Goal: Task Accomplishment & Management: Manage account settings

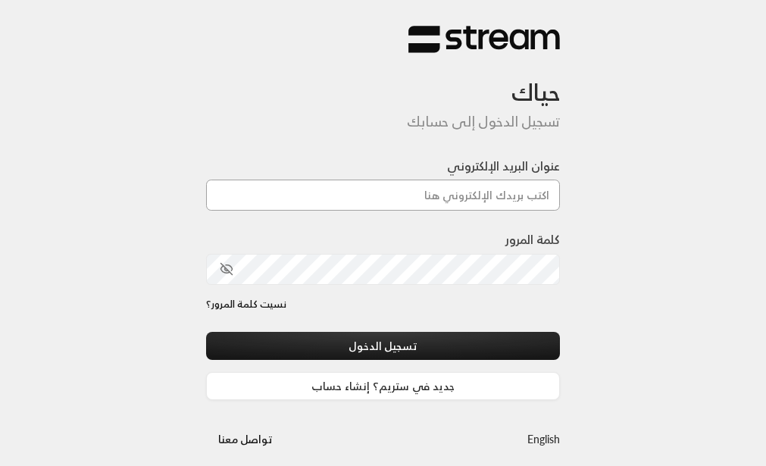
click at [477, 186] on input "عنوان البريد الإلكتروني" at bounding box center [383, 195] width 355 height 31
type input "[EMAIL_ADDRESS][DOMAIN_NAME]"
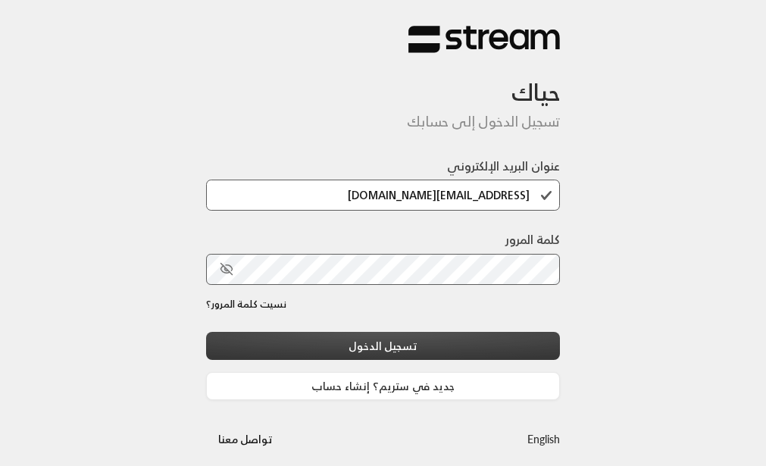
click at [398, 352] on button "تسجيل الدخول" at bounding box center [383, 346] width 355 height 28
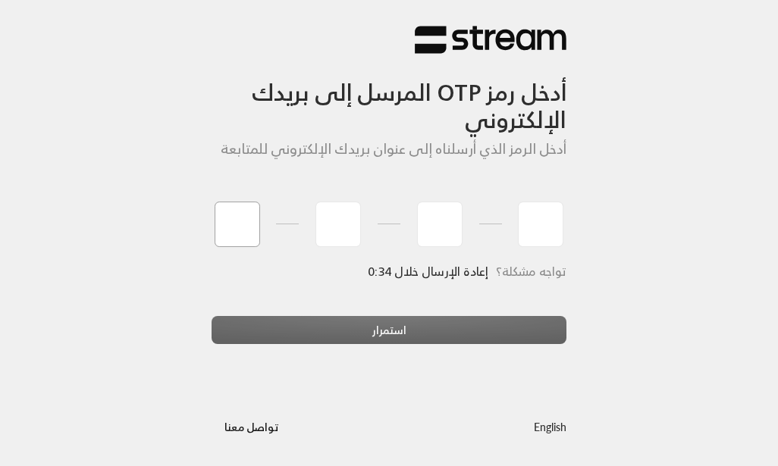
type input "1"
type input "0"
type input "7"
type input "3"
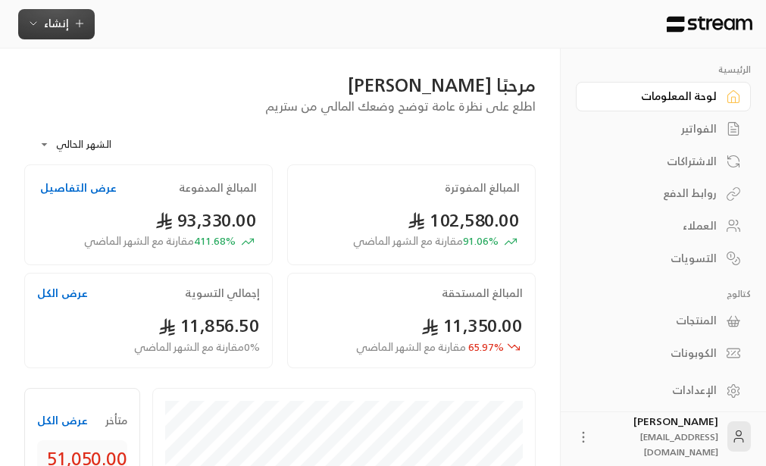
click at [61, 21] on span "إنشاء" at bounding box center [56, 23] width 25 height 19
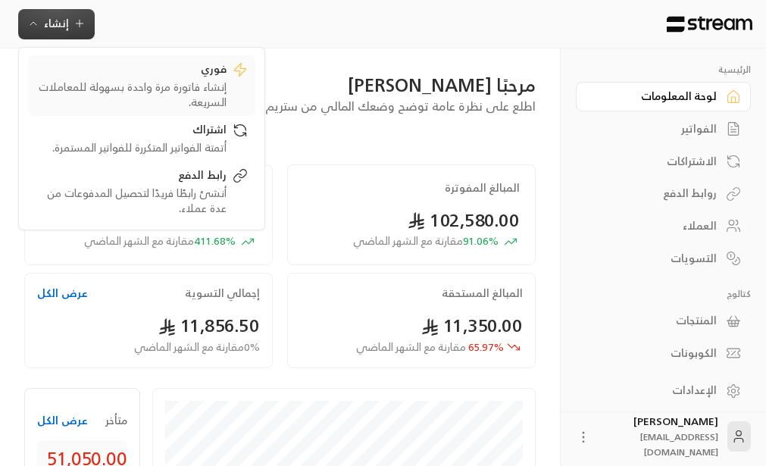
click at [208, 89] on div "إنشاء فاتورة مرة واحدة بسهولة للمعاملات السريعة." at bounding box center [131, 95] width 191 height 30
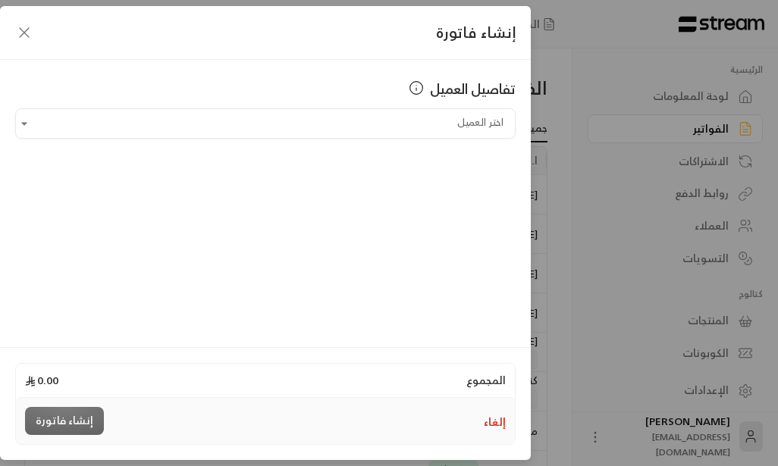
click at [18, 34] on icon "button" at bounding box center [24, 32] width 18 height 18
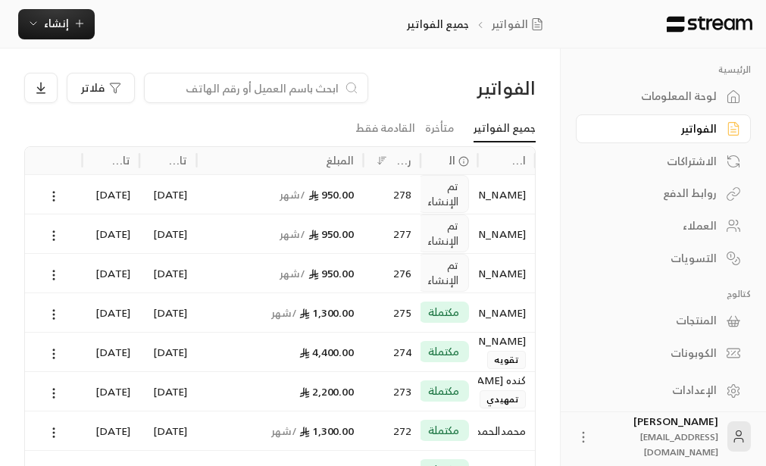
click at [49, 5] on div "الفواتير جميع الفواتير إنشاء فوري إنشاء فاتورة مرة واحدة بسهولة للمعاملات السري…" at bounding box center [283, 24] width 566 height 49
click at [49, 19] on span "إنشاء" at bounding box center [56, 23] width 25 height 19
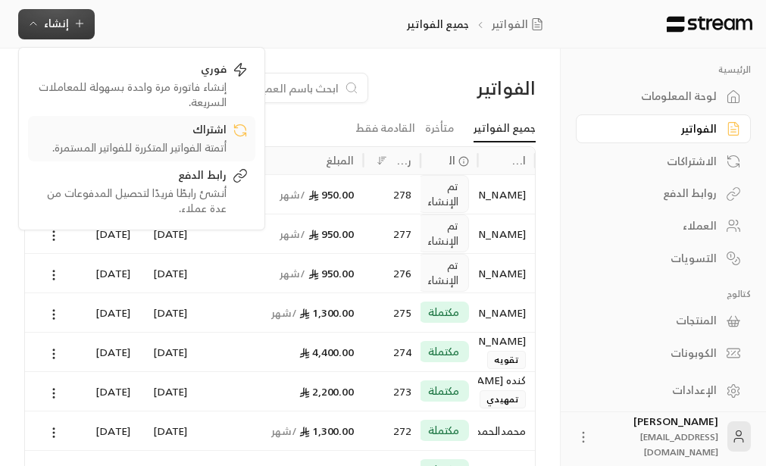
click at [217, 144] on div "أتمتة الفواتير المتكررة للفواتير المستمرة." at bounding box center [131, 147] width 191 height 15
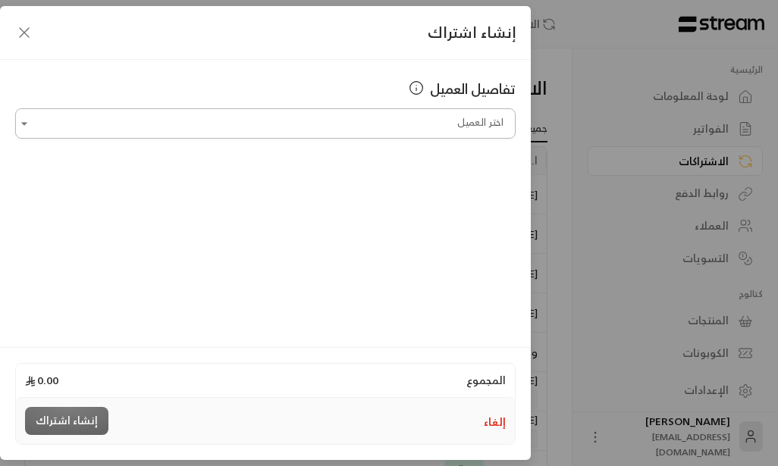
click at [444, 127] on input "اختر العميل" at bounding box center [265, 124] width 500 height 27
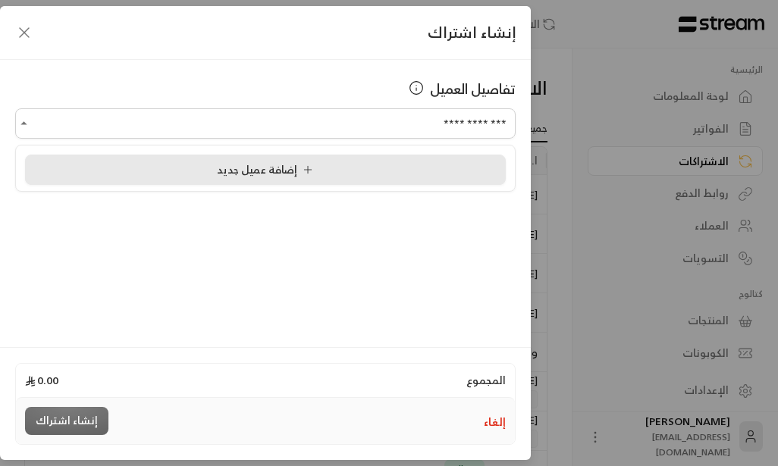
click at [293, 179] on li "إضافة عميل جديد" at bounding box center [265, 170] width 481 height 30
type input "**********"
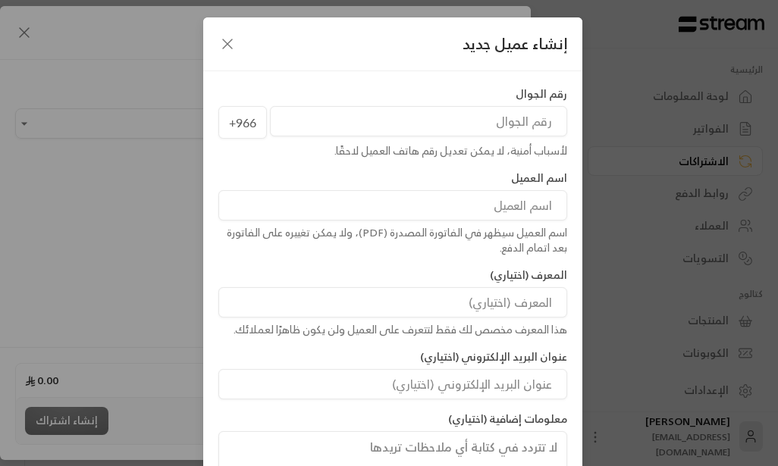
click at [538, 126] on input "tel" at bounding box center [418, 121] width 297 height 30
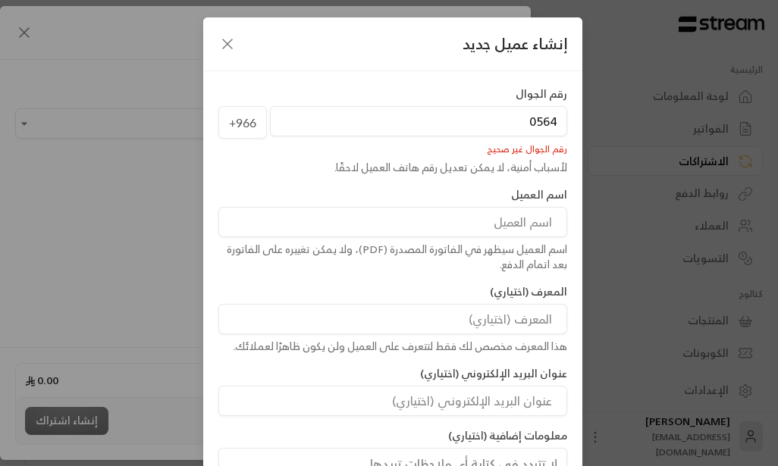
drag, startPoint x: 578, startPoint y: 117, endPoint x: 567, endPoint y: 120, distance: 10.9
click at [574, 117] on div "رقم الجوال [PHONE_NUMBER] رقم الجوال غير صحيح لأسباب أمنية، لا يمكن تعديل رقم ه…" at bounding box center [393, 130] width 364 height 89
click at [558, 126] on input "0564" at bounding box center [418, 121] width 297 height 30
click at [521, 119] on input "0564" at bounding box center [418, 121] width 297 height 30
click at [492, 120] on input "0566042226" at bounding box center [418, 121] width 297 height 30
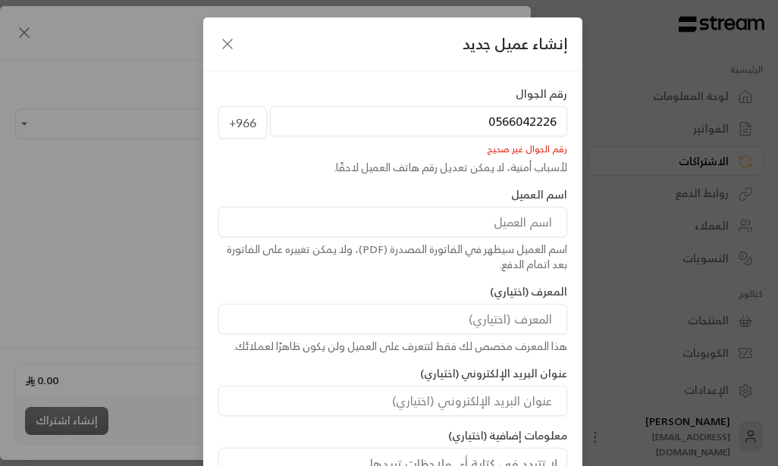
click at [498, 125] on input "0566042226" at bounding box center [418, 121] width 297 height 30
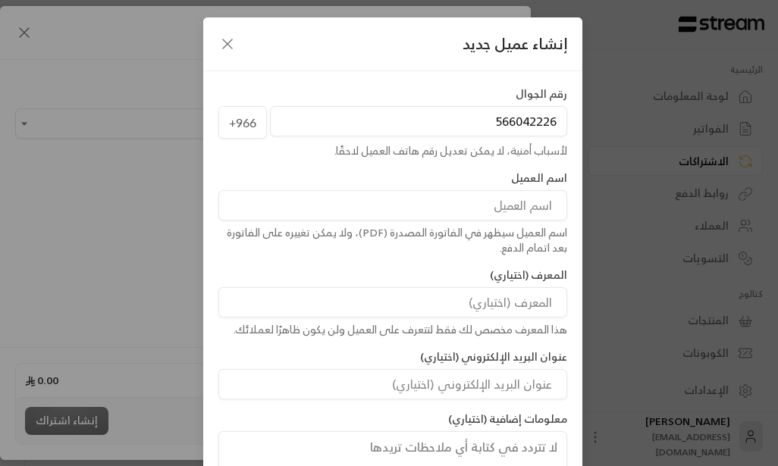
type input "566042226"
click at [499, 204] on input at bounding box center [392, 205] width 349 height 30
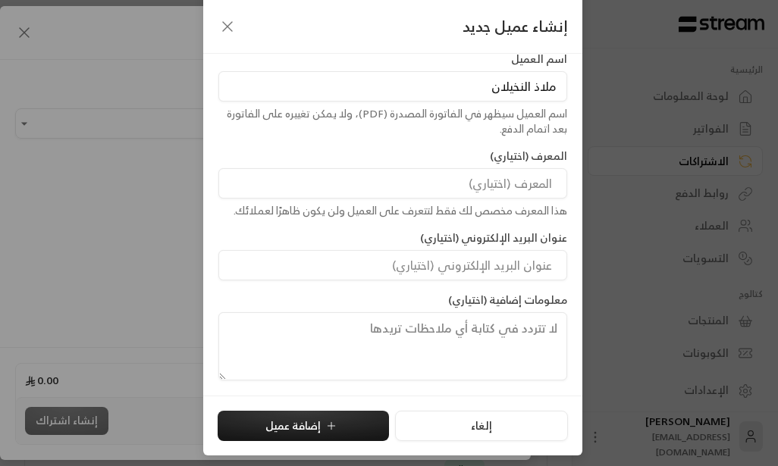
scroll to position [107, 0]
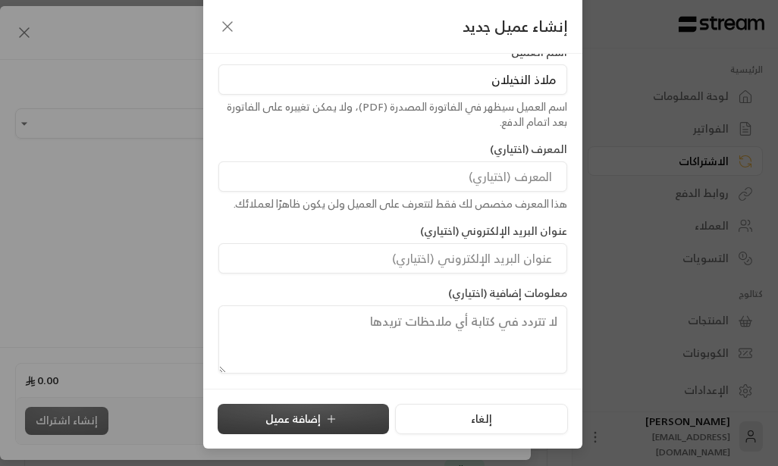
type input "ملاذ النخيلان"
click at [280, 421] on button "إضافة عميل" at bounding box center [303, 419] width 171 height 30
type input "**********"
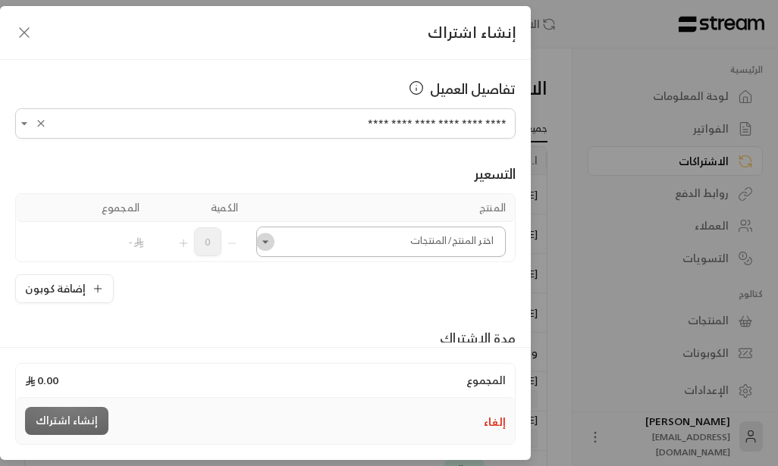
click at [271, 246] on icon "Open" at bounding box center [265, 241] width 15 height 15
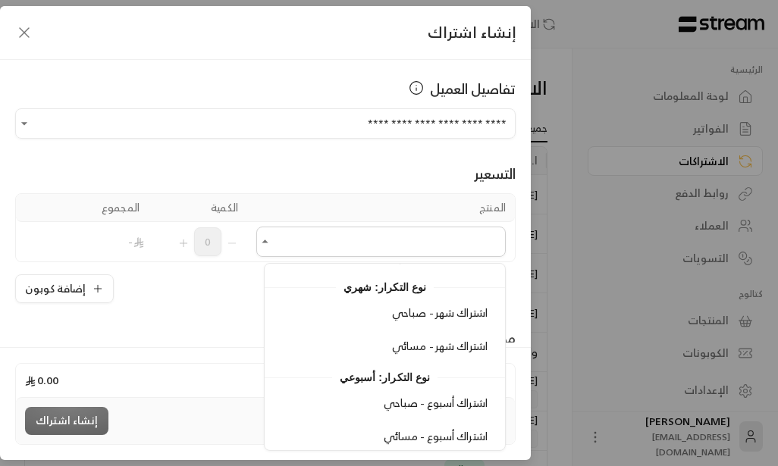
scroll to position [333, 0]
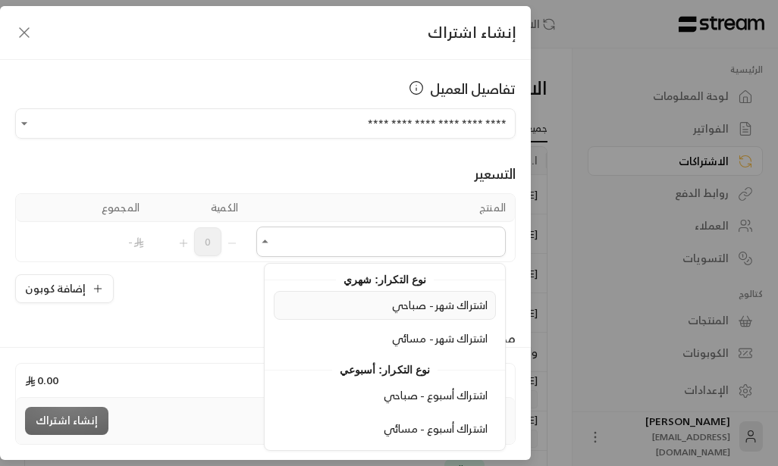
click at [421, 311] on span "اشتراك شهر - صباحي" at bounding box center [439, 305] width 95 height 19
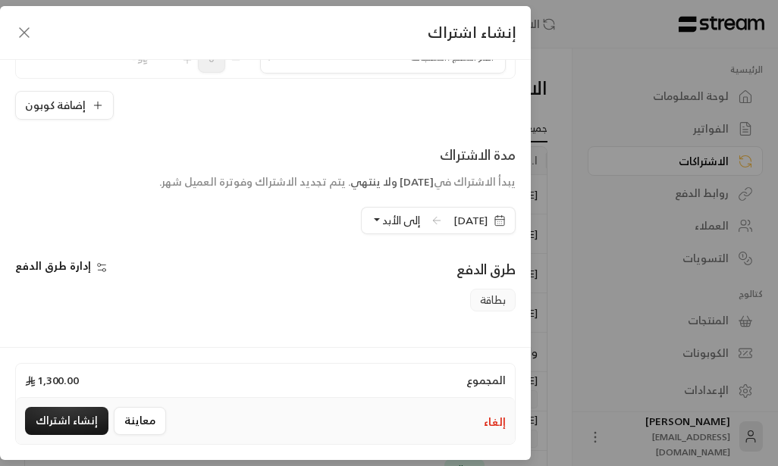
scroll to position [303, 0]
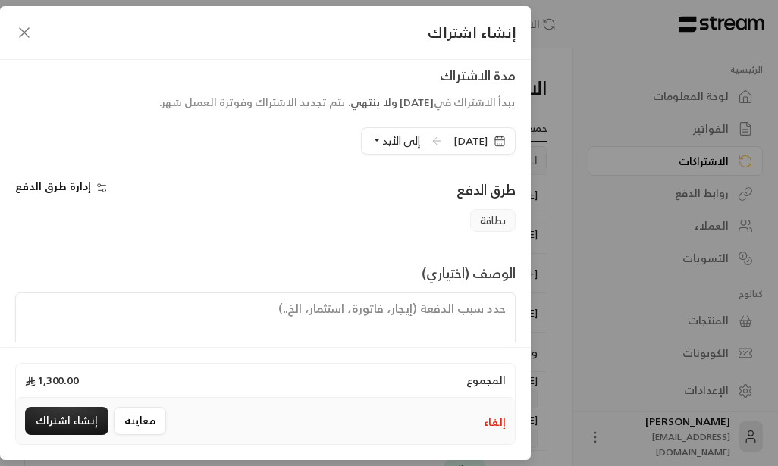
click at [496, 149] on span "[DATE]" at bounding box center [479, 140] width 71 height 27
click at [499, 144] on icon "button" at bounding box center [499, 144] width 0 height 0
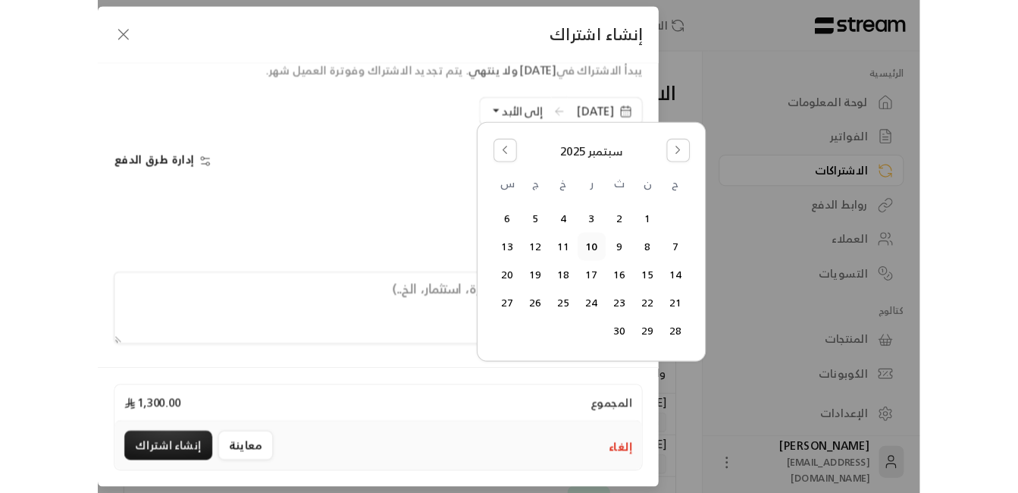
scroll to position [340, 0]
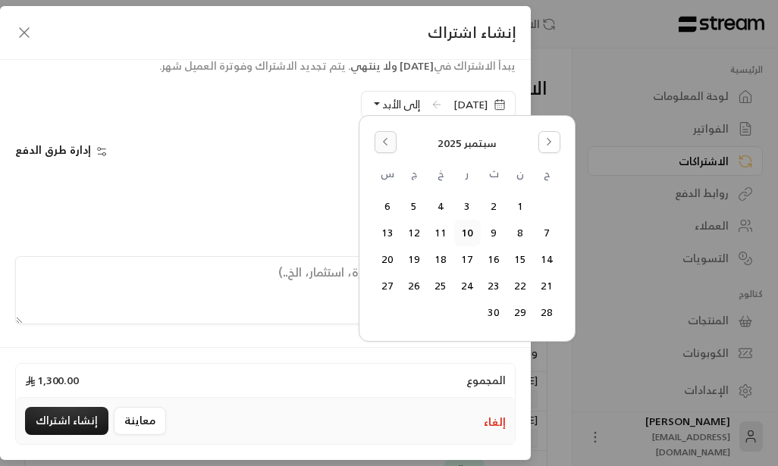
click at [383, 142] on icon "Go to the Previous Month" at bounding box center [384, 142] width 3 height 7
click at [553, 145] on icon "Go to the Next Month" at bounding box center [548, 141] width 11 height 11
click at [389, 150] on button "Go to the Previous Month" at bounding box center [385, 142] width 22 height 22
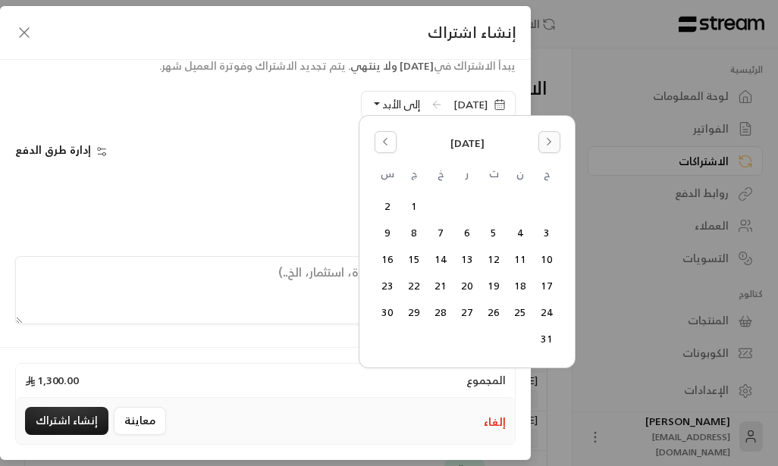
click at [549, 148] on button "Go to the Next Month" at bounding box center [549, 142] width 22 height 22
click at [492, 205] on button "2" at bounding box center [493, 206] width 25 height 25
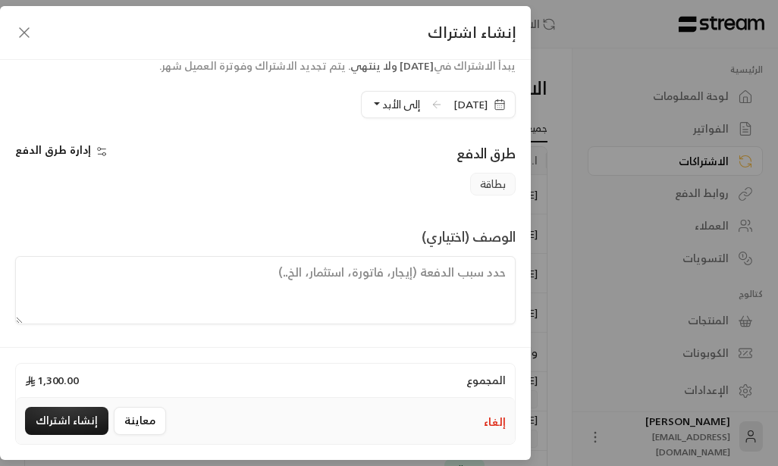
click at [371, 105] on button "إلى الأبد" at bounding box center [395, 105] width 49 height 26
click at [371, 106] on button "إلى الأبد" at bounding box center [395, 105] width 49 height 26
click at [371, 102] on button "إلى الأبد" at bounding box center [395, 105] width 49 height 26
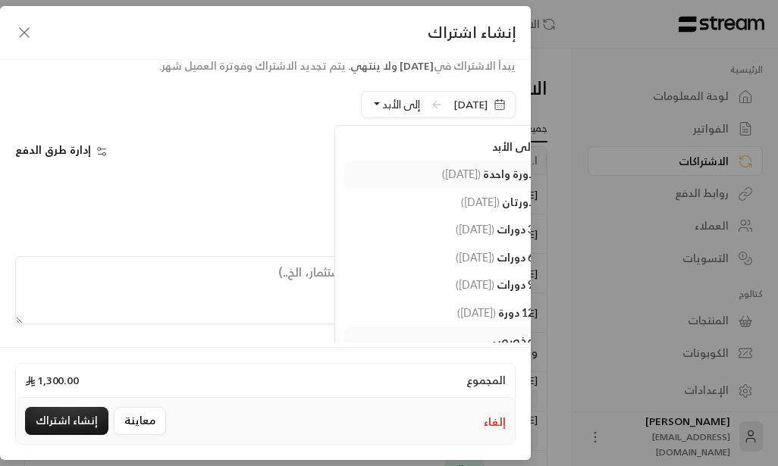
click at [487, 177] on span "دورة واحدة" at bounding box center [508, 173] width 51 height 13
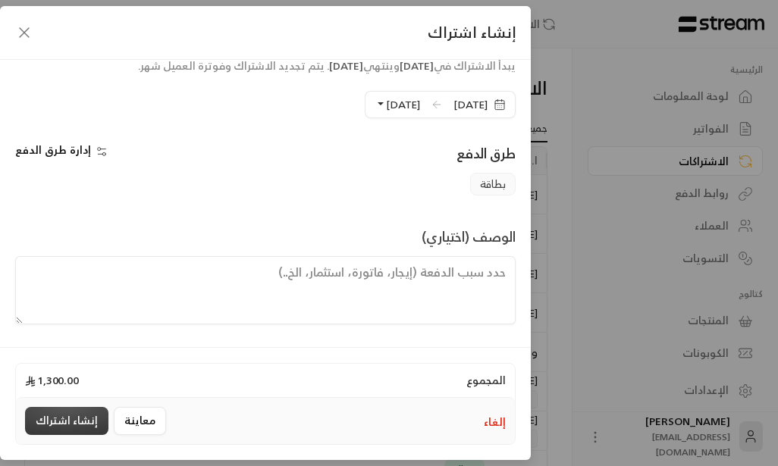
click at [46, 423] on button "إنشاء اشتراك" at bounding box center [66, 421] width 83 height 28
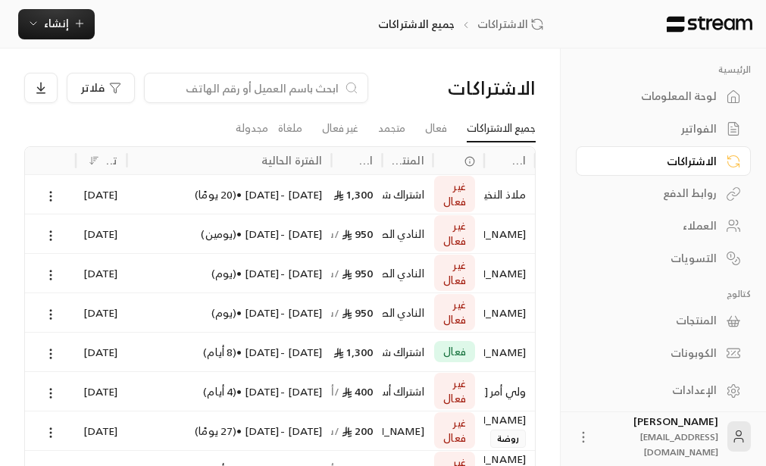
click at [706, 230] on div "العملاء" at bounding box center [656, 225] width 122 height 15
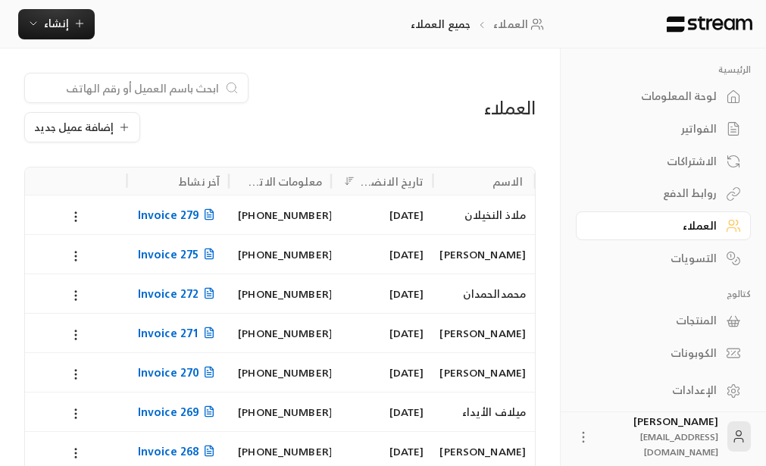
click at [463, 217] on div "ملاذ النخيلان" at bounding box center [484, 215] width 84 height 39
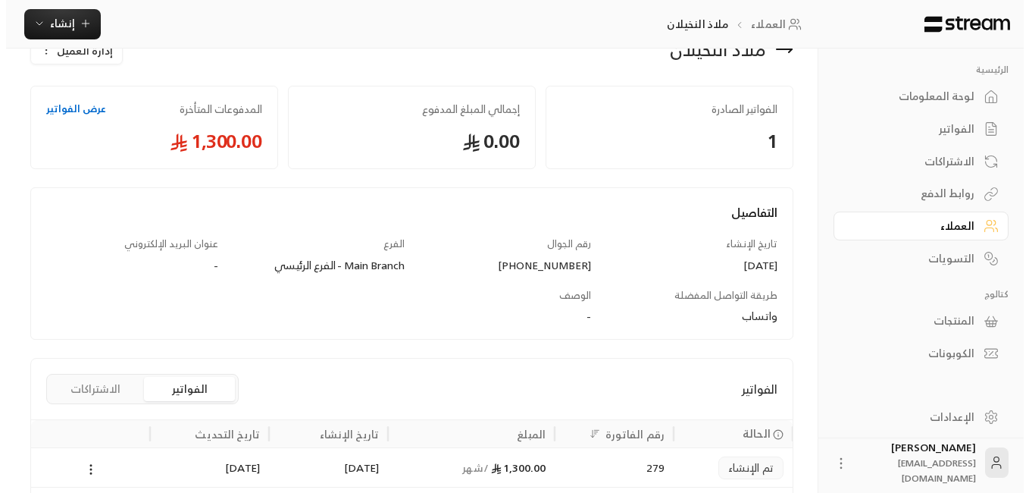
scroll to position [150, 0]
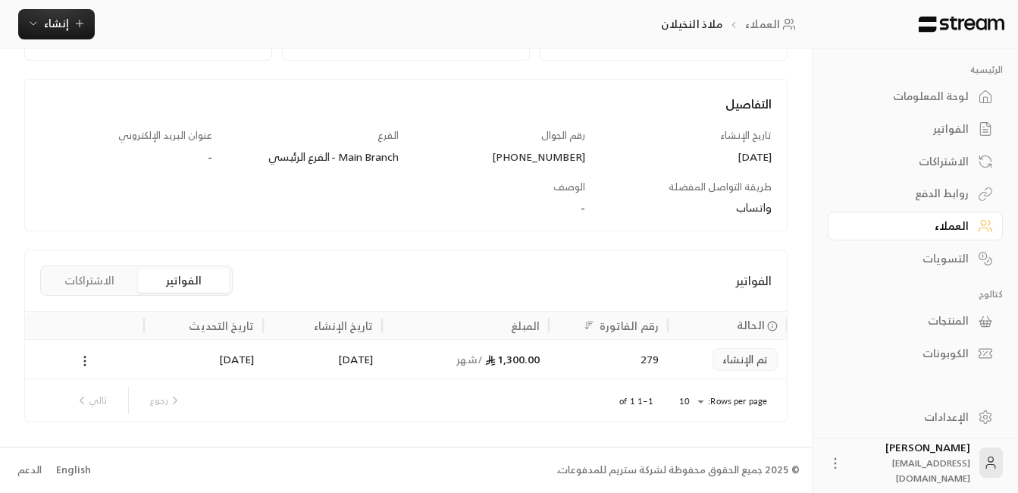
click at [85, 363] on icon at bounding box center [85, 361] width 14 height 14
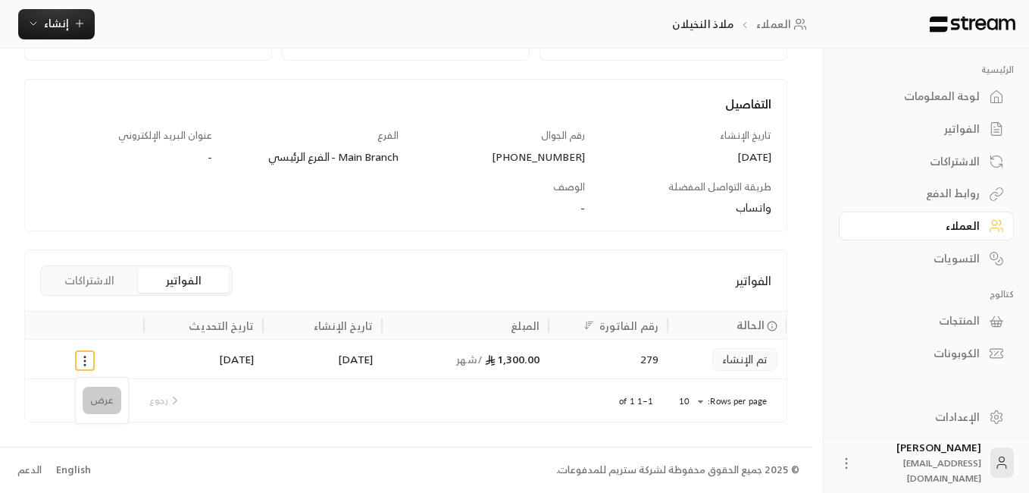
click at [100, 402] on li "عرض" at bounding box center [102, 400] width 39 height 27
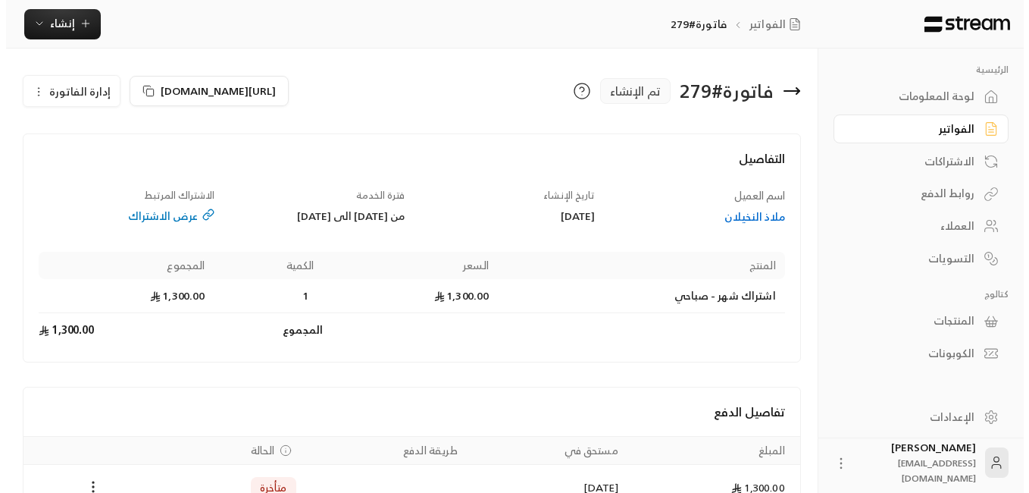
scroll to position [89, 0]
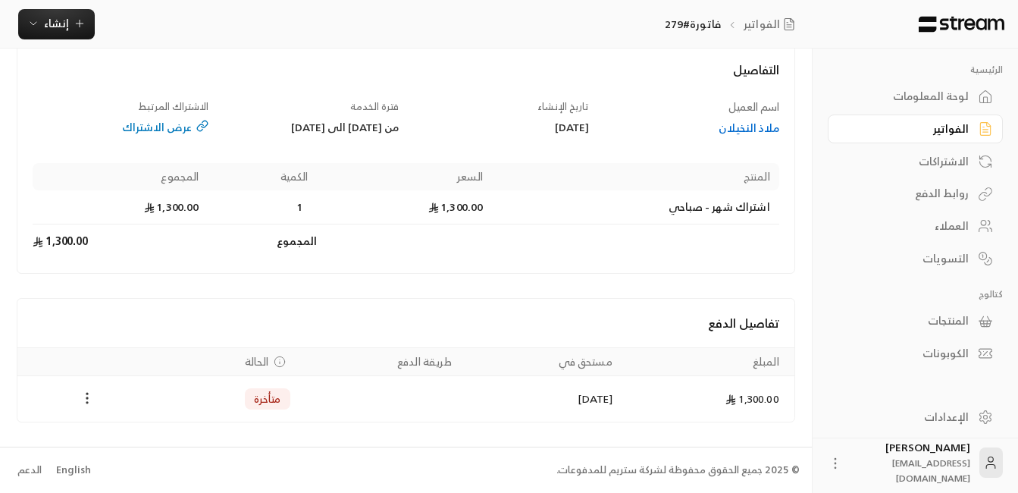
click at [83, 394] on icon "Payments" at bounding box center [87, 397] width 15 height 15
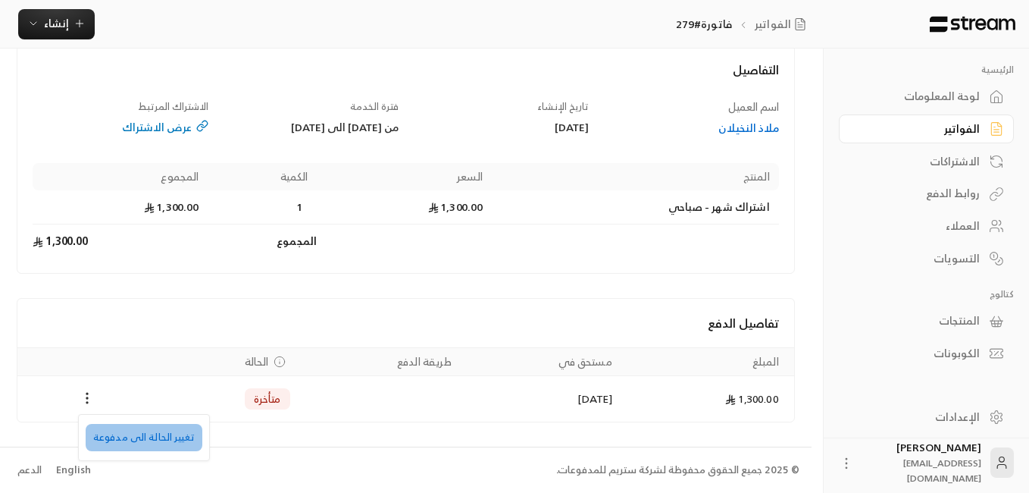
click at [174, 440] on li "تغيير الحالة الى مدفوعة" at bounding box center [144, 437] width 117 height 27
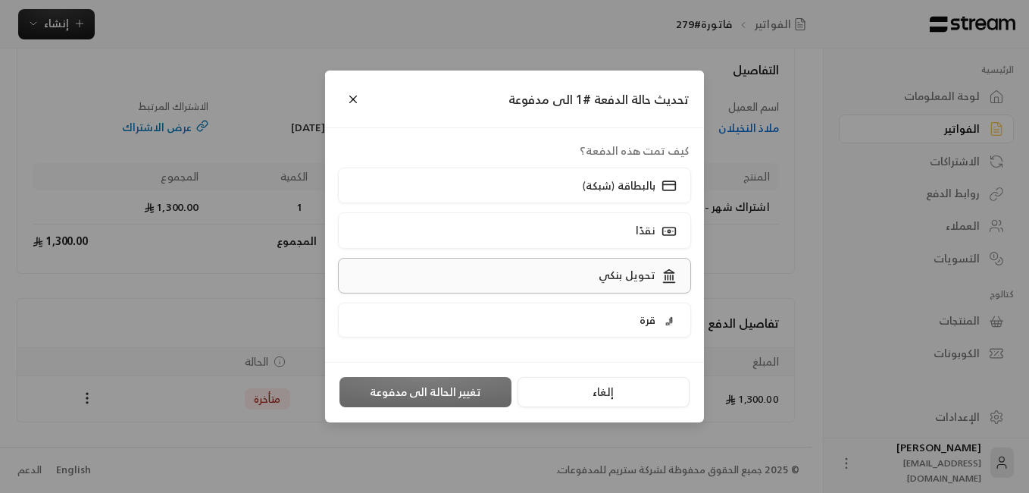
click at [637, 280] on p "تحويل بنكي" at bounding box center [627, 275] width 57 height 15
click at [437, 390] on button "تغيير الحالة الى مدفوعة" at bounding box center [426, 392] width 172 height 30
click at [437, 390] on div "فاتورة # 279 تم الإنشاء [URL][DOMAIN_NAME] إدارة الفاتورة التفاصيل اسم العميل م…" at bounding box center [406, 203] width 812 height 487
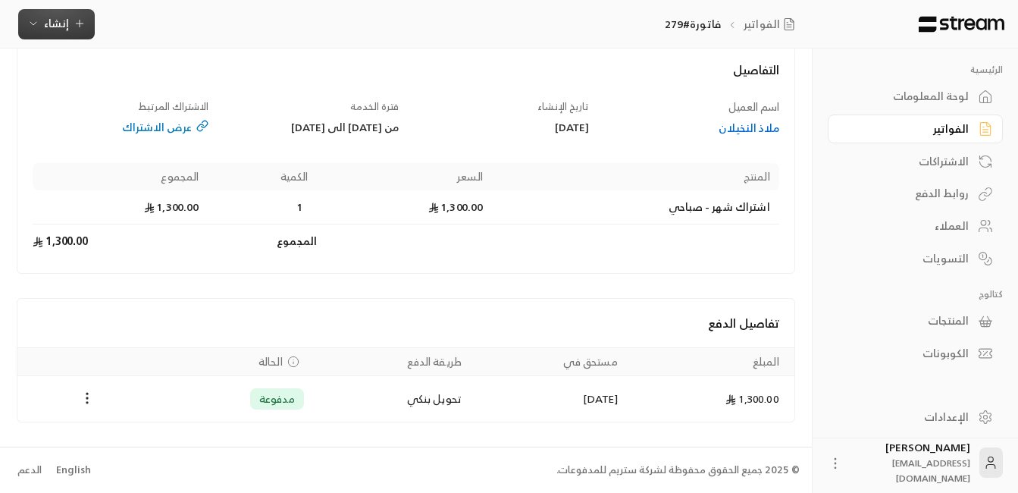
click at [36, 17] on icon "button" at bounding box center [33, 23] width 12 height 12
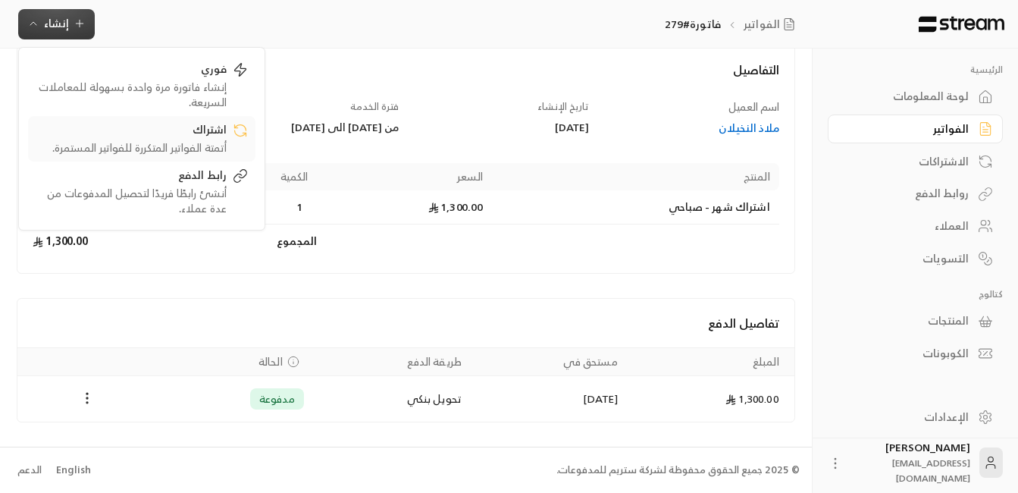
click at [210, 142] on div "أتمتة الفواتير المتكررة للفواتير المستمرة." at bounding box center [131, 147] width 191 height 15
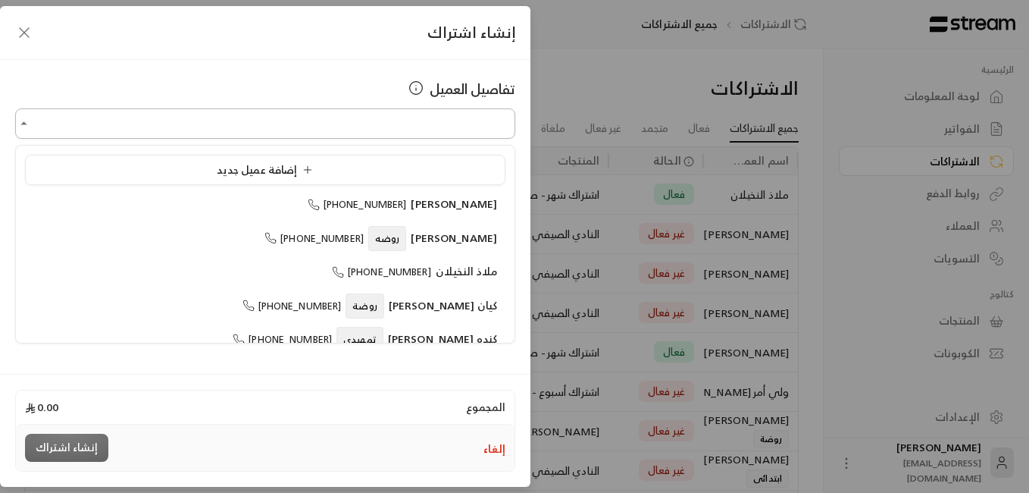
click at [482, 133] on input "اختر العميل" at bounding box center [265, 124] width 500 height 27
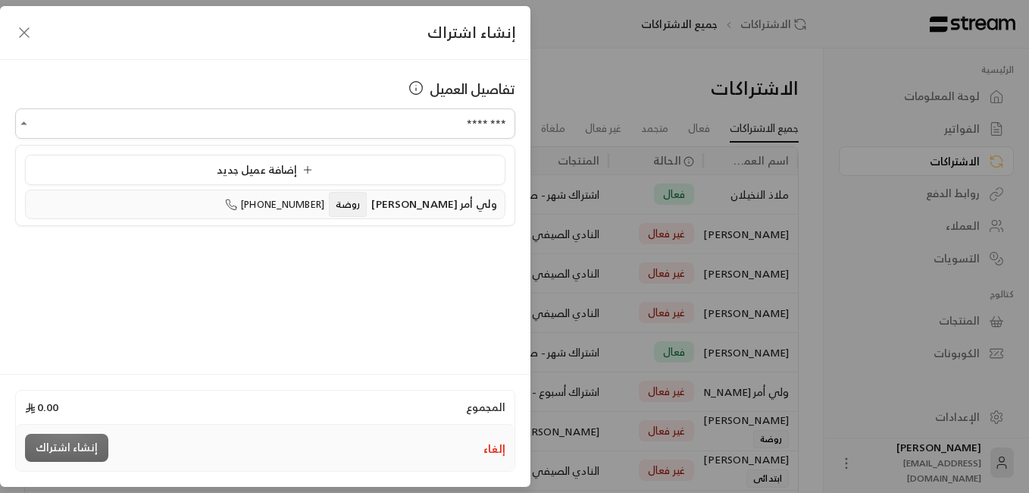
click at [427, 199] on span "ولي أمر [PERSON_NAME]" at bounding box center [434, 203] width 126 height 19
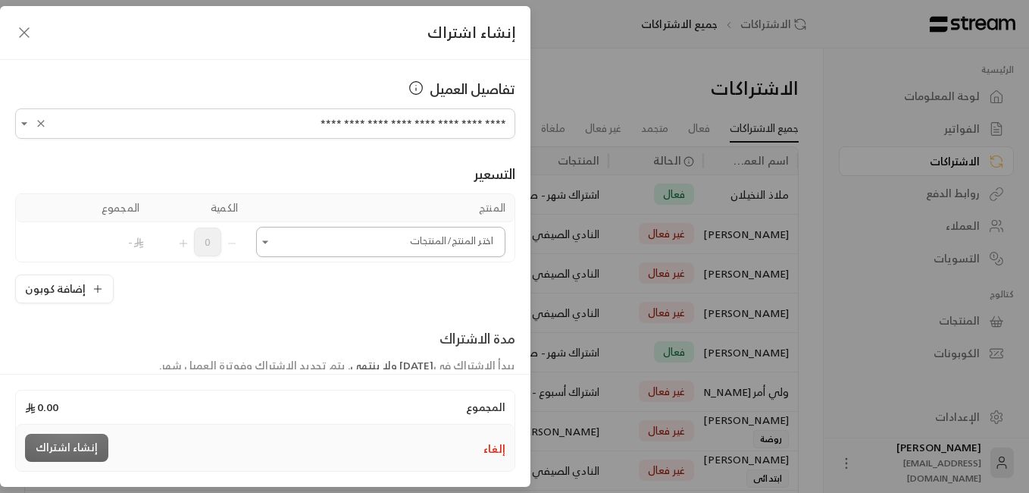
click at [268, 241] on icon "Open" at bounding box center [265, 241] width 6 height 3
type input "**********"
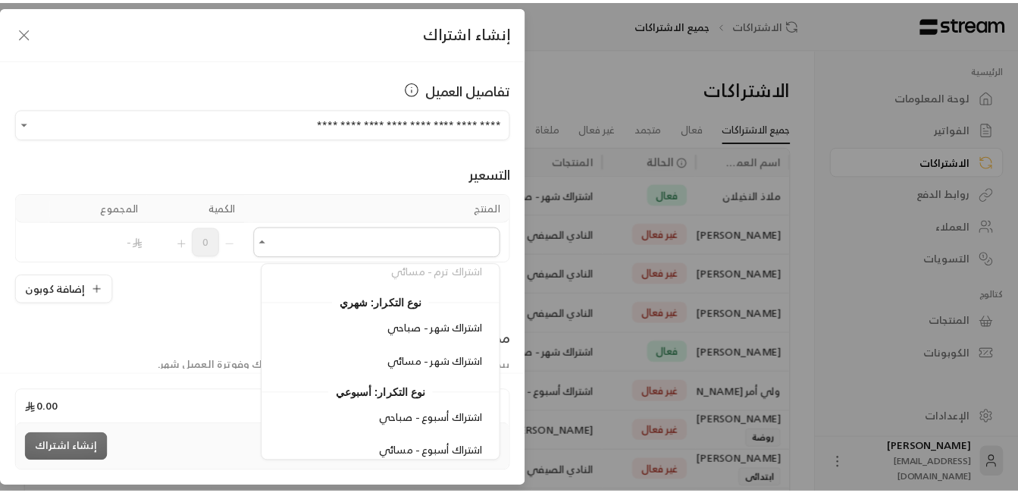
scroll to position [322, 0]
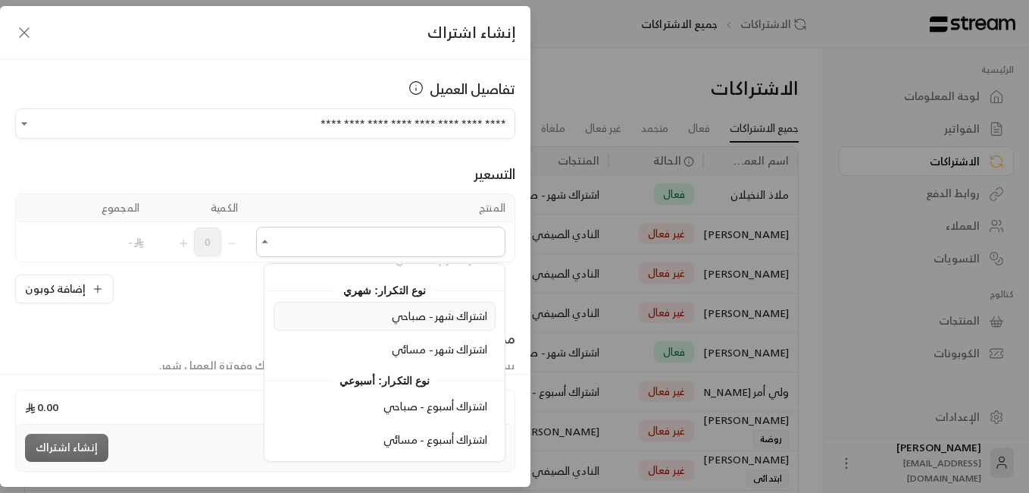
click at [450, 315] on span "اشتراك شهر - صباحي" at bounding box center [439, 315] width 95 height 19
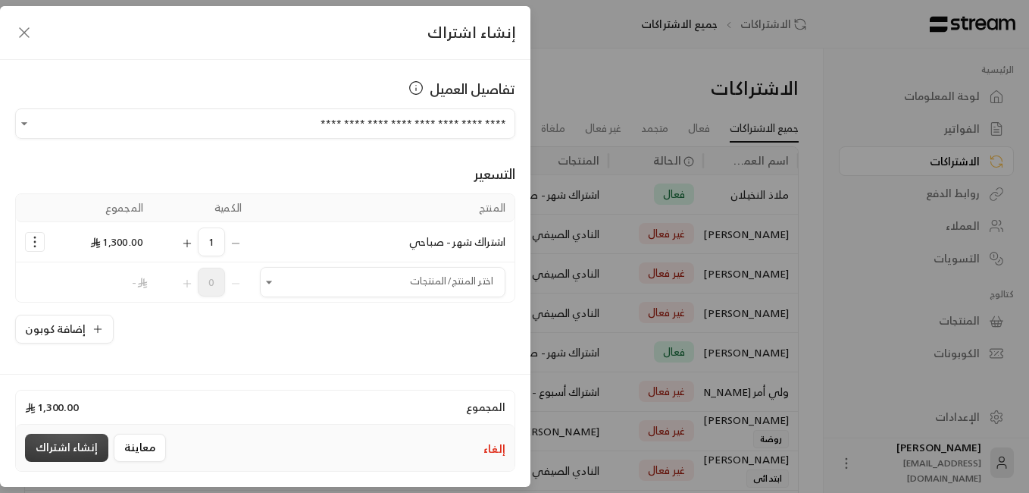
click at [58, 451] on button "إنشاء اشتراك" at bounding box center [66, 448] width 83 height 28
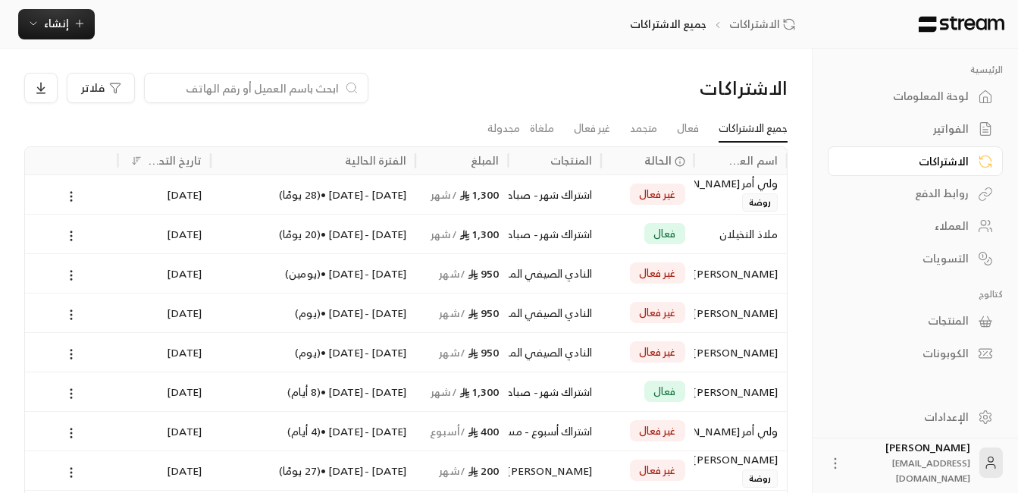
click at [710, 188] on div "ولي أمر [PERSON_NAME]" at bounding box center [740, 183] width 75 height 17
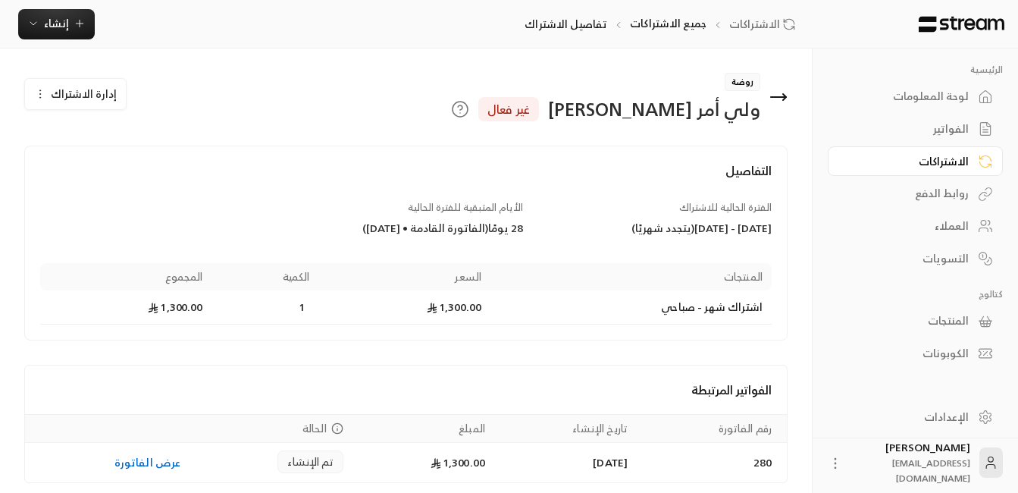
click at [92, 96] on span "إدارة الاشتراك" at bounding box center [84, 93] width 66 height 19
click at [157, 140] on span "تعديل الاشتراك" at bounding box center [156, 138] width 76 height 13
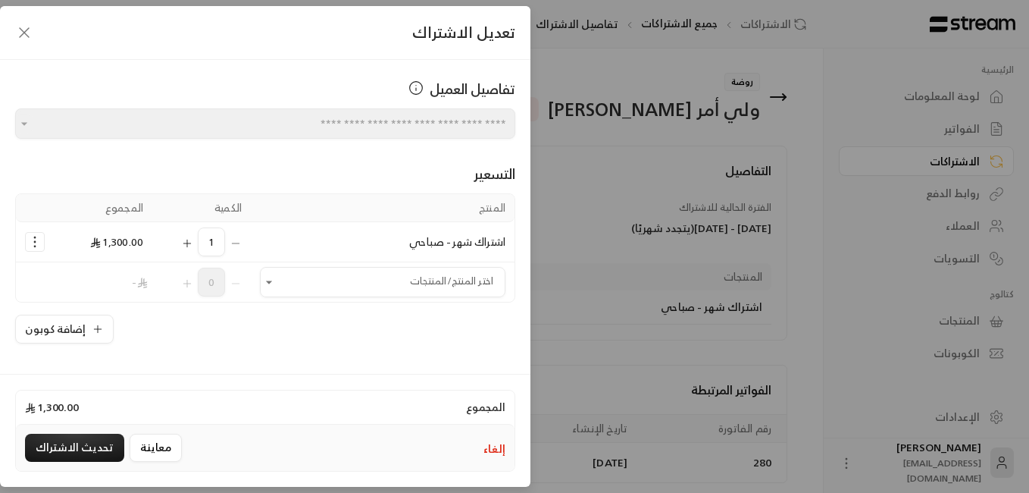
click at [21, 30] on icon "button" at bounding box center [24, 32] width 18 height 18
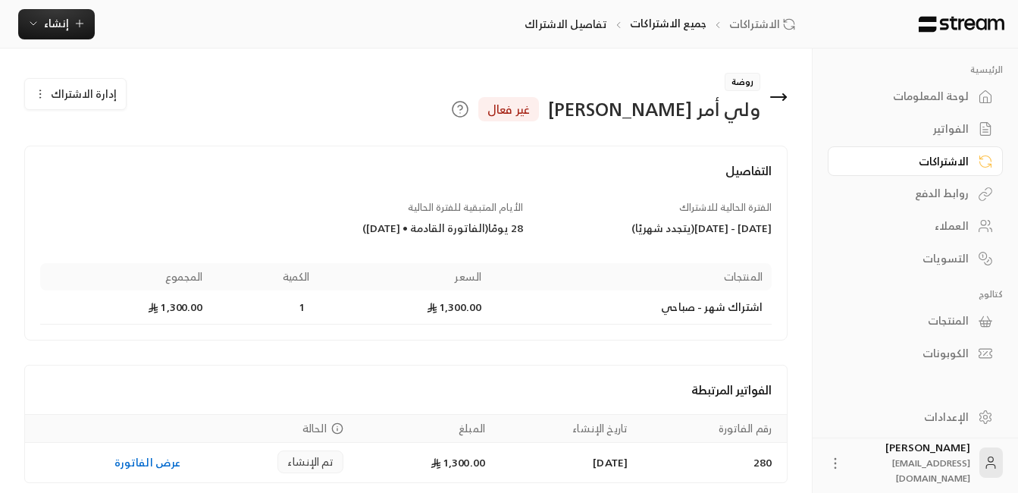
click at [765, 227] on div "العملاء" at bounding box center [908, 225] width 122 height 15
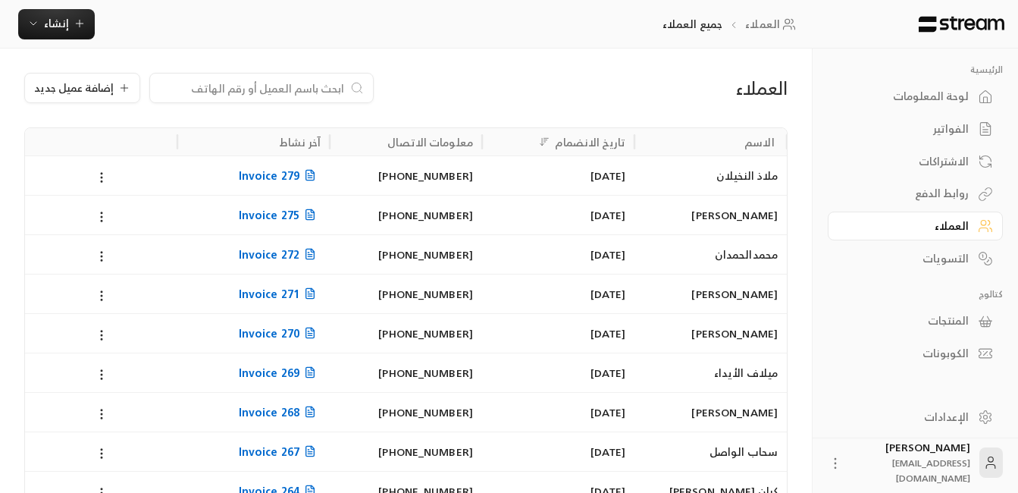
click at [313, 81] on input at bounding box center [251, 88] width 185 height 17
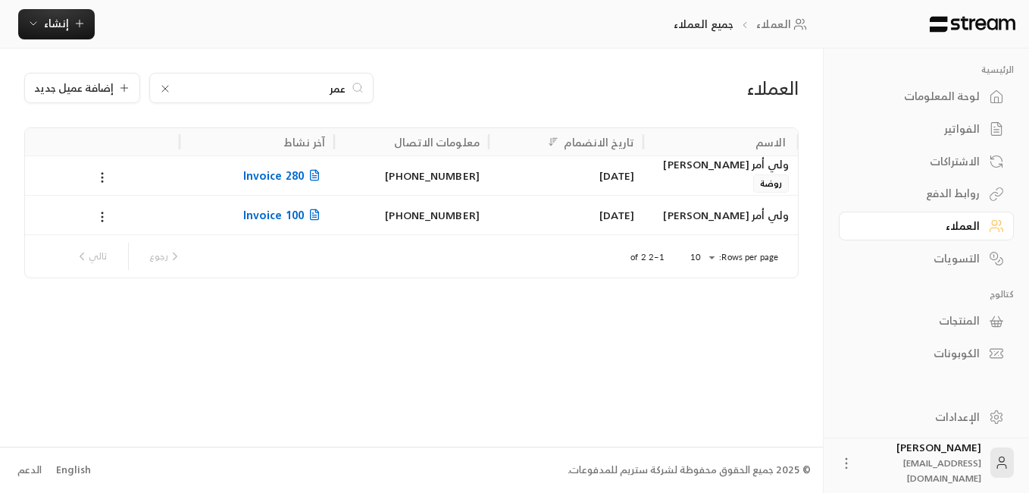
type input "عمر"
click at [706, 173] on div "ولي أمر [PERSON_NAME]" at bounding box center [721, 164] width 136 height 17
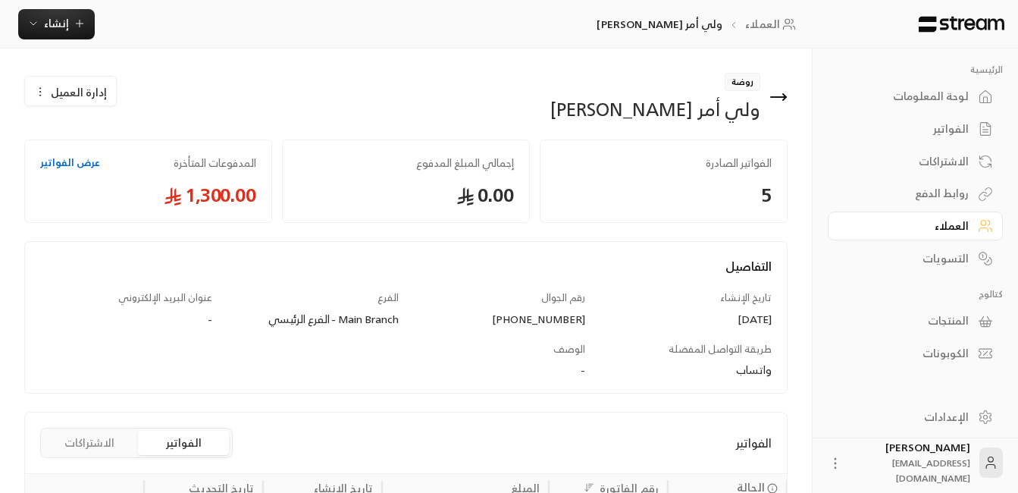
click at [74, 80] on button "إدارة العميل" at bounding box center [70, 92] width 91 height 30
click at [93, 139] on link "تعديل" at bounding box center [82, 136] width 94 height 27
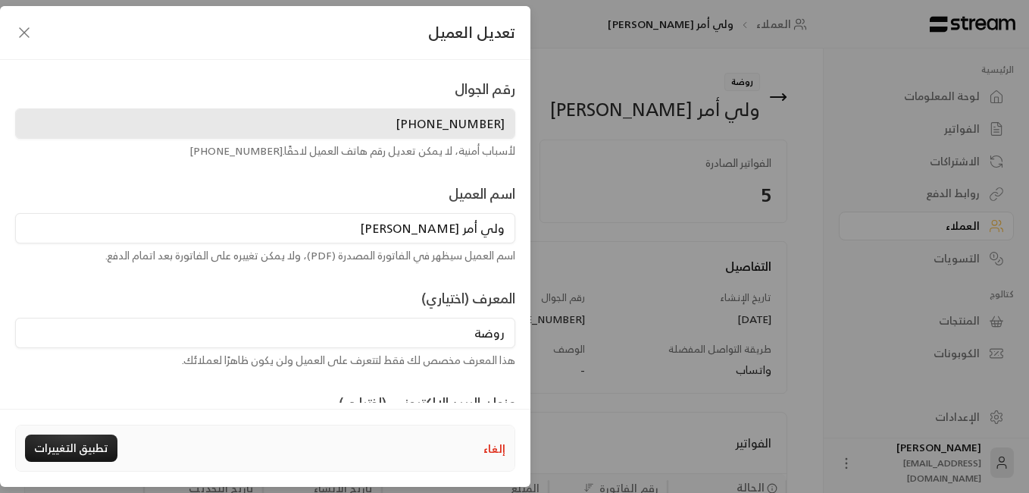
drag, startPoint x: 464, startPoint y: 227, endPoint x: 505, endPoint y: 228, distance: 40.9
click at [505, 228] on input "ولي أمر [PERSON_NAME]" at bounding box center [265, 228] width 500 height 30
drag, startPoint x: 459, startPoint y: 234, endPoint x: 507, endPoint y: 245, distance: 49.7
click at [507, 243] on div "اسم العميل ولي أمر [PERSON_NAME] اسم العميل سيظهر في الفاتورة المصدرة (PDF)، ول…" at bounding box center [265, 223] width 515 height 80
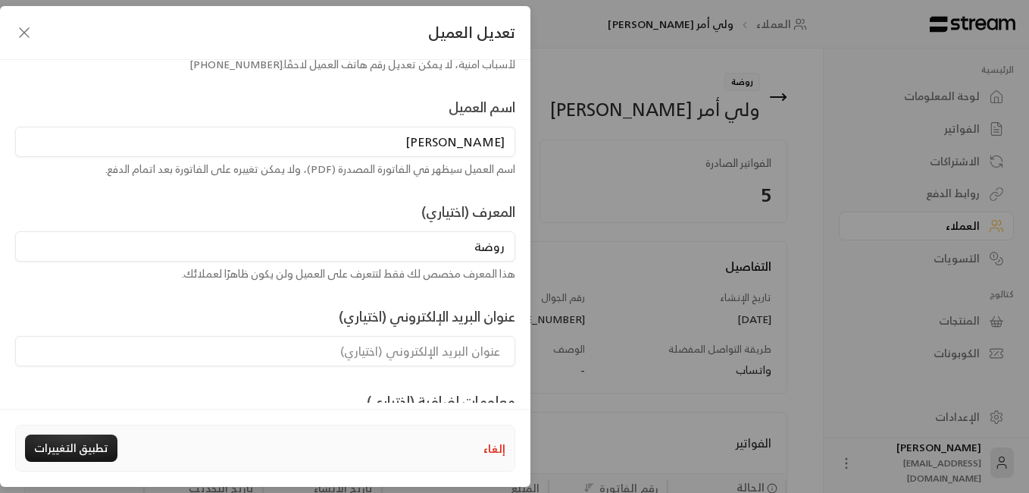
scroll to position [152, 0]
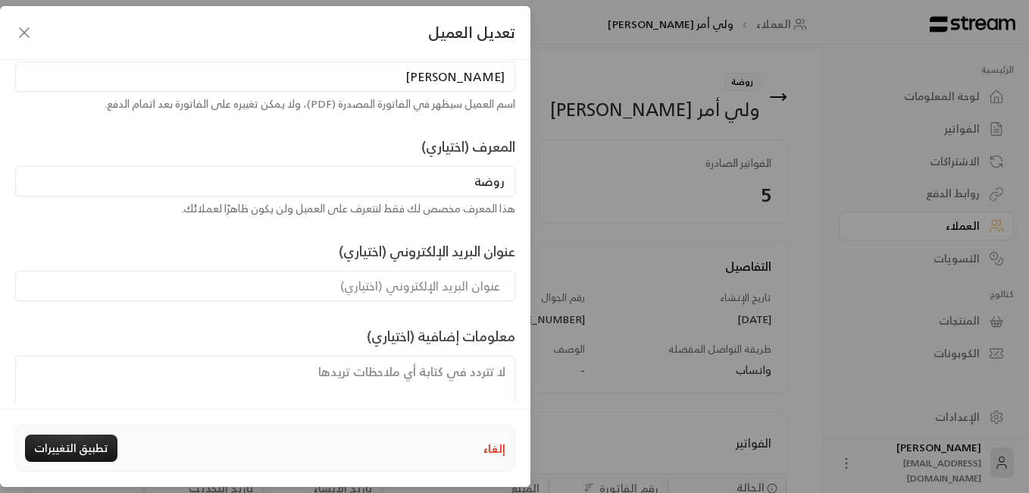
type input "[PERSON_NAME]"
drag, startPoint x: 467, startPoint y: 182, endPoint x: 507, endPoint y: 186, distance: 40.3
click at [507, 186] on input "روضة" at bounding box center [265, 181] width 500 height 30
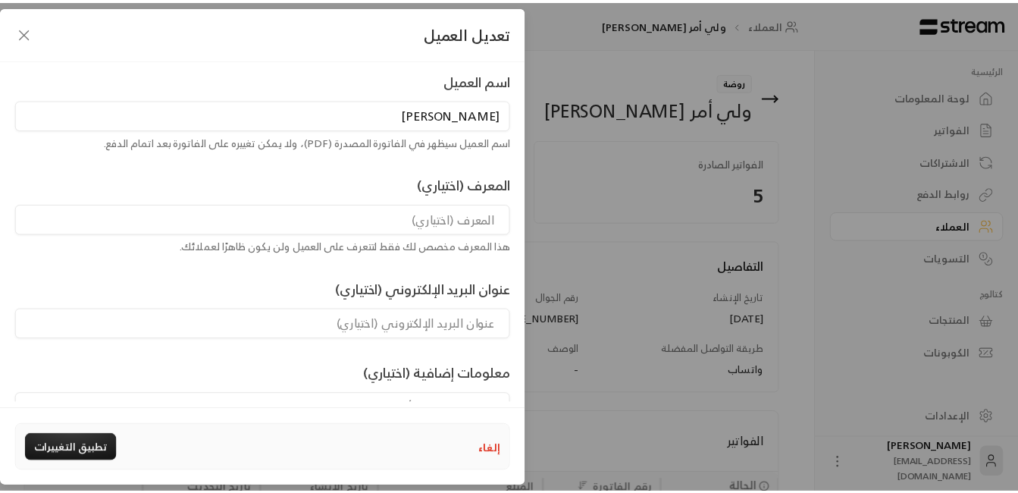
scroll to position [0, 0]
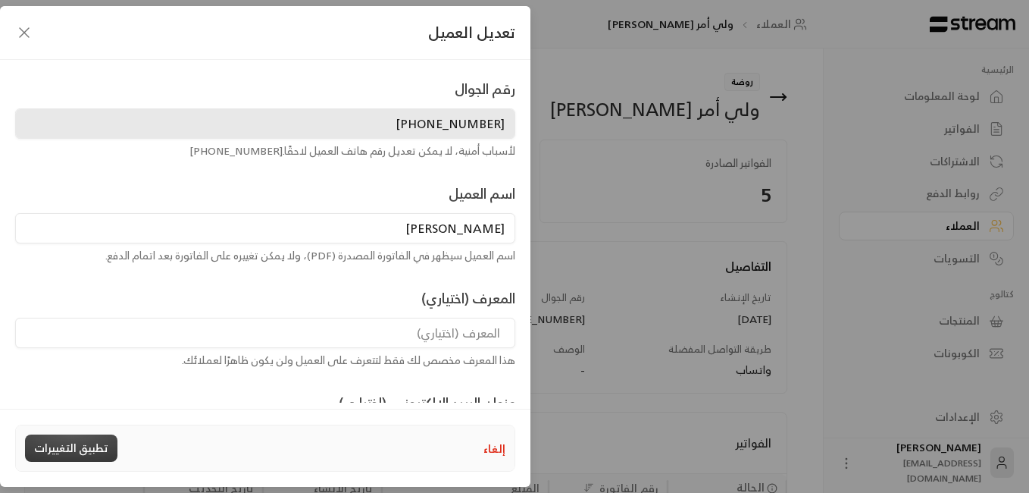
click at [57, 443] on button "تطبيق التغييرات" at bounding box center [71, 447] width 92 height 27
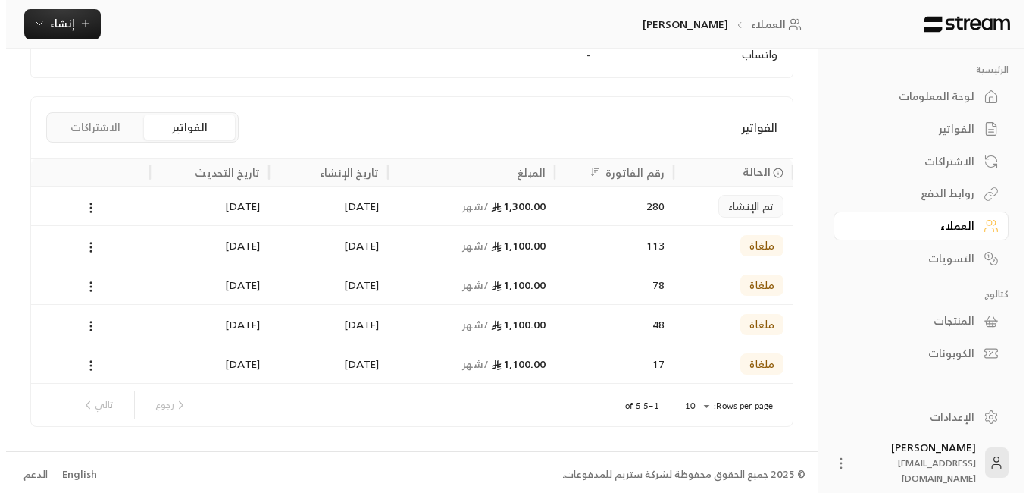
scroll to position [308, 0]
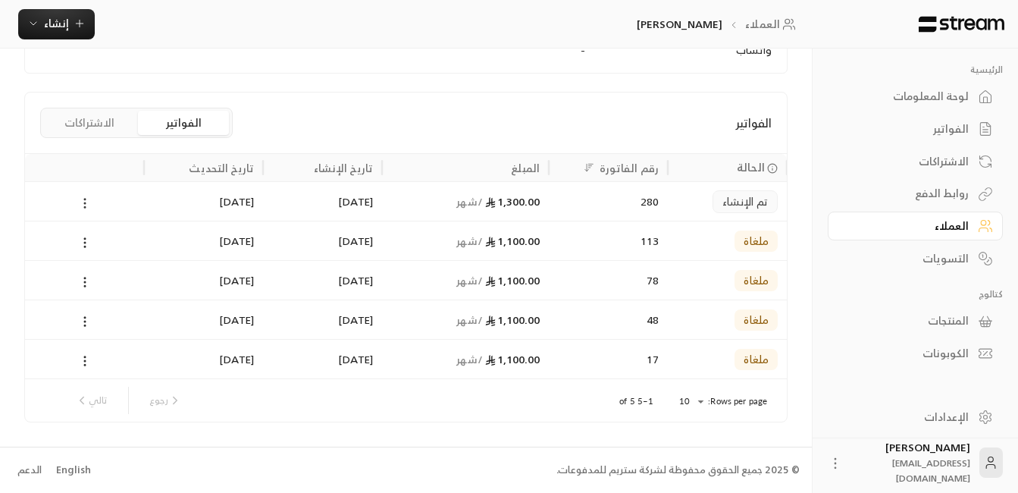
click at [84, 202] on icon at bounding box center [85, 203] width 14 height 14
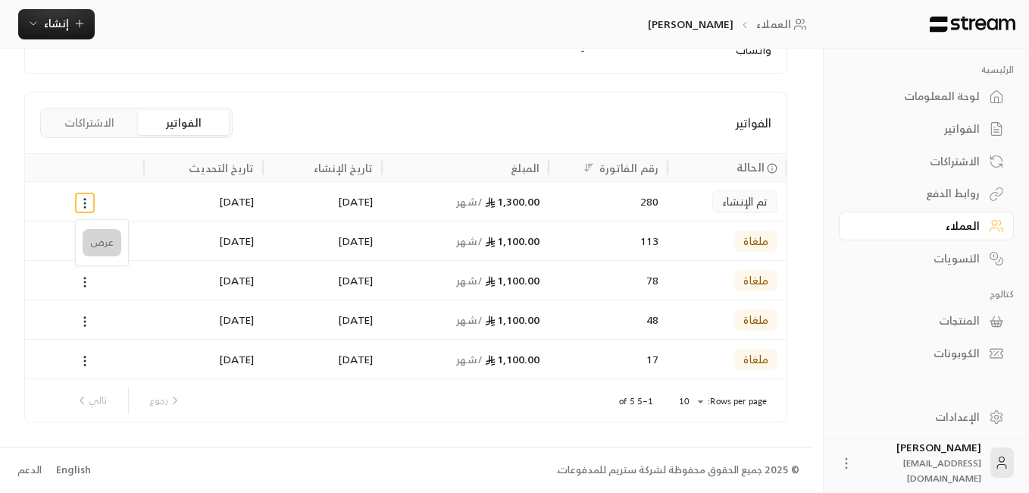
click at [87, 246] on li "عرض" at bounding box center [102, 242] width 39 height 27
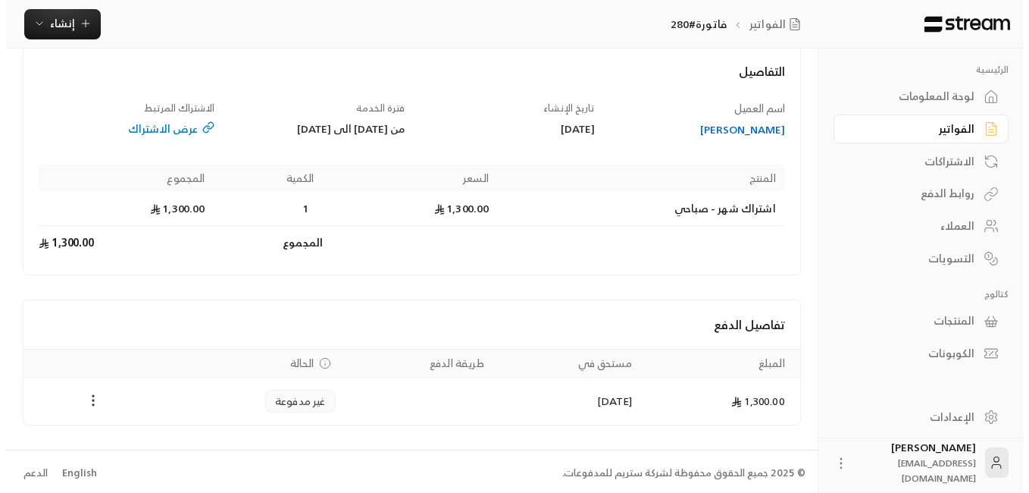
scroll to position [90, 0]
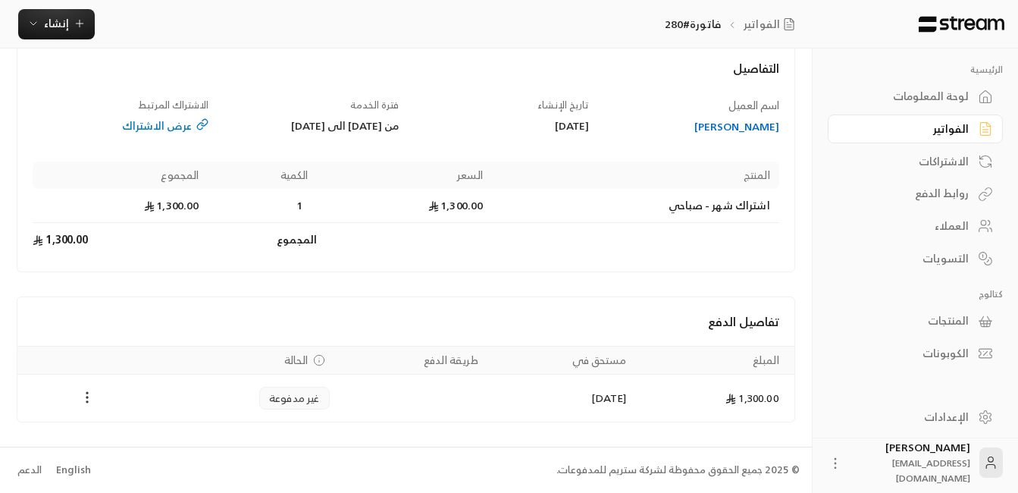
click at [86, 398] on icon "Payments" at bounding box center [87, 397] width 15 height 15
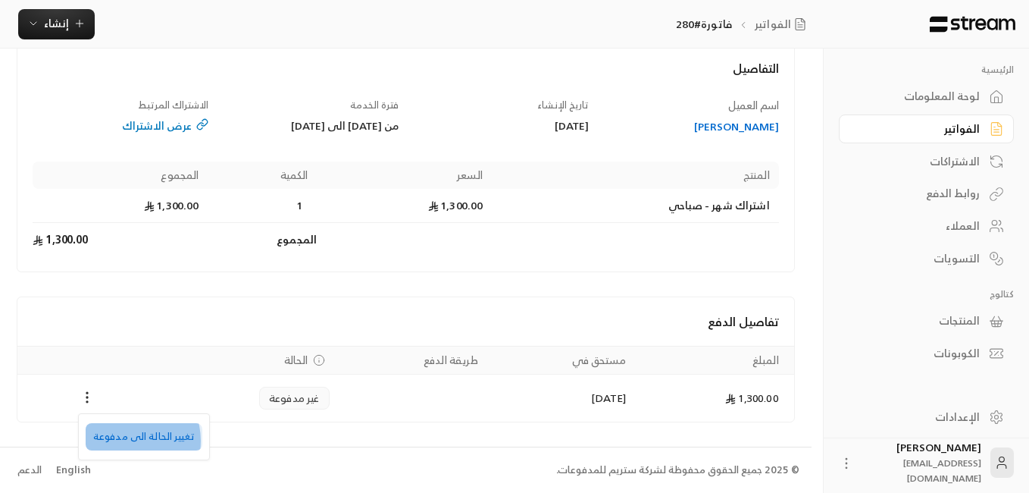
click at [127, 440] on li "تغيير الحالة الى مدفوعة" at bounding box center [144, 436] width 117 height 27
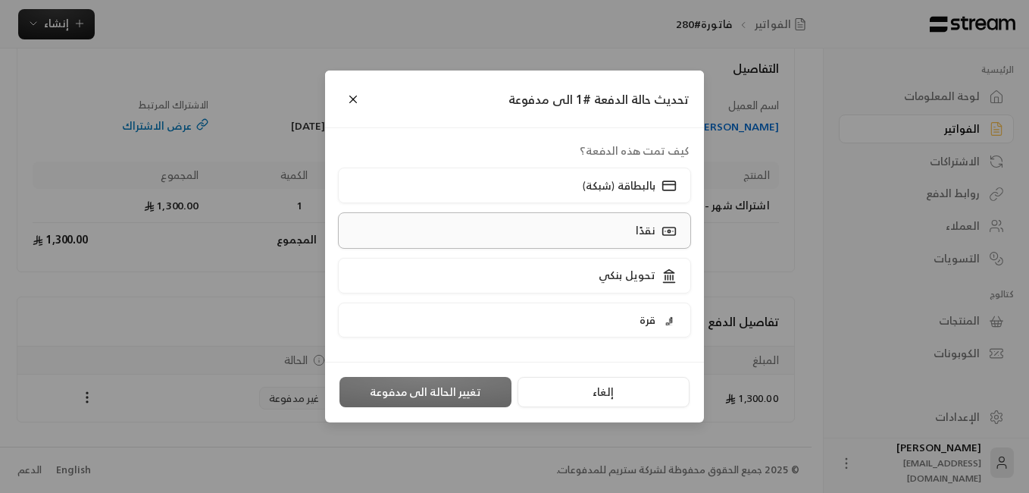
click at [639, 233] on p "نقدًا" at bounding box center [646, 230] width 20 height 15
click at [418, 391] on button "تغيير الحالة الى مدفوعة" at bounding box center [426, 392] width 172 height 30
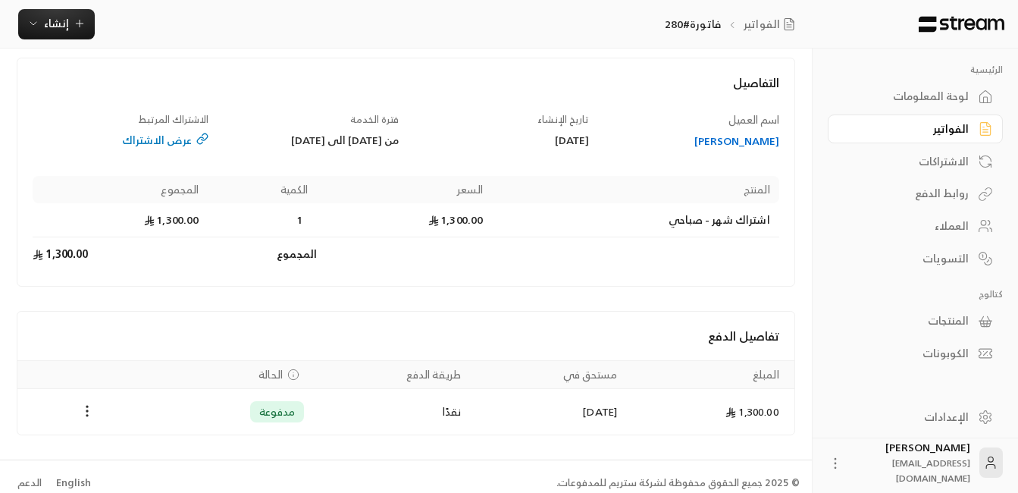
scroll to position [89, 0]
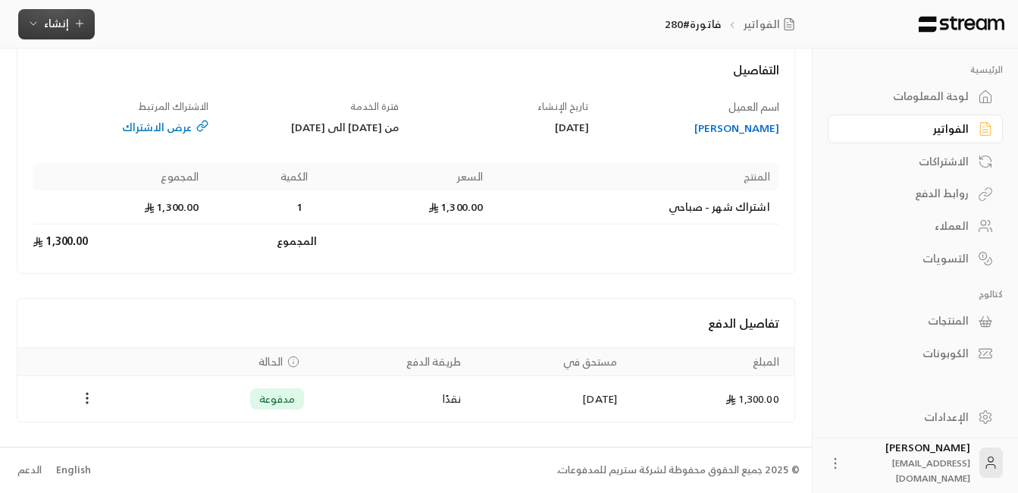
click at [50, 23] on span "إنشاء" at bounding box center [56, 23] width 25 height 19
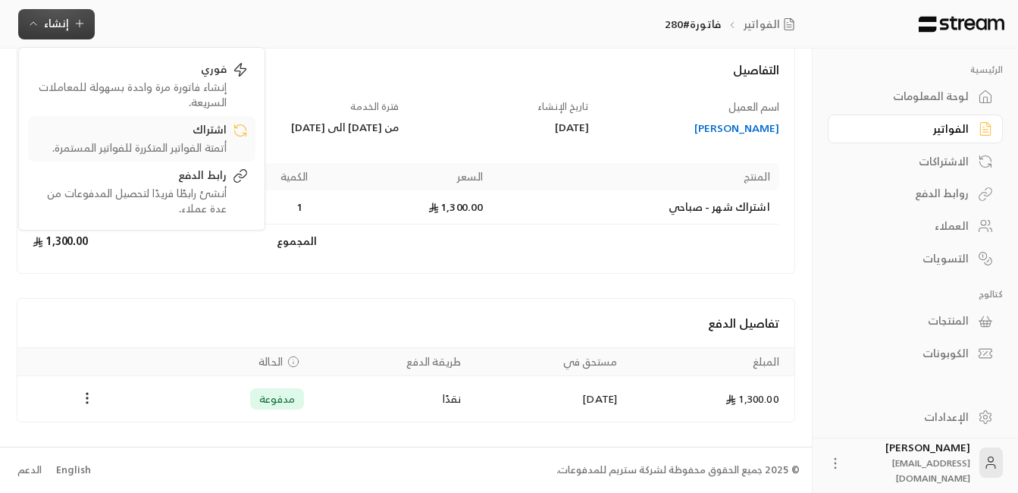
click at [215, 140] on div "أتمتة الفواتير المتكررة للفواتير المستمرة." at bounding box center [131, 147] width 191 height 15
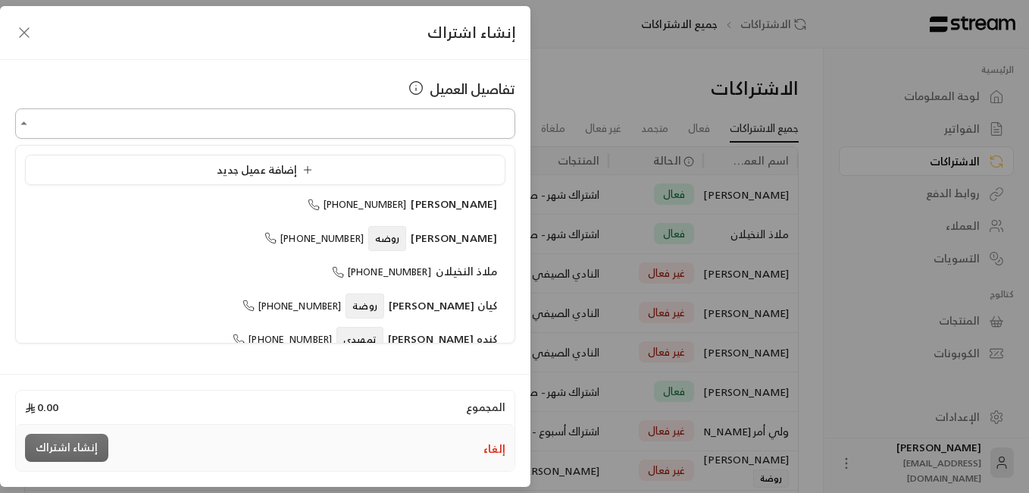
click at [308, 122] on input "اختر العميل" at bounding box center [265, 124] width 500 height 27
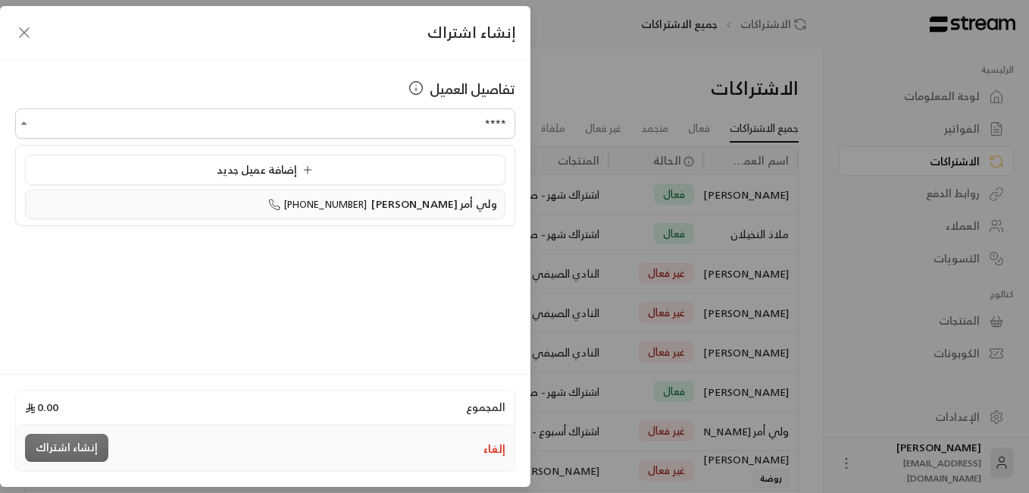
click at [368, 202] on span "[PHONE_NUMBER]" at bounding box center [317, 204] width 99 height 17
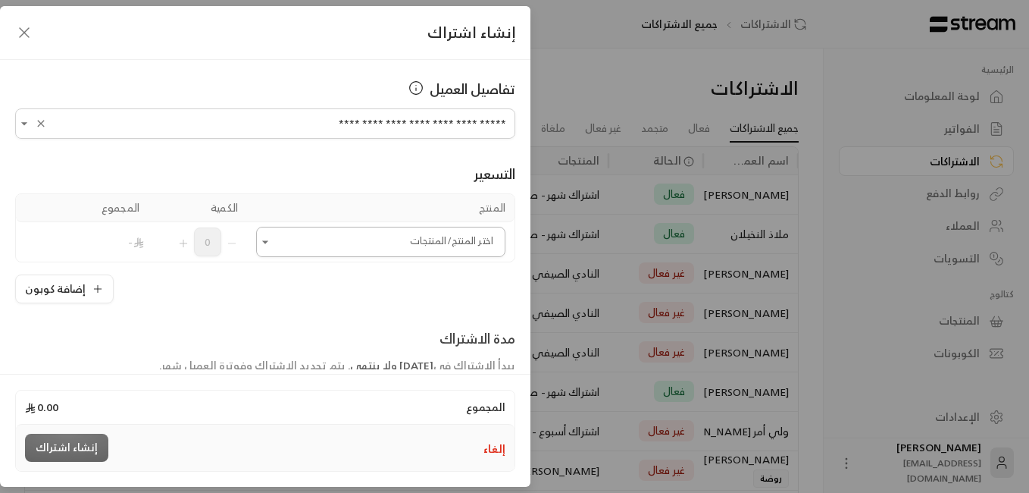
click at [273, 244] on icon "Open" at bounding box center [265, 241] width 15 height 15
type input "**********"
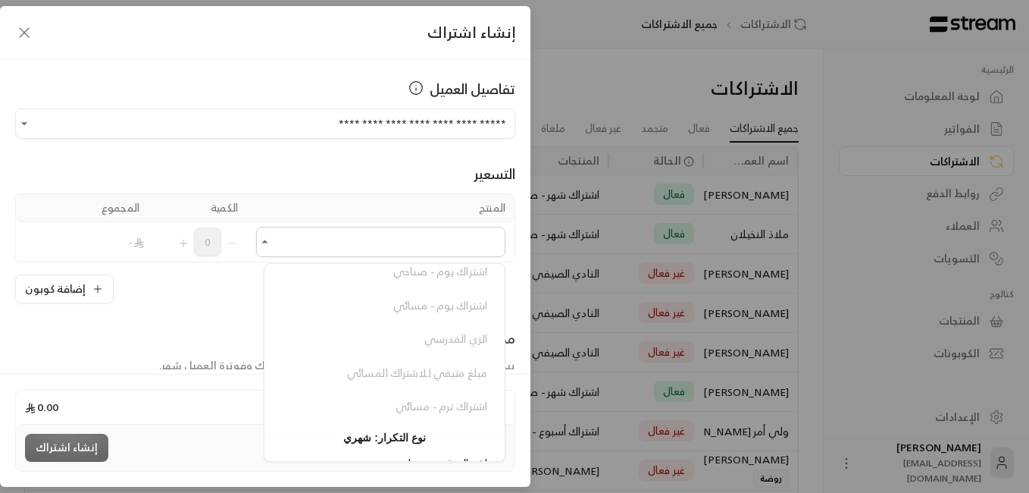
scroll to position [322, 0]
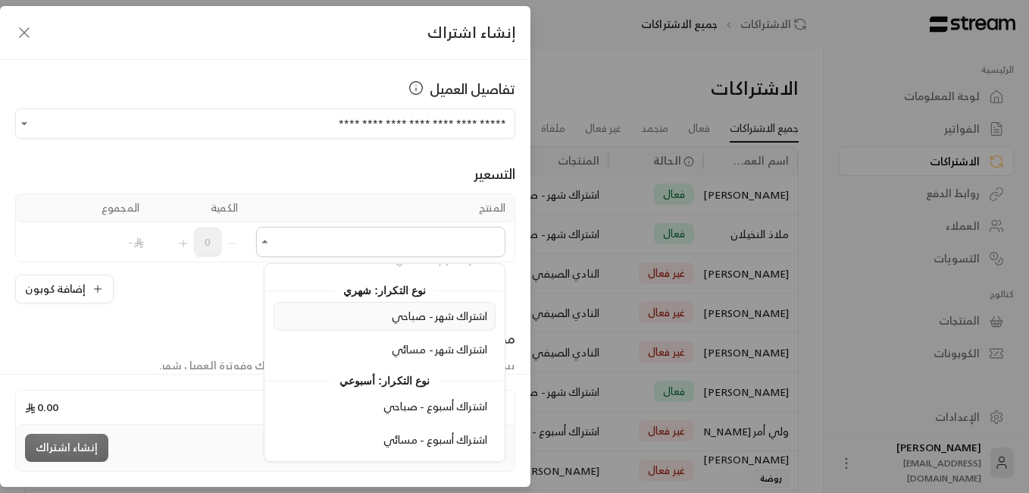
click at [459, 312] on span "اشتراك شهر - صباحي" at bounding box center [439, 315] width 95 height 19
click at [459, 303] on div "المنتج الكمية المجموع اختر المنتج/المنتجات اختر المنتج/المنتجات 0 - إضافة كوبون" at bounding box center [265, 248] width 500 height 110
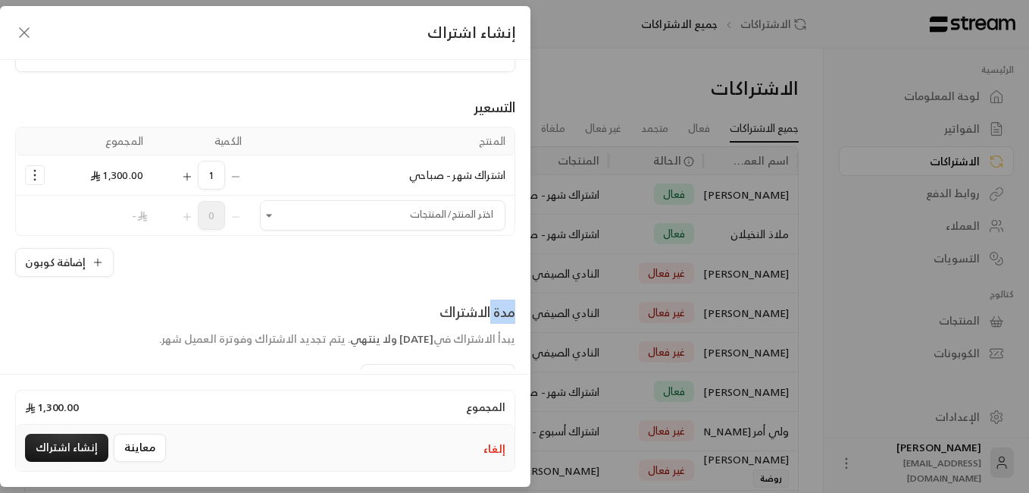
scroll to position [313, 0]
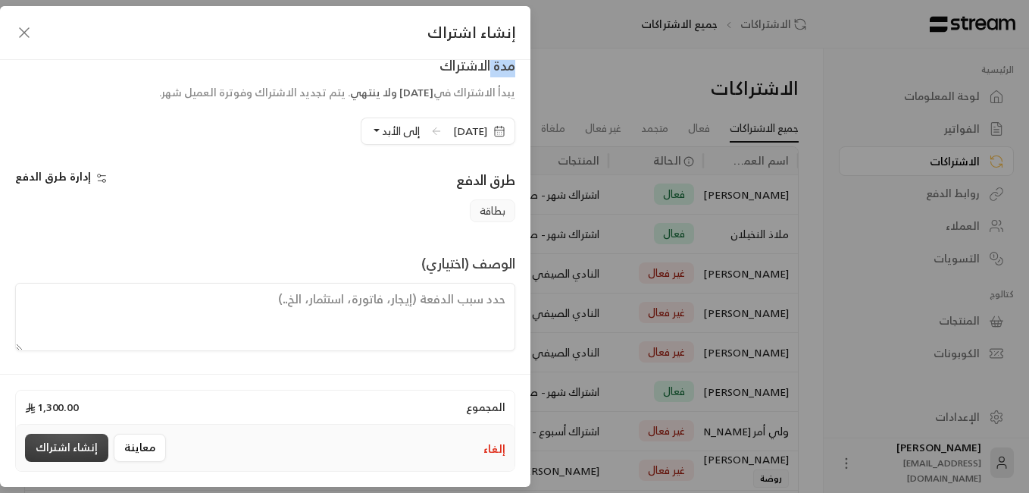
click at [77, 440] on button "إنشاء اشتراك" at bounding box center [66, 448] width 83 height 28
click at [77, 440] on div "إنشاء اشتراك" at bounding box center [66, 448] width 83 height 28
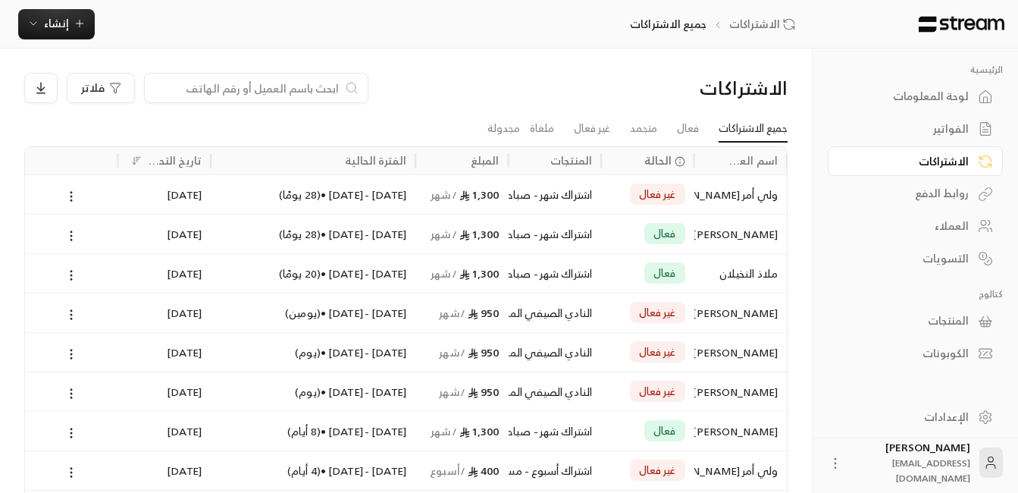
click at [765, 226] on div "العملاء" at bounding box center [908, 225] width 122 height 15
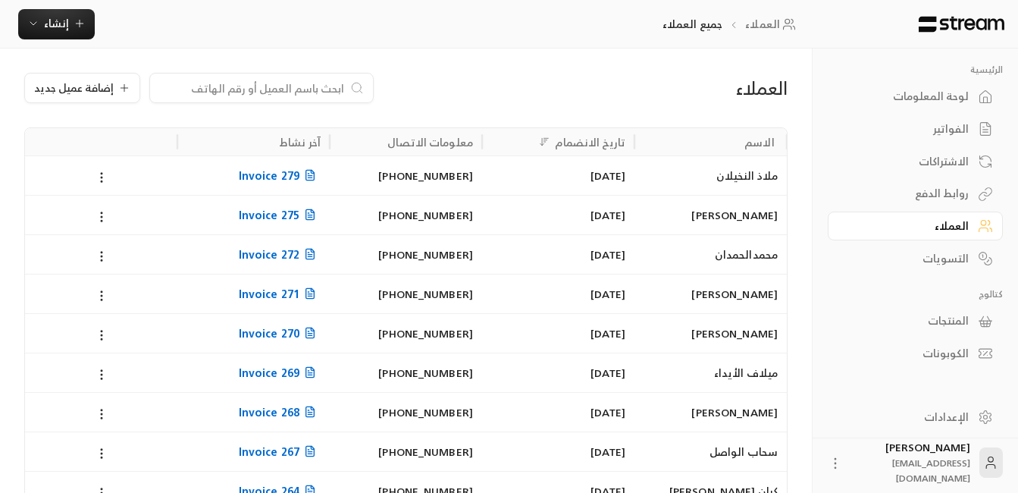
click at [254, 86] on input at bounding box center [251, 88] width 185 height 17
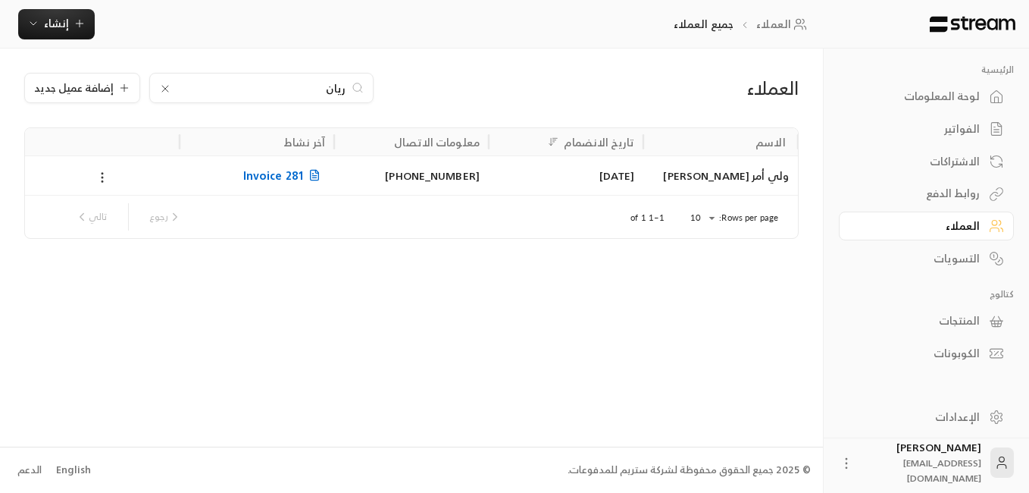
type input "ريان"
click at [100, 179] on icon at bounding box center [102, 178] width 14 height 14
click at [130, 218] on li "تعديل" at bounding box center [122, 216] width 44 height 27
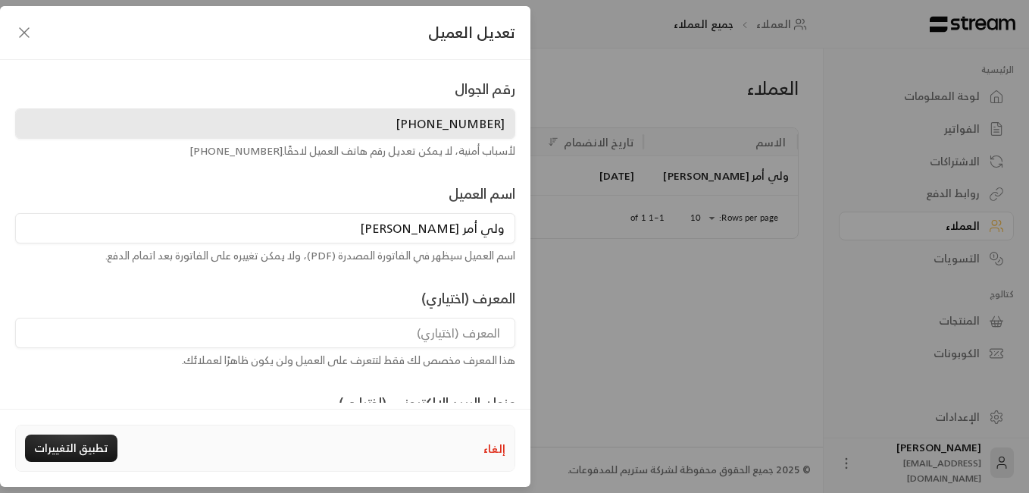
drag, startPoint x: 462, startPoint y: 230, endPoint x: 505, endPoint y: 228, distance: 43.3
click at [505, 228] on input "ولي أمر [PERSON_NAME]" at bounding box center [265, 228] width 500 height 30
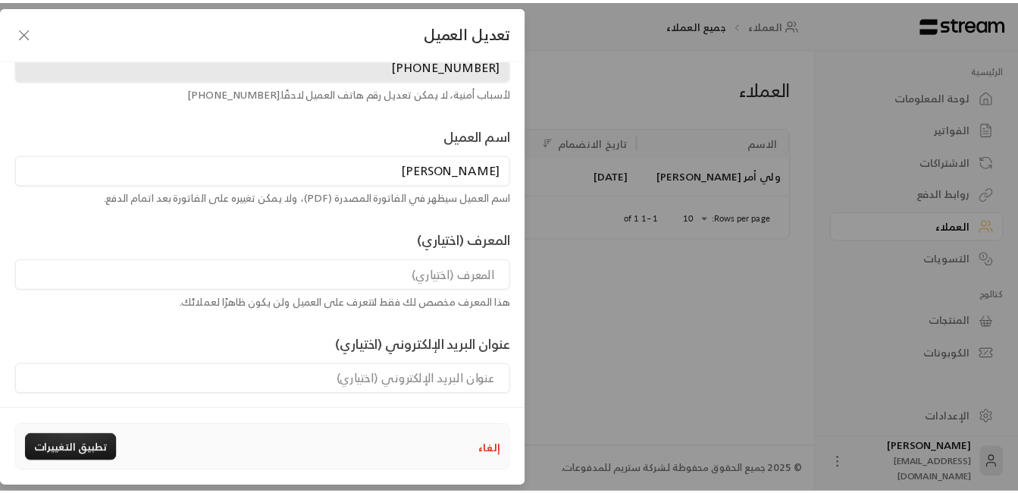
scroll to position [152, 0]
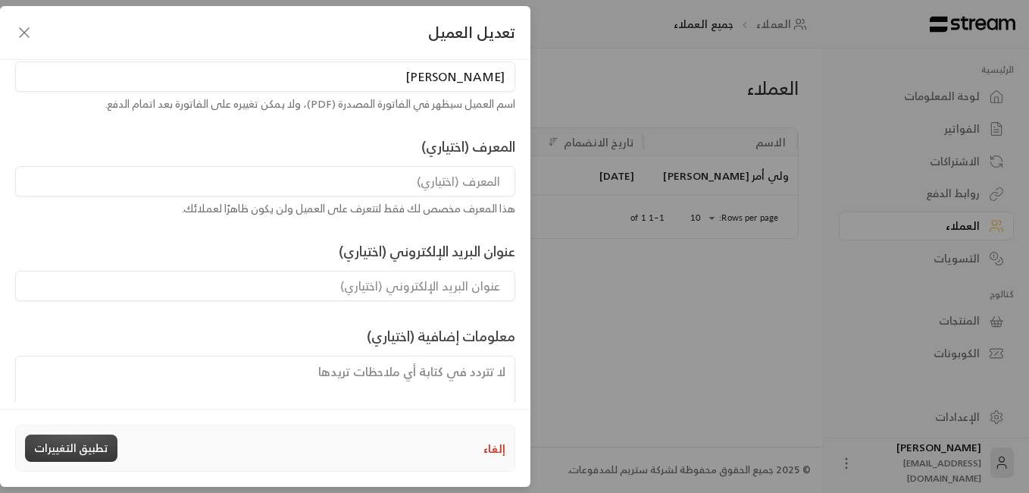
click at [74, 446] on button "تطبيق التغييرات" at bounding box center [71, 447] width 92 height 27
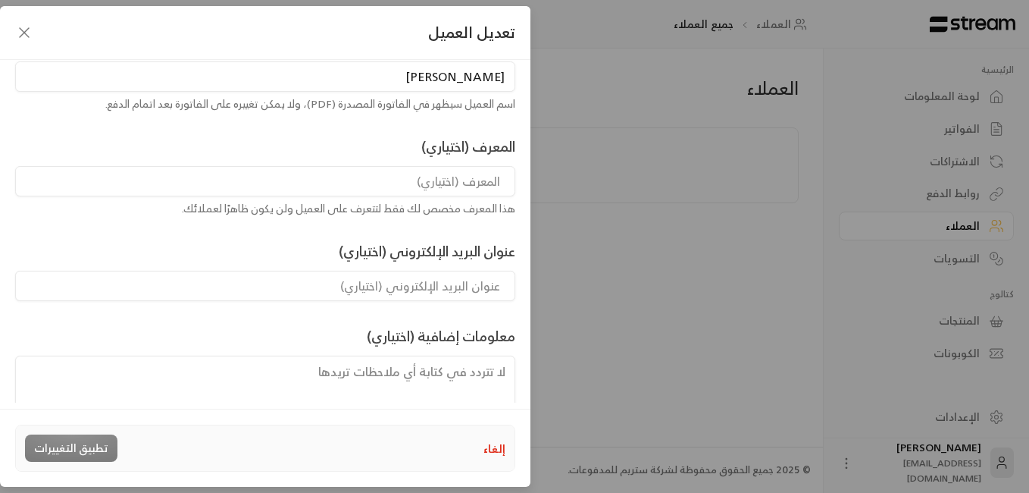
type input "ولي أمر [PERSON_NAME]"
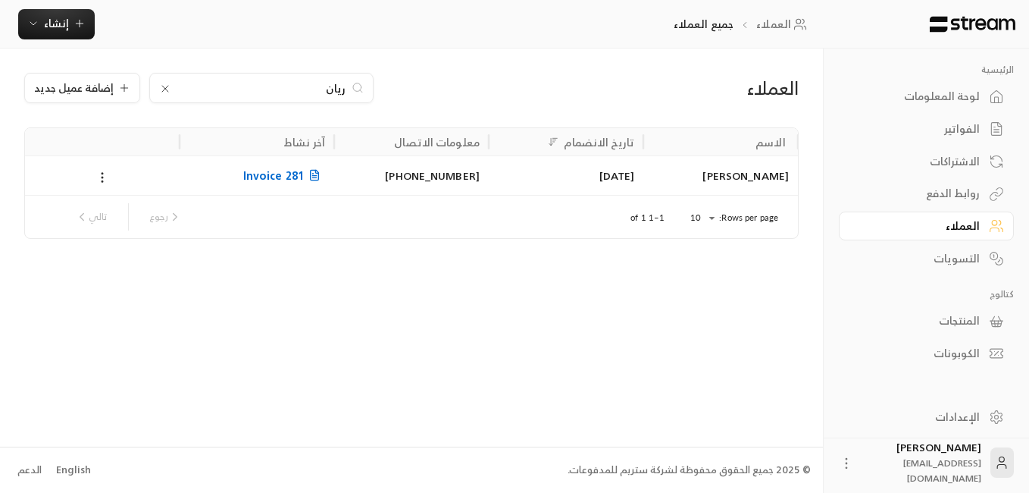
click at [742, 187] on div "[PERSON_NAME]" at bounding box center [721, 175] width 136 height 39
click at [742, 187] on div "العملاء [PERSON_NAME] إضافة عميل جديد الاسم تاريخ الانضمام معلومات الاتصال آخر …" at bounding box center [411, 247] width 823 height 397
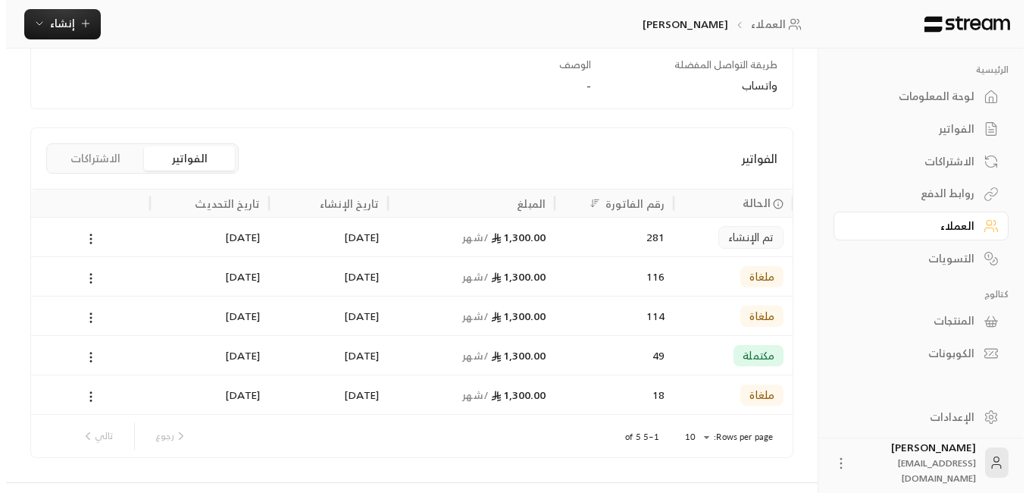
scroll to position [303, 0]
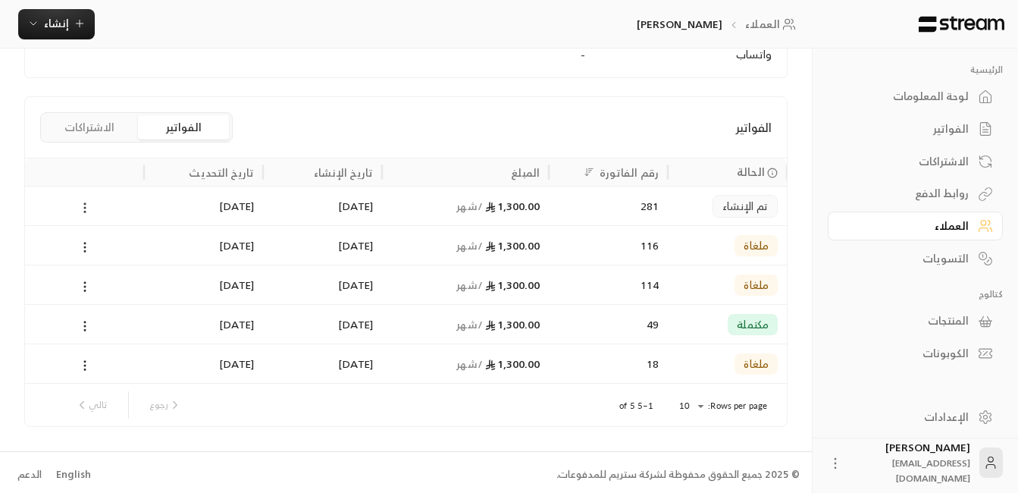
click at [85, 209] on icon at bounding box center [85, 208] width 14 height 14
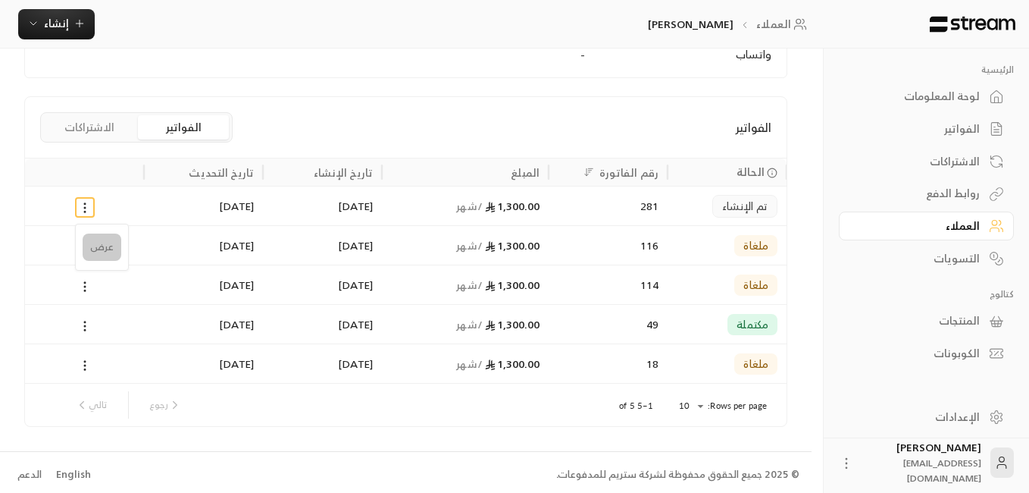
click at [97, 255] on li "عرض" at bounding box center [102, 246] width 39 height 27
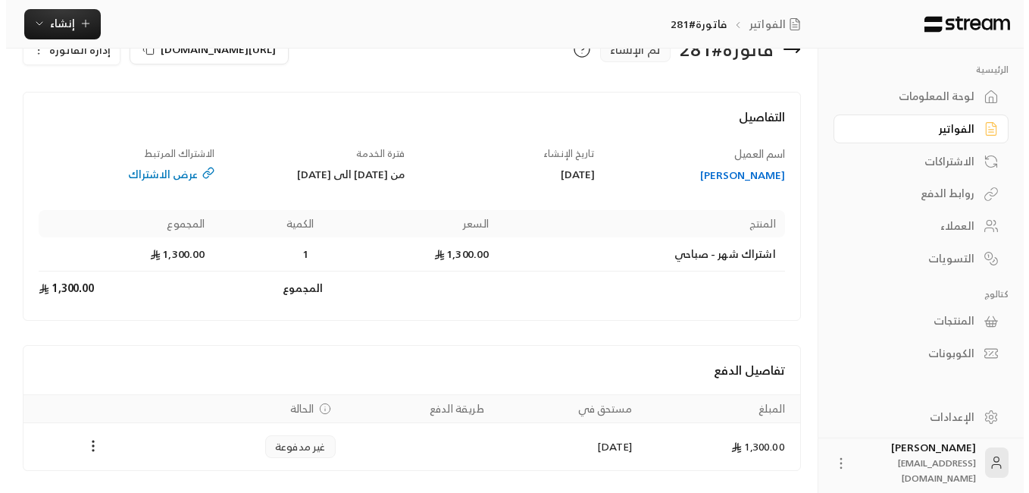
scroll to position [76, 0]
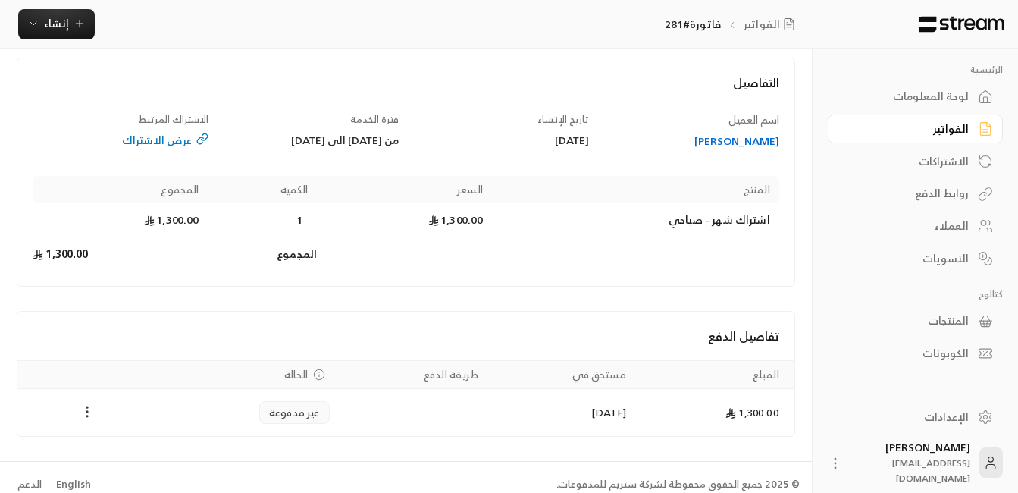
click at [87, 410] on icon "Payments" at bounding box center [87, 411] width 15 height 15
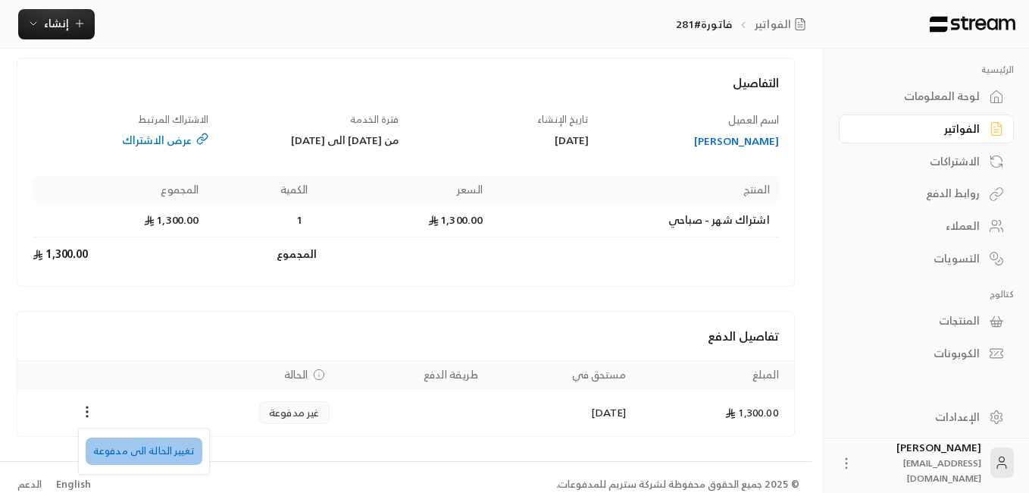
click at [147, 452] on li "تغيير الحالة الى مدفوعة" at bounding box center [144, 450] width 117 height 27
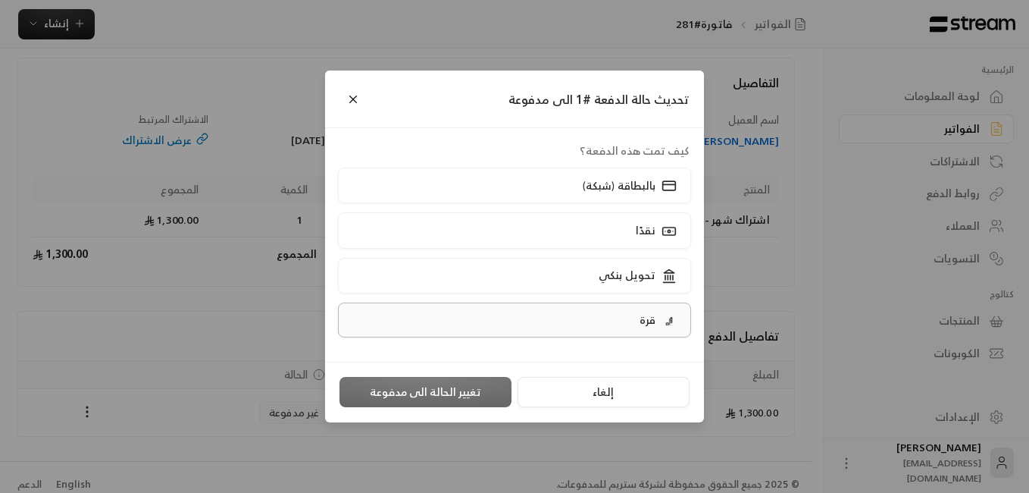
click at [646, 315] on p "قرة" at bounding box center [648, 319] width 16 height 15
click at [412, 391] on button "تغيير الحالة الى مدفوعة" at bounding box center [426, 392] width 172 height 30
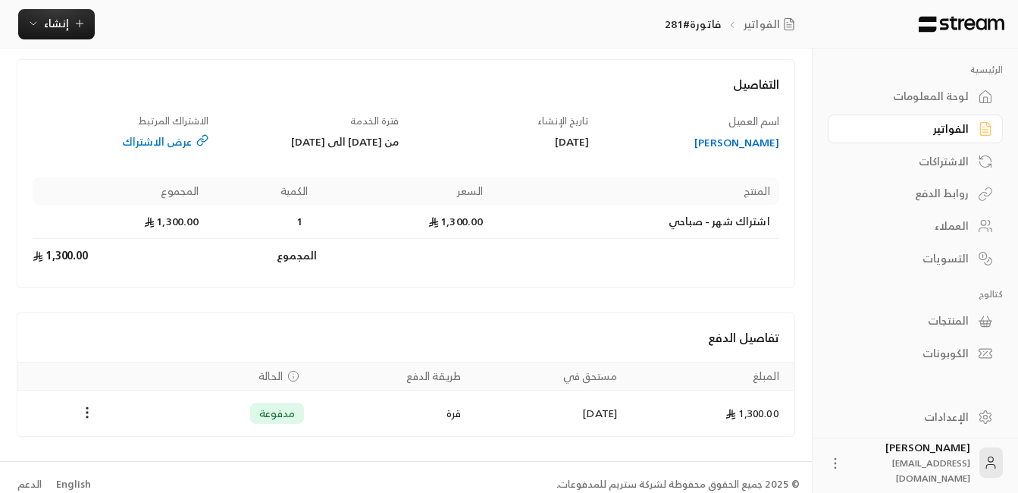
scroll to position [89, 0]
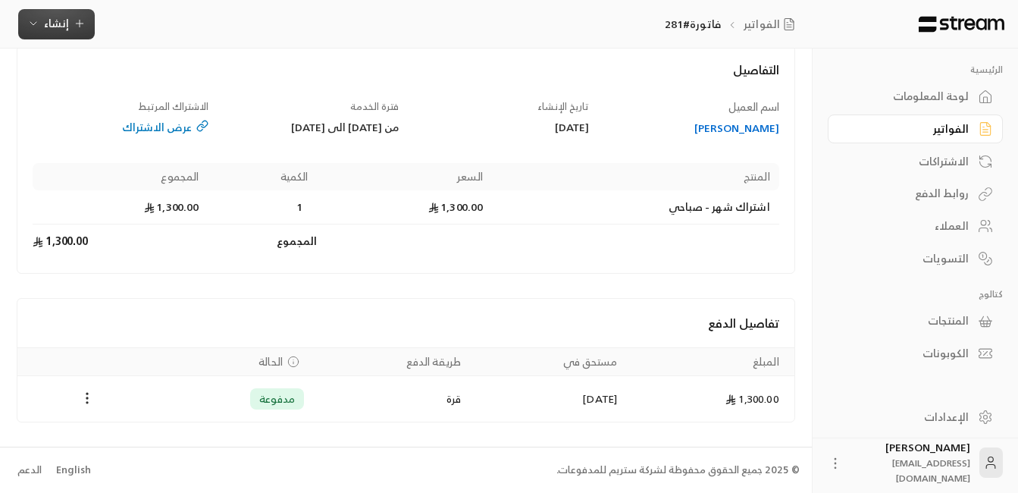
click at [58, 19] on span "إنشاء" at bounding box center [56, 23] width 25 height 19
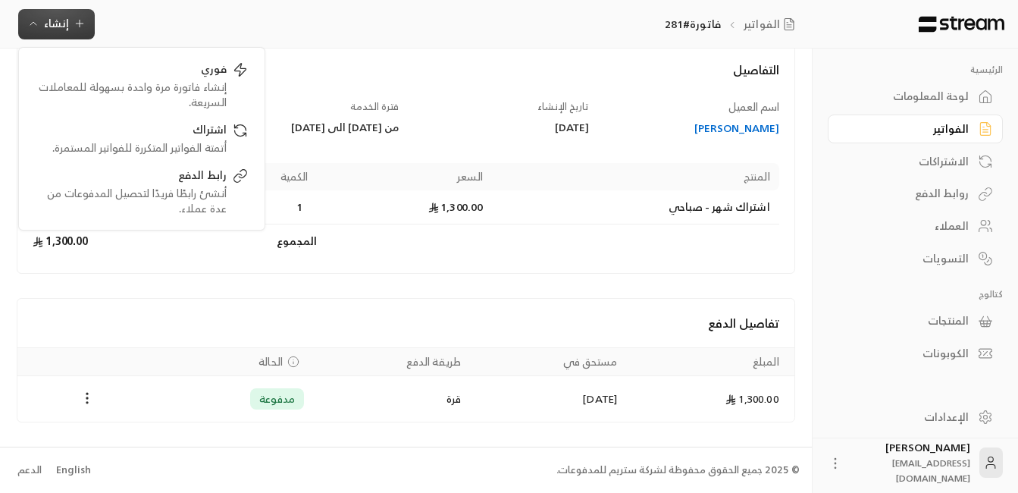
click at [765, 223] on div "العملاء" at bounding box center [908, 225] width 122 height 15
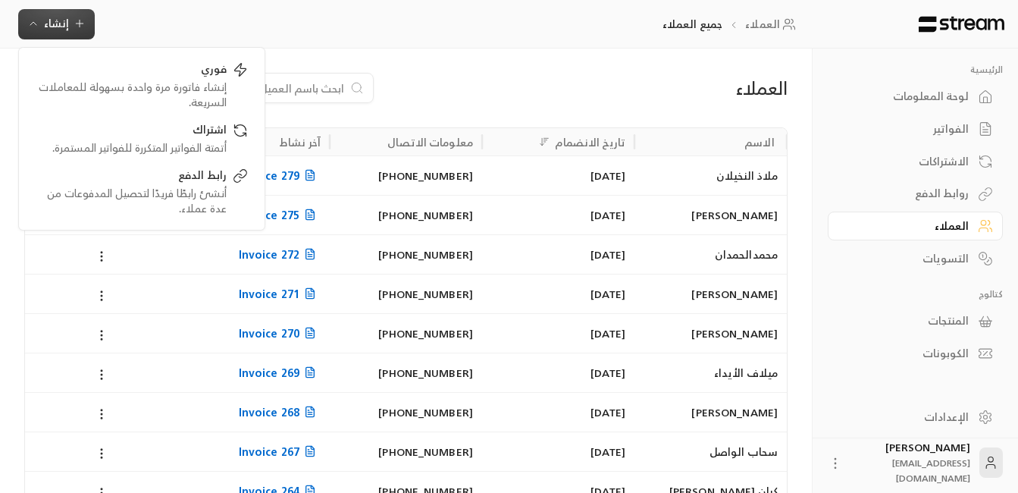
click at [320, 87] on input at bounding box center [251, 88] width 185 height 17
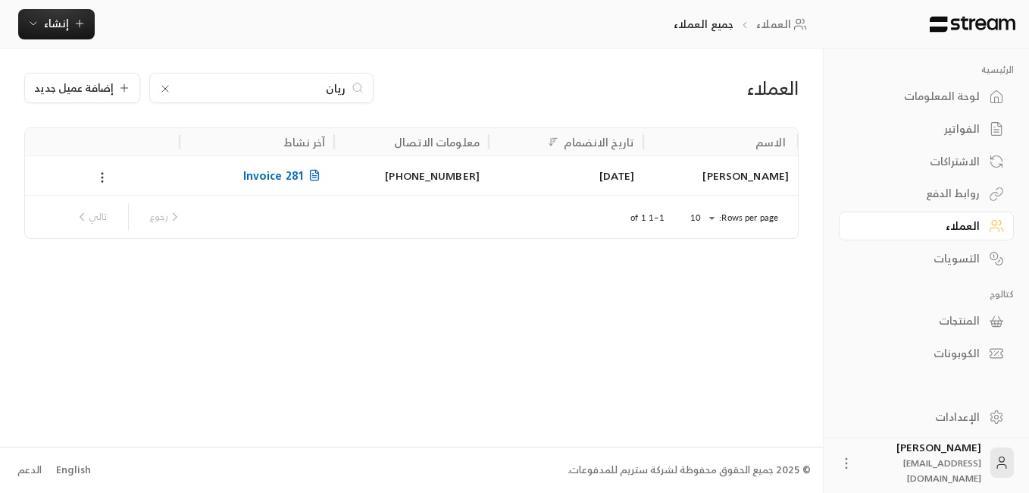
type input "ريان"
click at [96, 177] on icon at bounding box center [102, 178] width 14 height 14
click at [123, 218] on li "تعديل" at bounding box center [122, 216] width 44 height 27
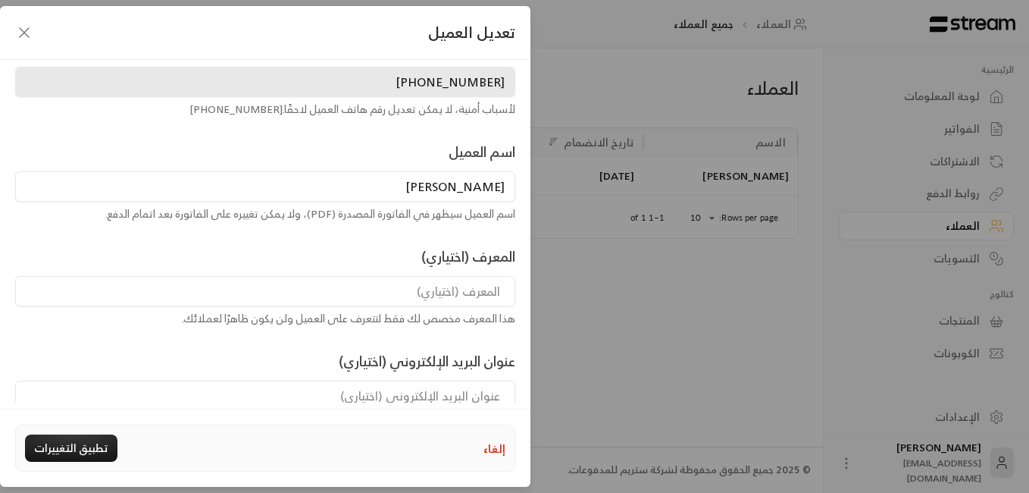
scroll to position [152, 0]
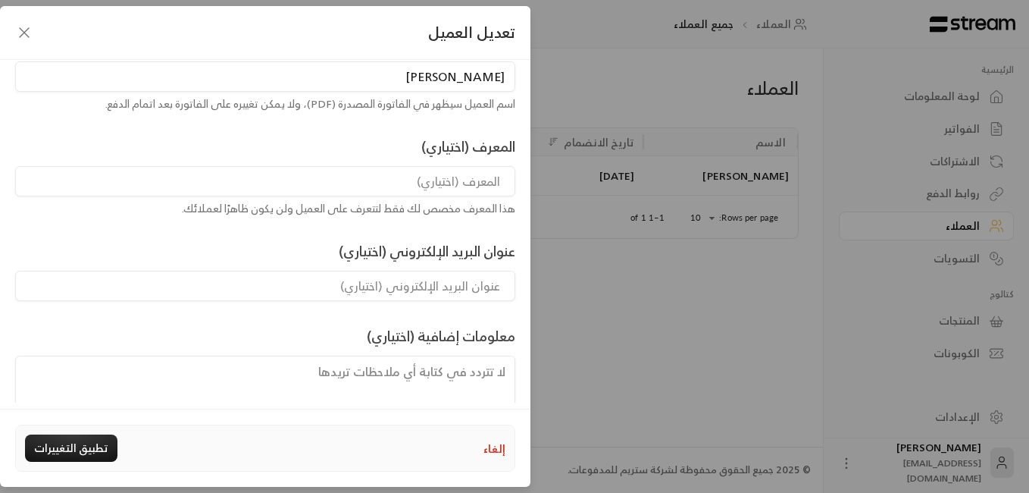
click at [315, 377] on textarea at bounding box center [265, 389] width 500 height 68
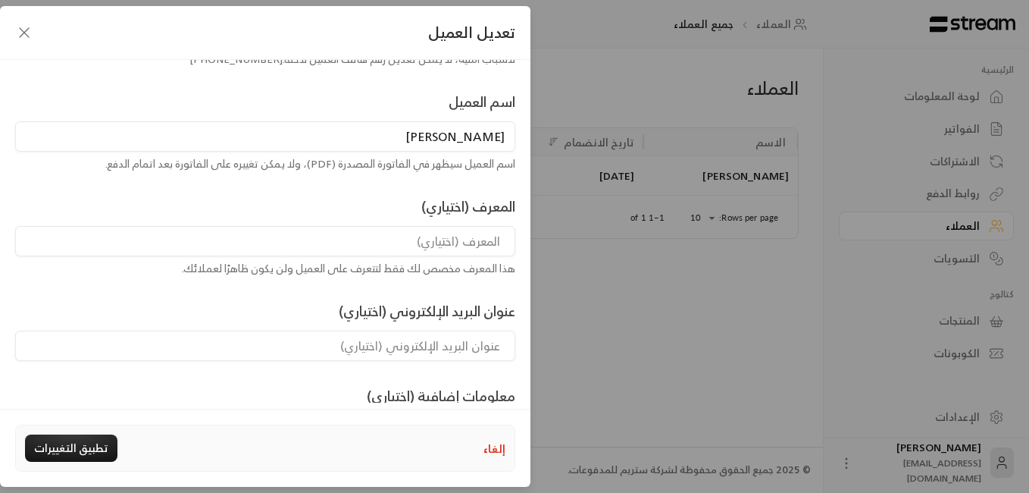
scroll to position [191, 0]
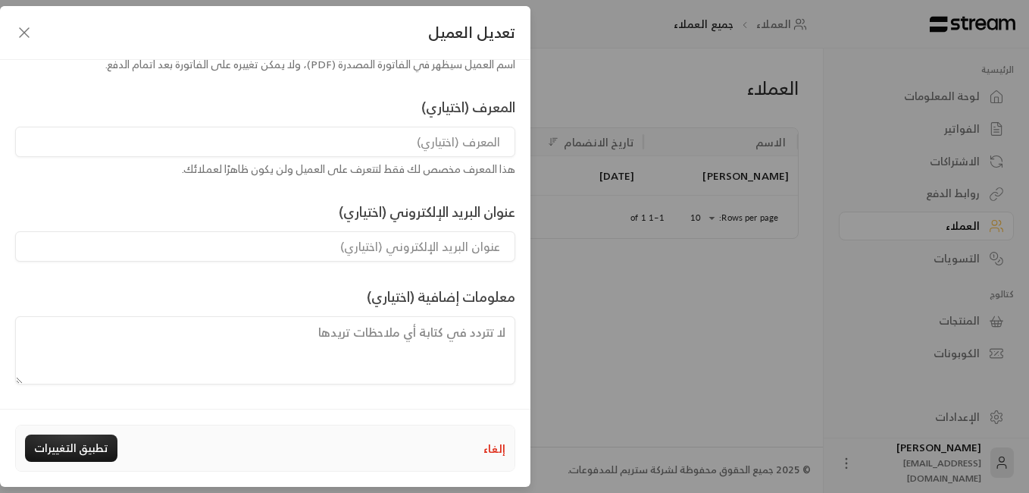
click at [24, 30] on icon "button" at bounding box center [24, 32] width 18 height 18
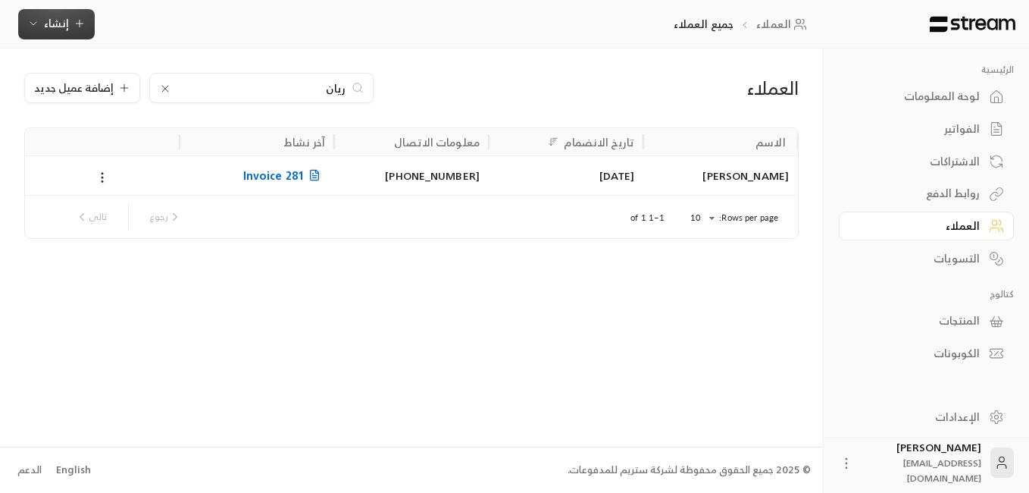
click at [64, 25] on span "إنشاء" at bounding box center [56, 23] width 25 height 19
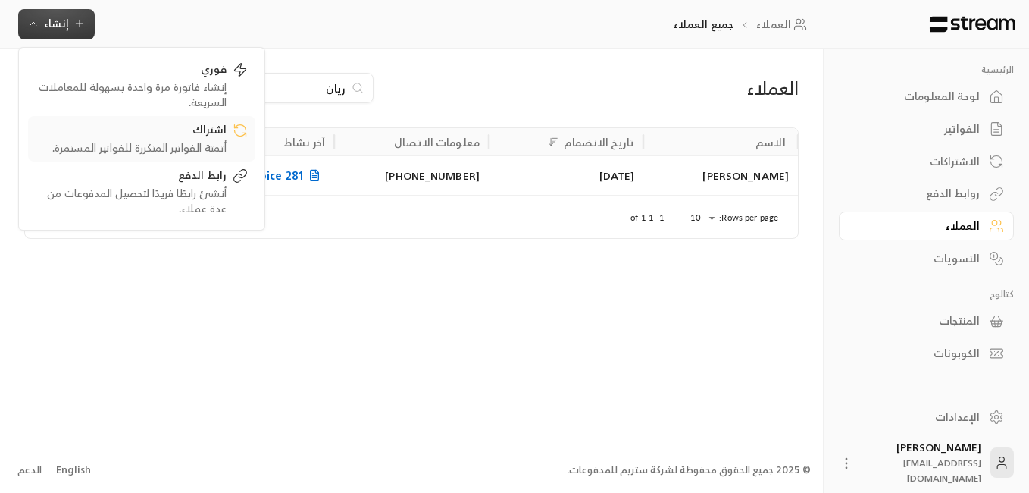
click at [196, 142] on div "أتمتة الفواتير المتكررة للفواتير المستمرة." at bounding box center [131, 147] width 191 height 15
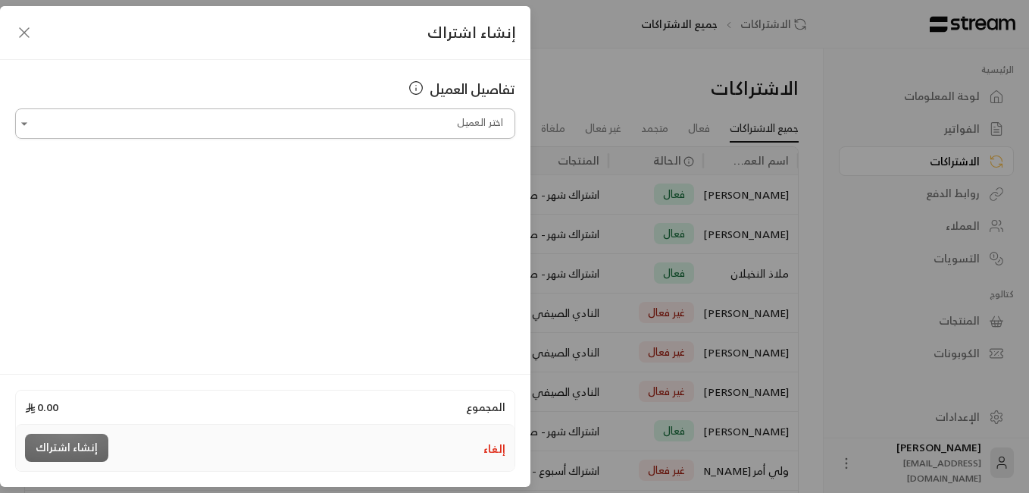
click at [445, 124] on input "اختر العميل" at bounding box center [265, 124] width 500 height 27
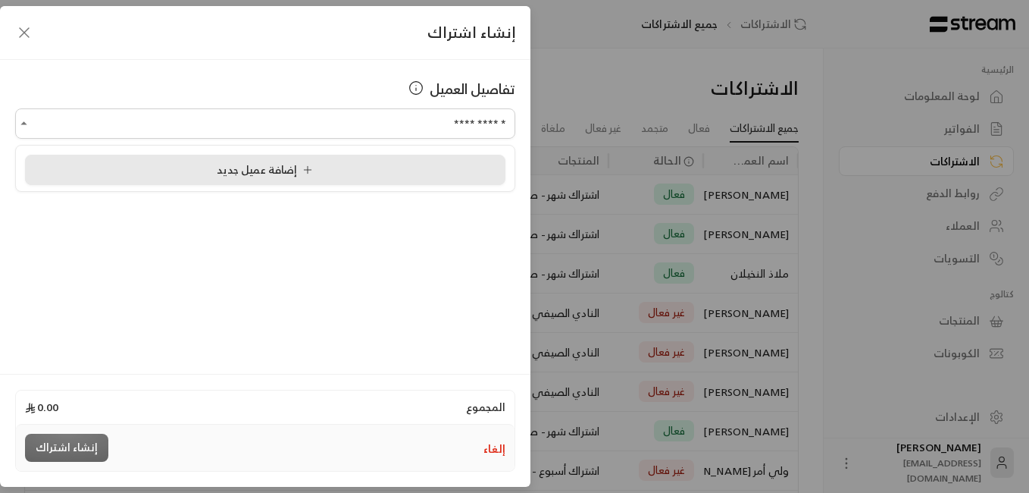
click at [296, 176] on span "إضافة عميل جديد" at bounding box center [268, 169] width 102 height 19
type input "**********"
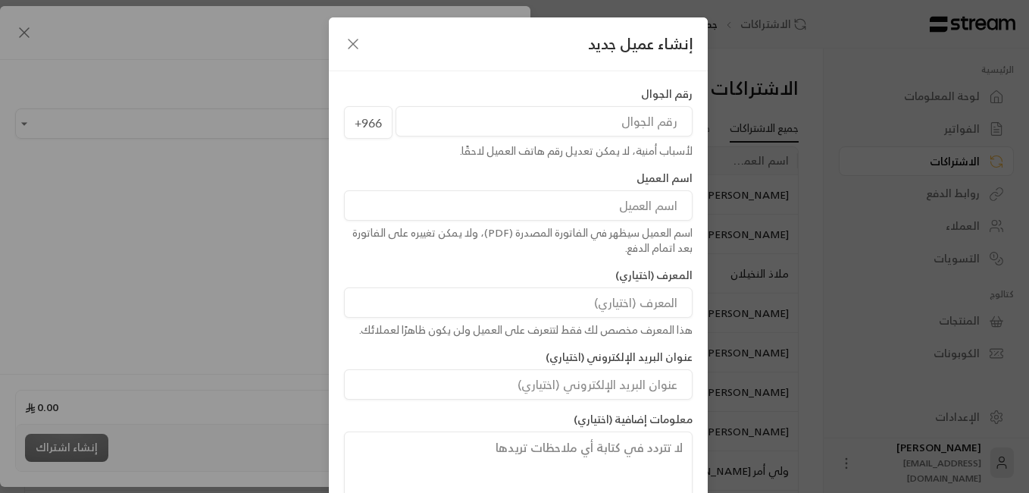
click at [638, 127] on input "tel" at bounding box center [544, 121] width 297 height 30
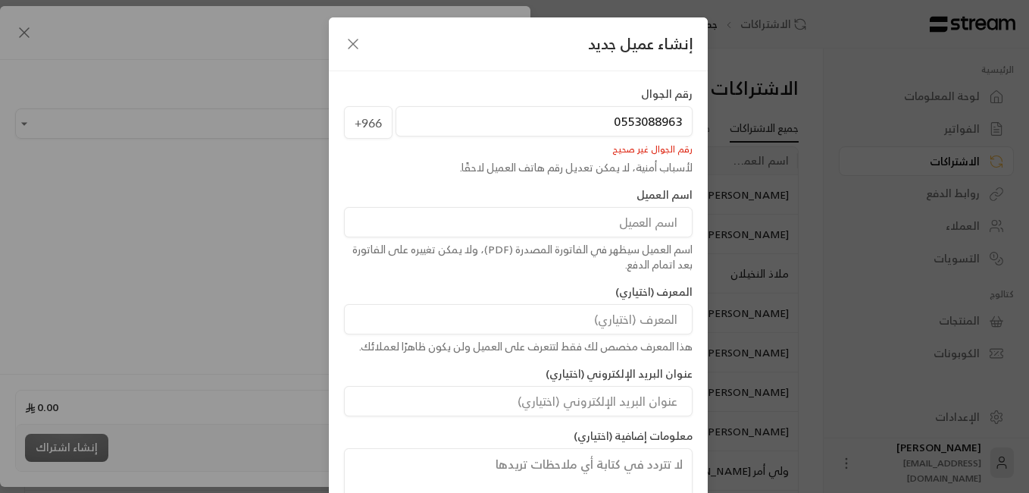
click at [616, 124] on input "0553088963" at bounding box center [544, 121] width 297 height 30
drag, startPoint x: 618, startPoint y: 112, endPoint x: 618, endPoint y: 123, distance: 10.6
click at [618, 123] on input "0553088963" at bounding box center [544, 121] width 297 height 30
click at [623, 125] on input "0553088963" at bounding box center [544, 121] width 297 height 30
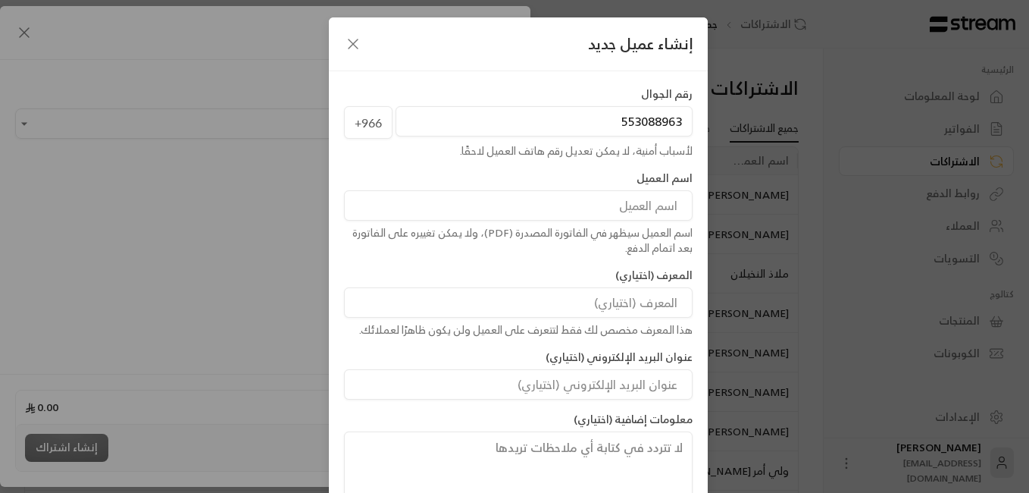
type input "553088963"
click at [618, 209] on input at bounding box center [518, 205] width 349 height 30
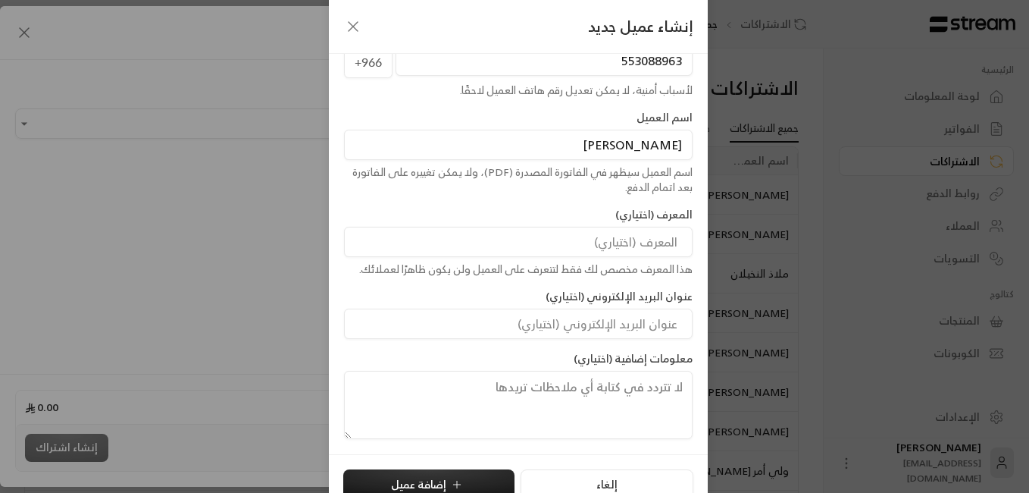
scroll to position [80, 0]
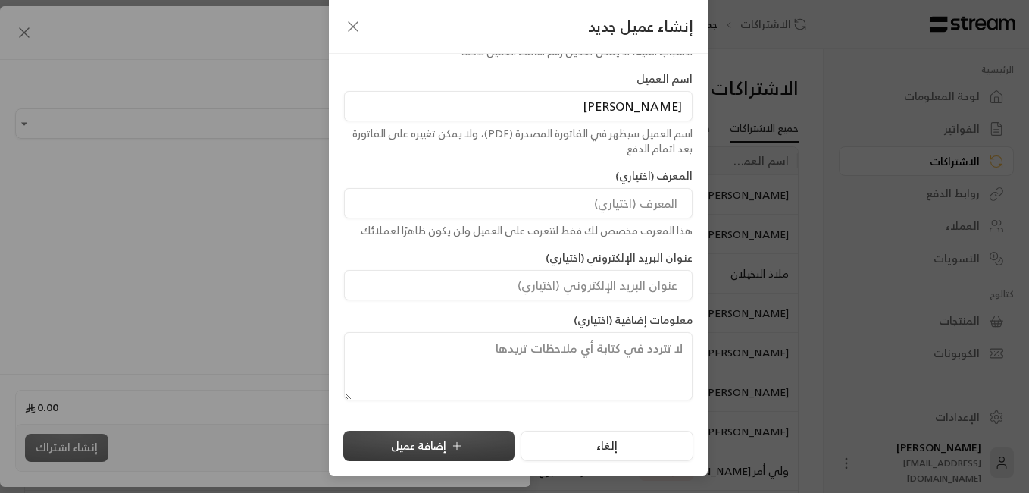
type input "[PERSON_NAME]"
click at [440, 443] on button "إضافة عميل" at bounding box center [428, 445] width 171 height 30
type input "**********"
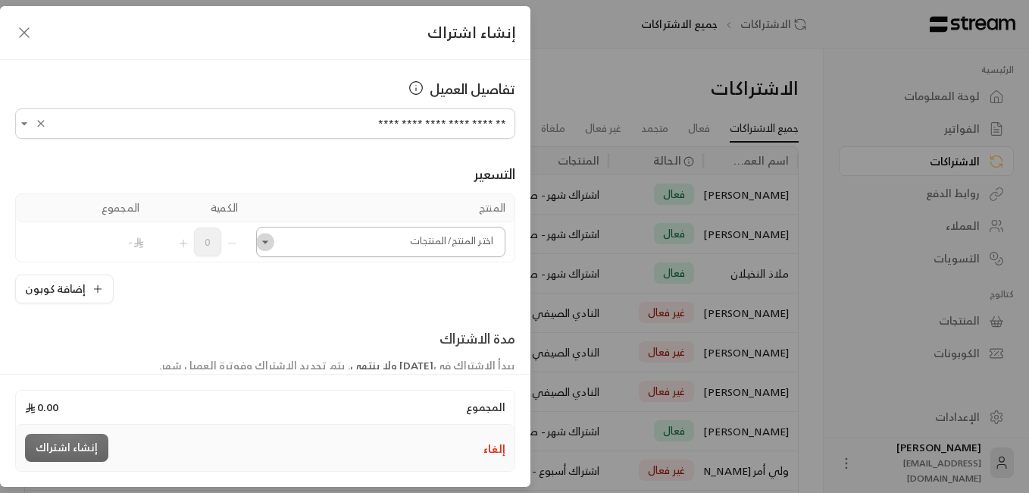
click at [272, 239] on icon "Open" at bounding box center [265, 241] width 15 height 15
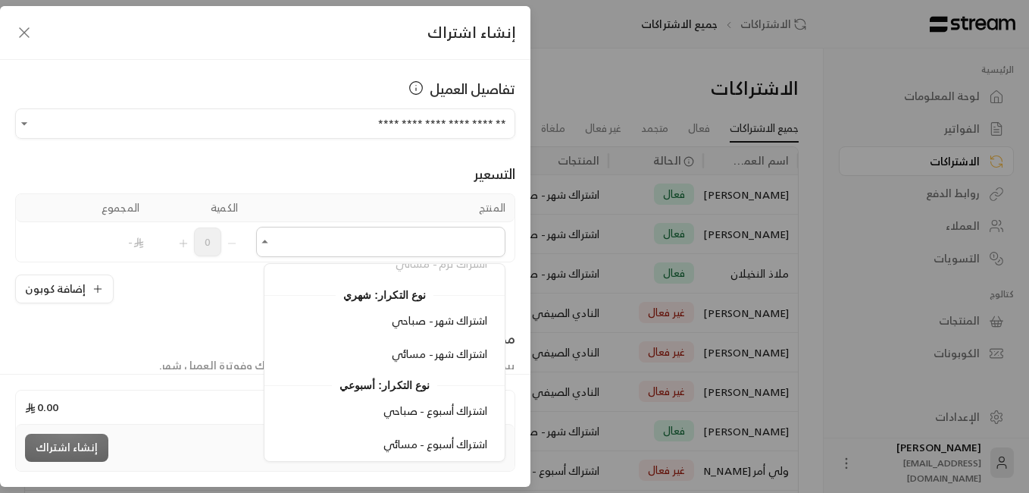
scroll to position [322, 0]
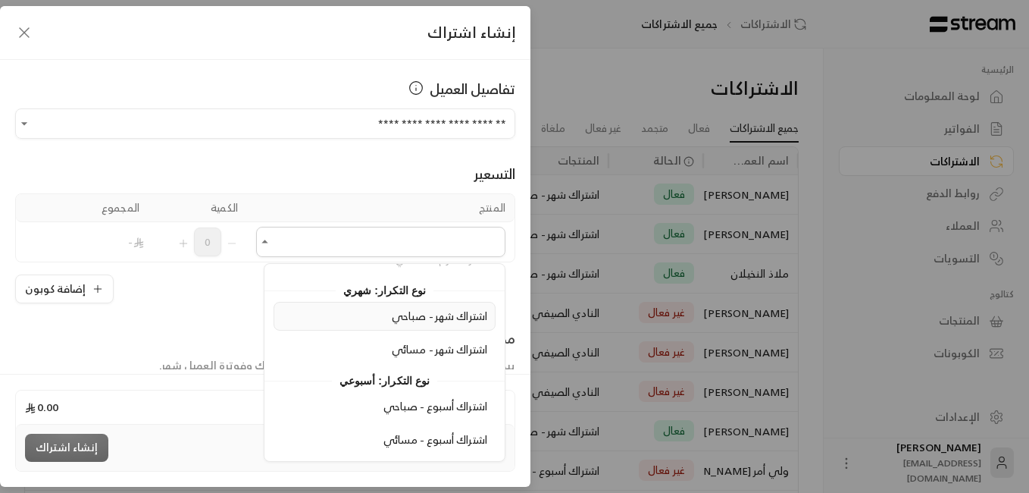
click at [455, 317] on span "اشتراك شهر - صباحي" at bounding box center [439, 315] width 95 height 19
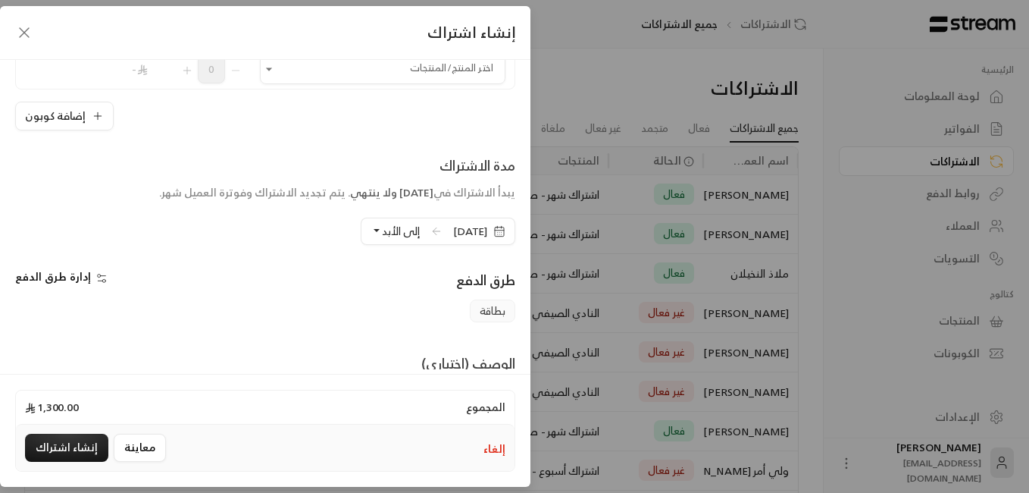
scroll to position [227, 0]
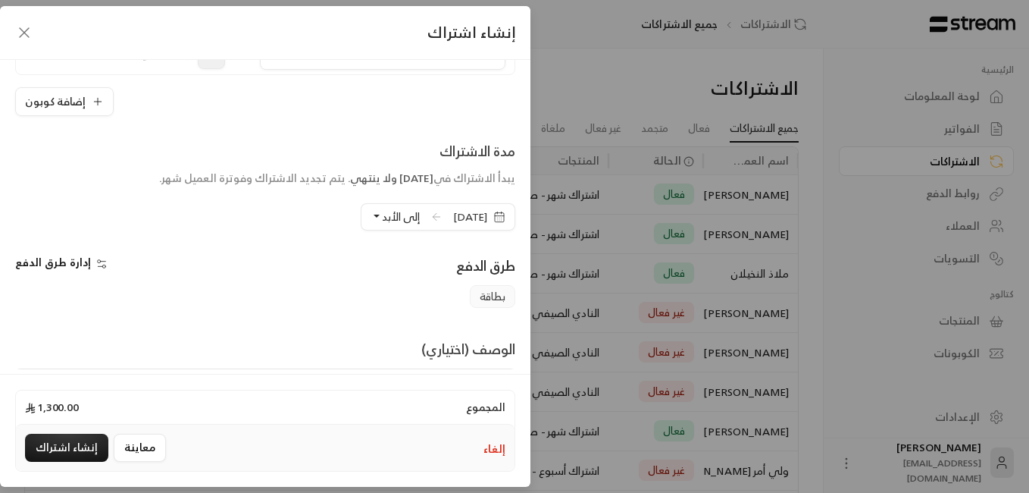
click at [494, 218] on icon "button" at bounding box center [499, 217] width 12 height 12
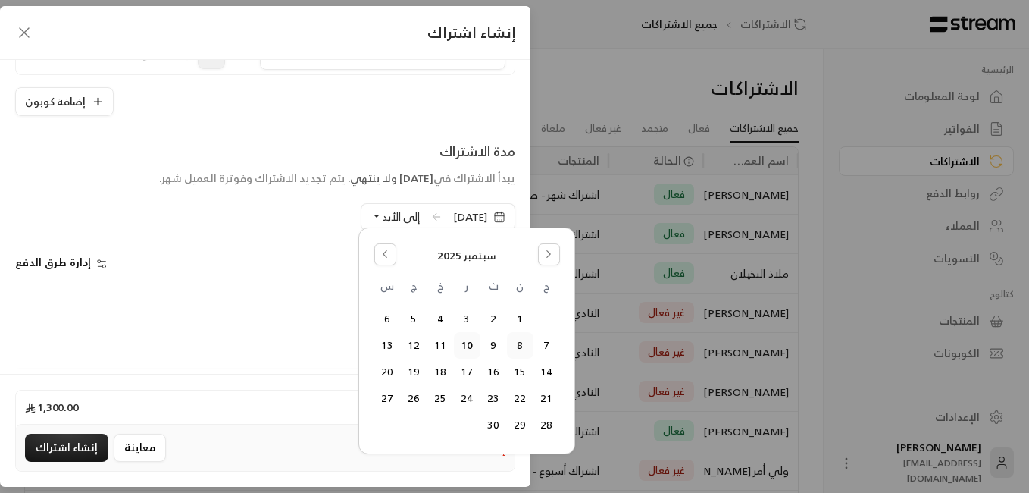
click at [517, 349] on button "8" at bounding box center [520, 345] width 25 height 25
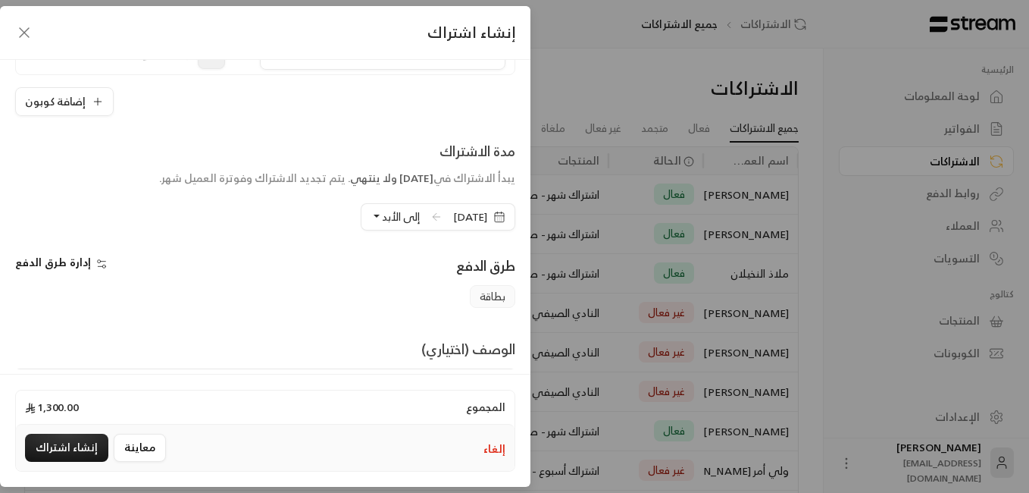
click at [371, 217] on button "إلى الأبد" at bounding box center [395, 217] width 49 height 26
click at [446, 286] on span "( [DATE] )" at bounding box center [461, 286] width 39 height 13
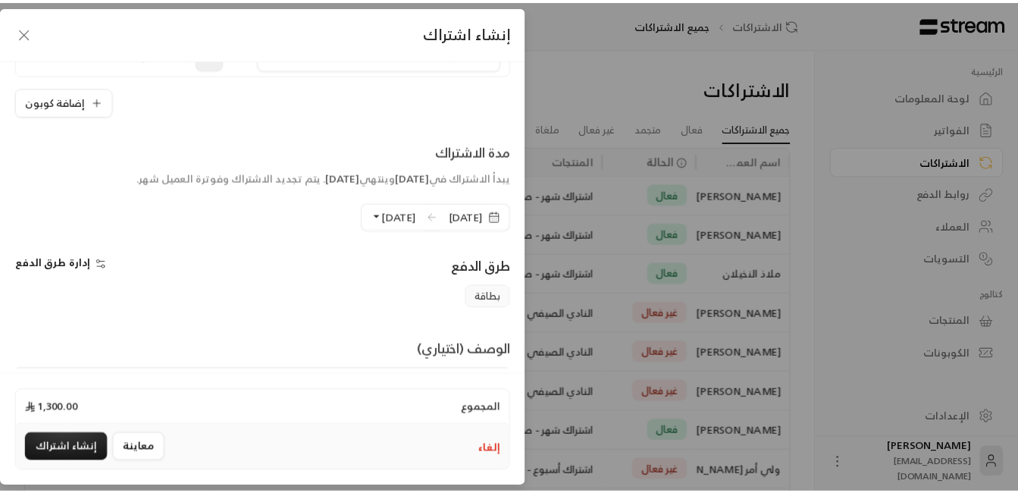
scroll to position [313, 0]
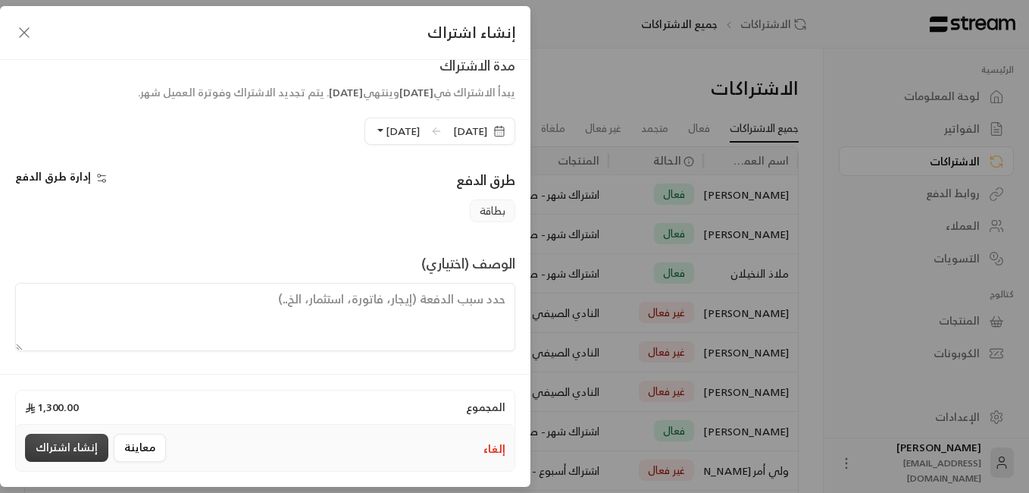
click at [67, 447] on button "إنشاء اشتراك" at bounding box center [66, 448] width 83 height 28
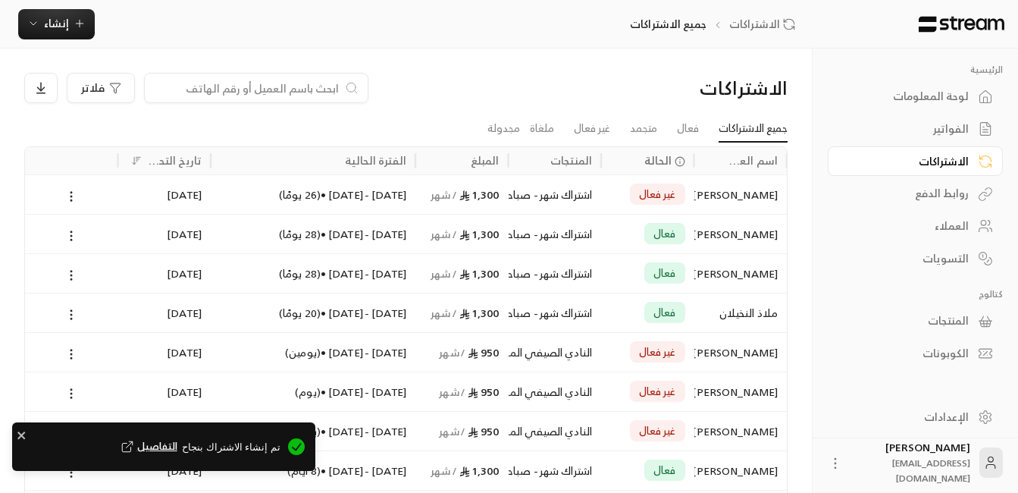
click at [765, 229] on div "العملاء" at bounding box center [908, 225] width 122 height 15
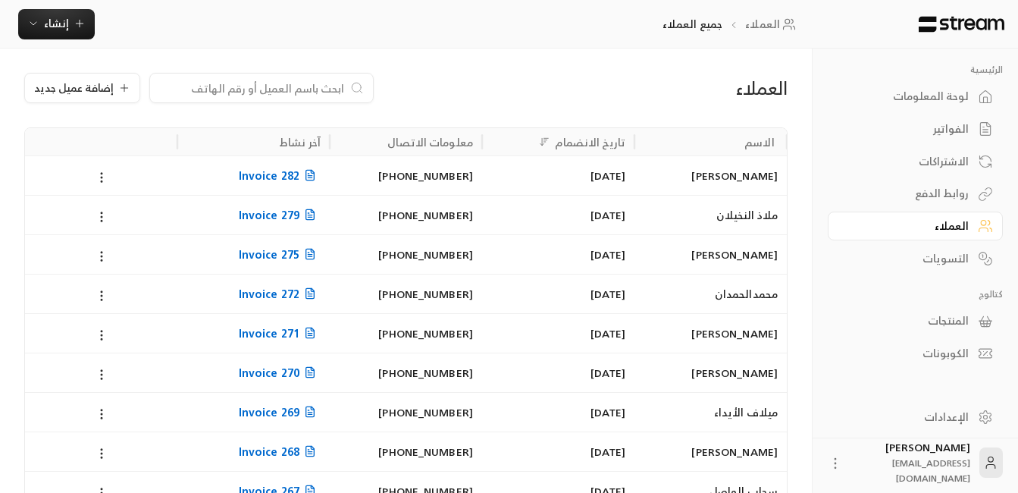
click at [712, 177] on div "[PERSON_NAME]" at bounding box center [710, 175] width 134 height 39
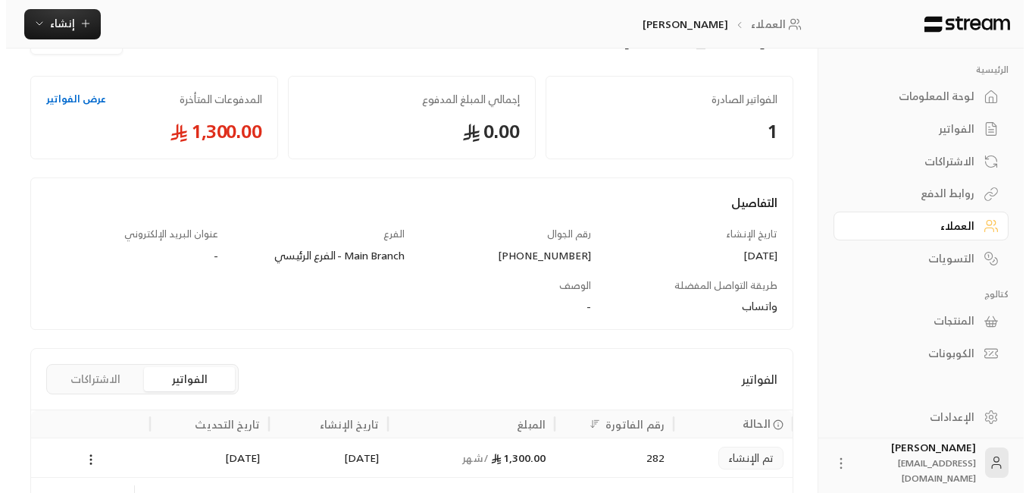
scroll to position [150, 0]
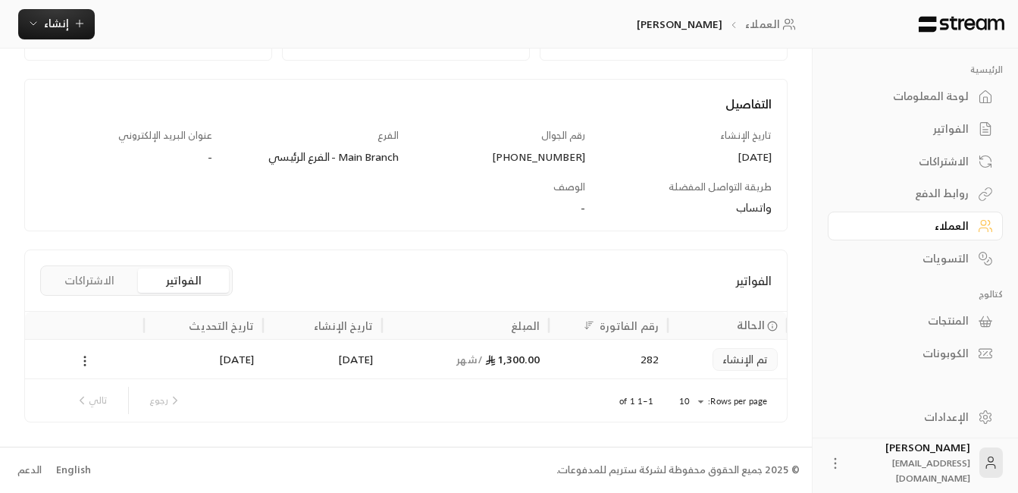
click at [87, 364] on icon at bounding box center [85, 361] width 14 height 14
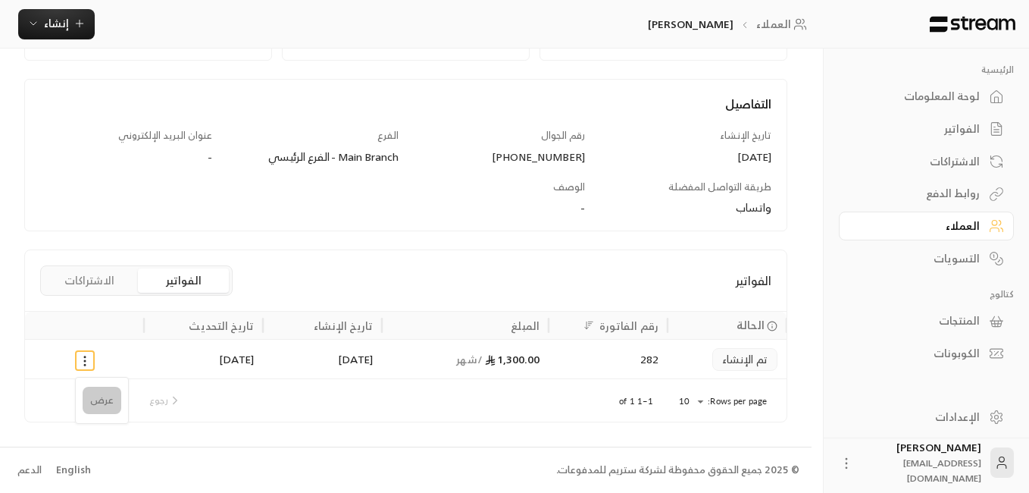
click at [98, 401] on li "عرض" at bounding box center [102, 400] width 39 height 27
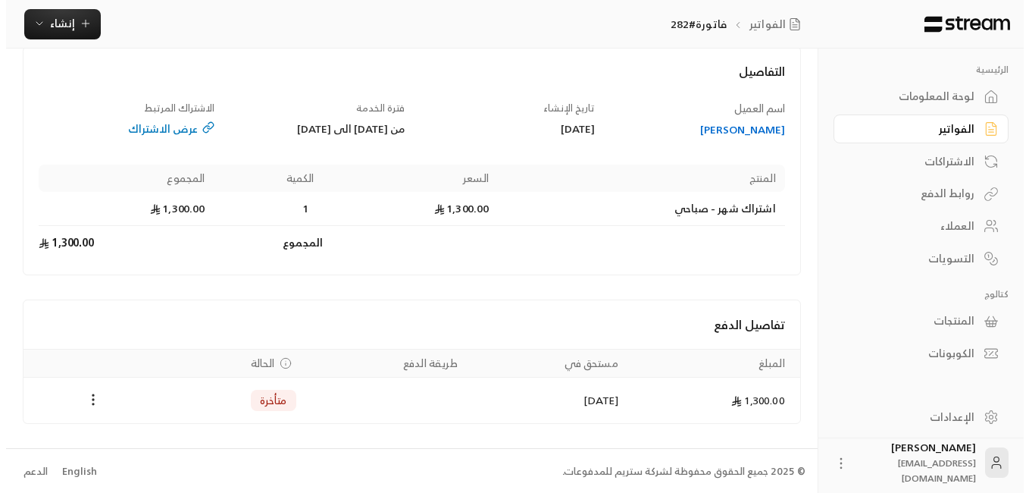
scroll to position [89, 0]
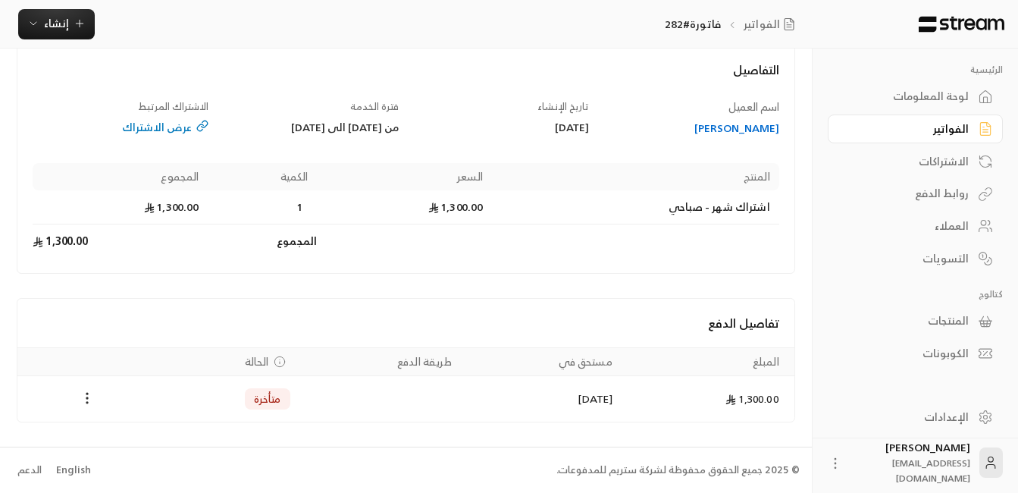
click at [81, 409] on td "Payments" at bounding box center [86, 398] width 139 height 45
click at [83, 402] on icon "Payments" at bounding box center [87, 397] width 15 height 15
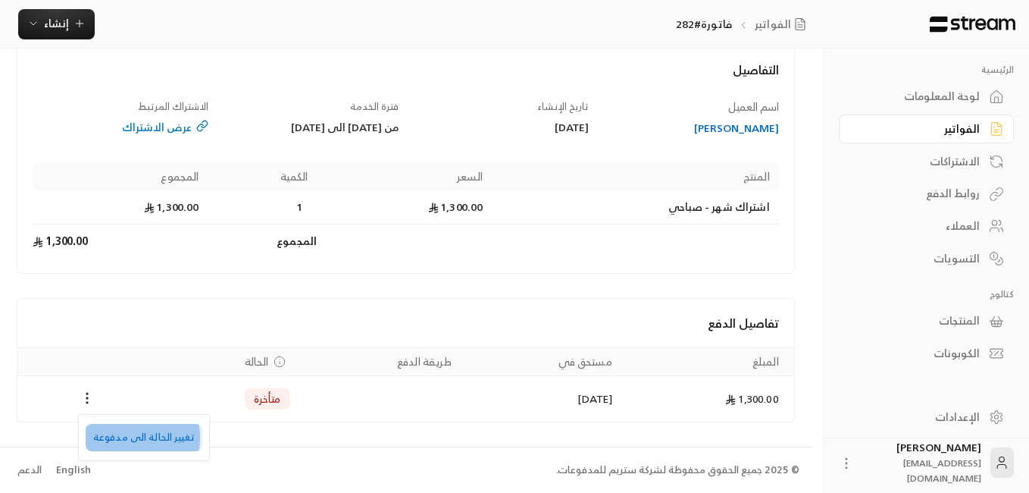
click at [121, 437] on li "تغيير الحالة الى مدفوعة" at bounding box center [144, 437] width 117 height 27
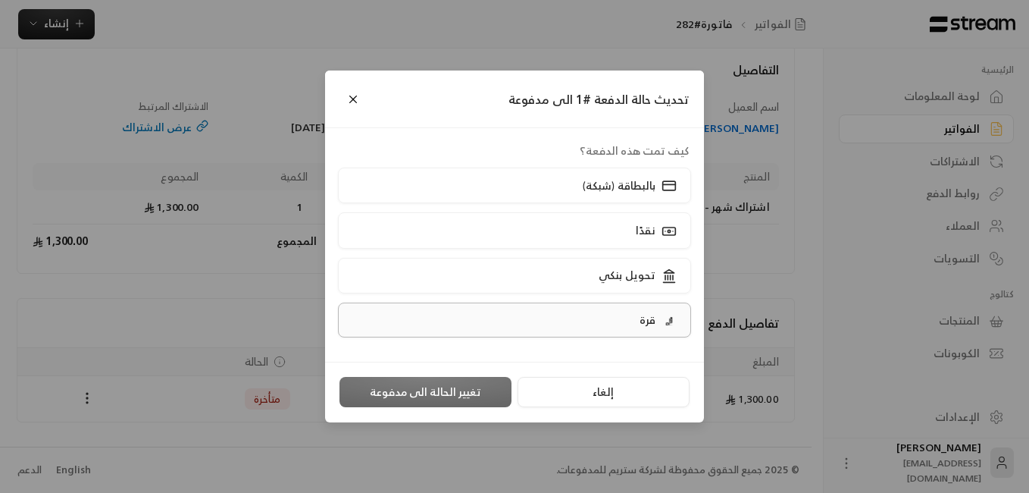
click at [640, 318] on p "قرة" at bounding box center [648, 319] width 16 height 15
click at [416, 317] on label "قرة" at bounding box center [515, 319] width 354 height 35
click at [400, 394] on button "تغيير الحالة الى مدفوعة" at bounding box center [426, 392] width 172 height 30
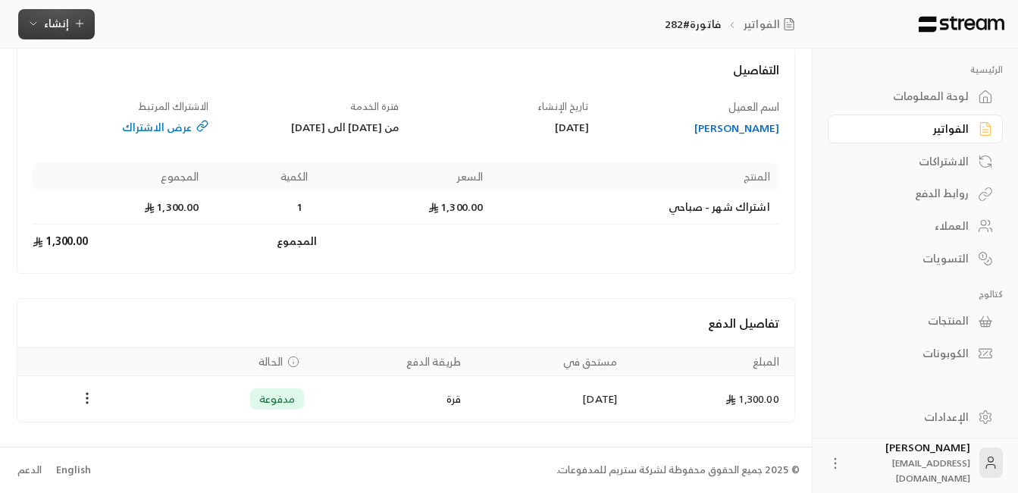
click at [47, 22] on span "إنشاء" at bounding box center [56, 23] width 25 height 19
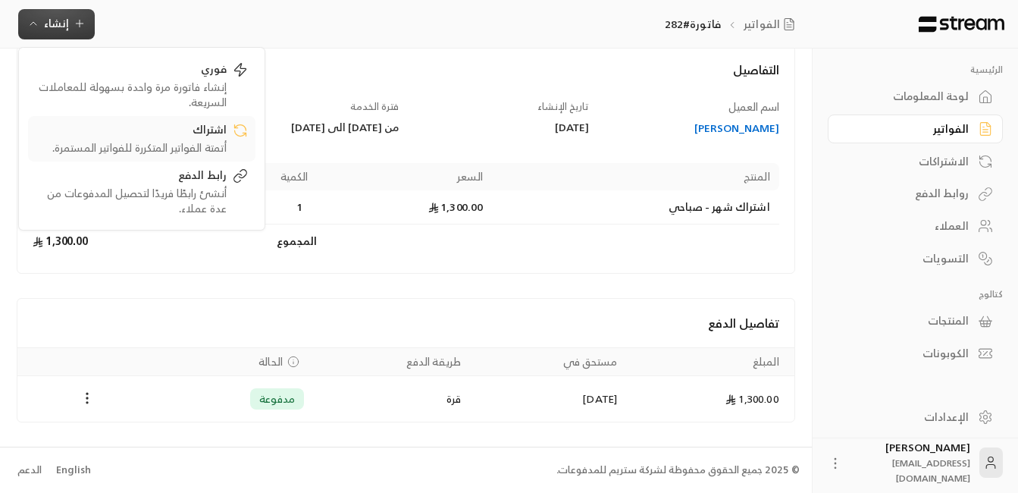
click at [199, 142] on div "أتمتة الفواتير المتكررة للفواتير المستمرة." at bounding box center [131, 147] width 191 height 15
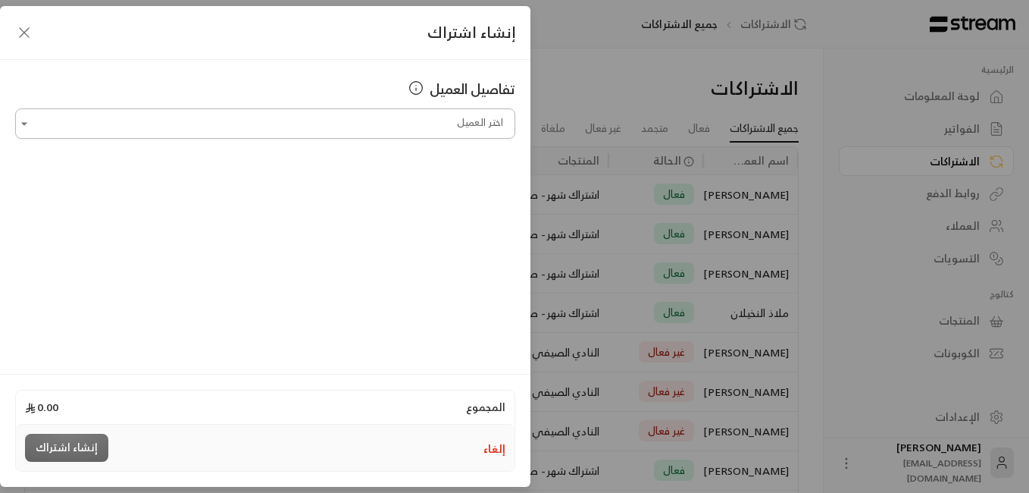
click at [427, 122] on input "اختر العميل" at bounding box center [265, 124] width 500 height 27
click at [468, 123] on input "اختر العميل" at bounding box center [265, 124] width 500 height 27
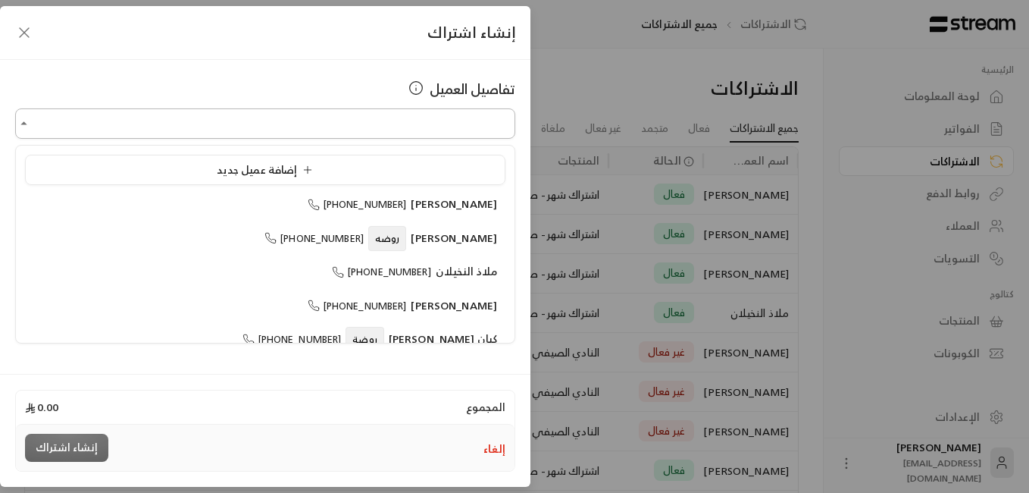
click at [469, 124] on input "اختر العميل" at bounding box center [265, 124] width 500 height 27
click at [502, 121] on input "اختر العميل" at bounding box center [265, 124] width 500 height 27
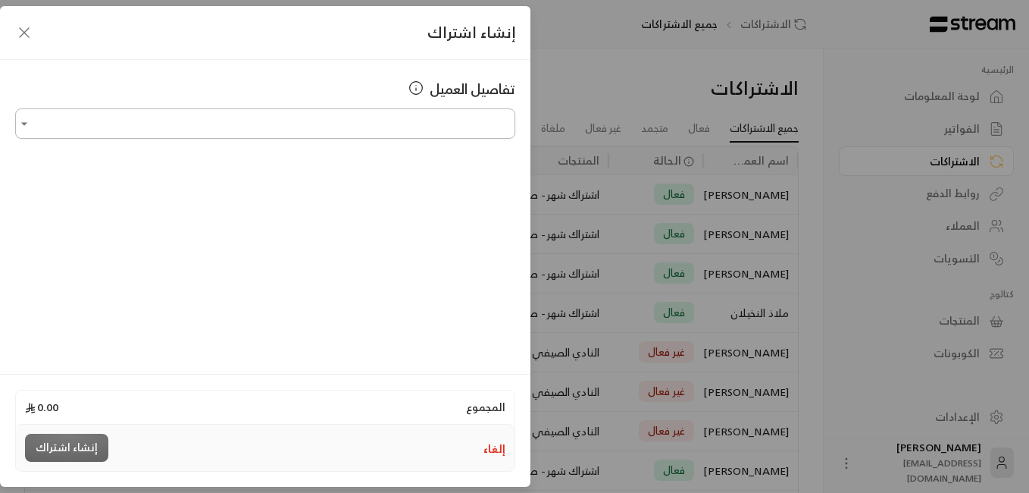
click at [501, 124] on input "اختر العميل" at bounding box center [265, 124] width 500 height 27
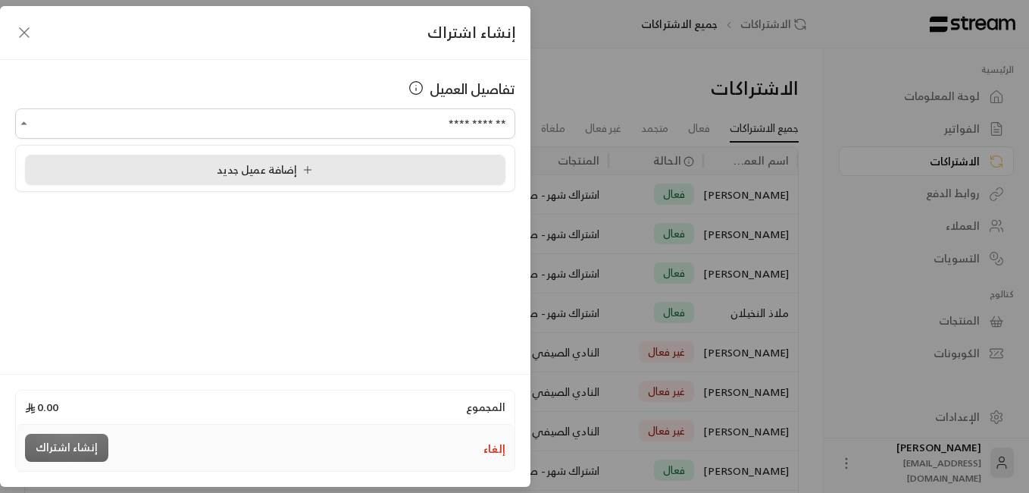
click at [299, 180] on li "إضافة عميل جديد" at bounding box center [265, 170] width 481 height 30
type input "**********"
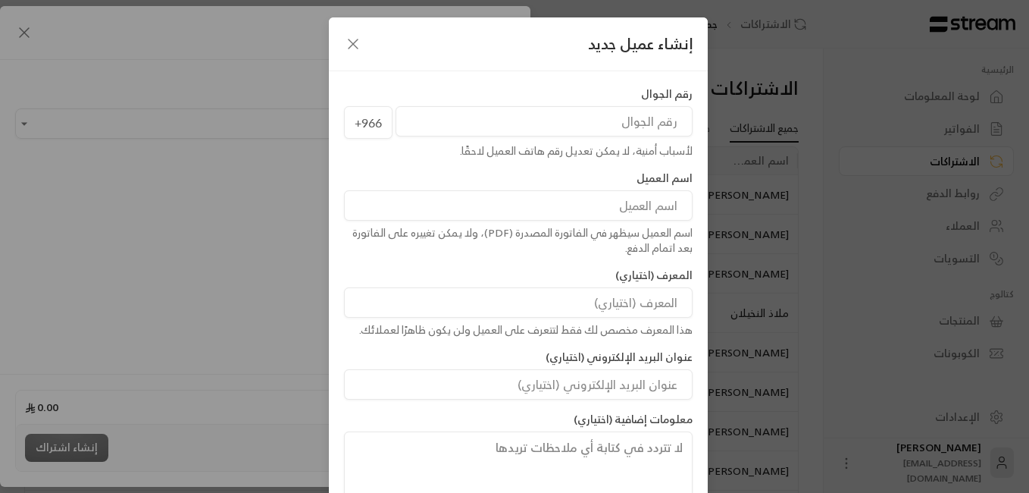
click at [624, 130] on input "tel" at bounding box center [544, 121] width 297 height 30
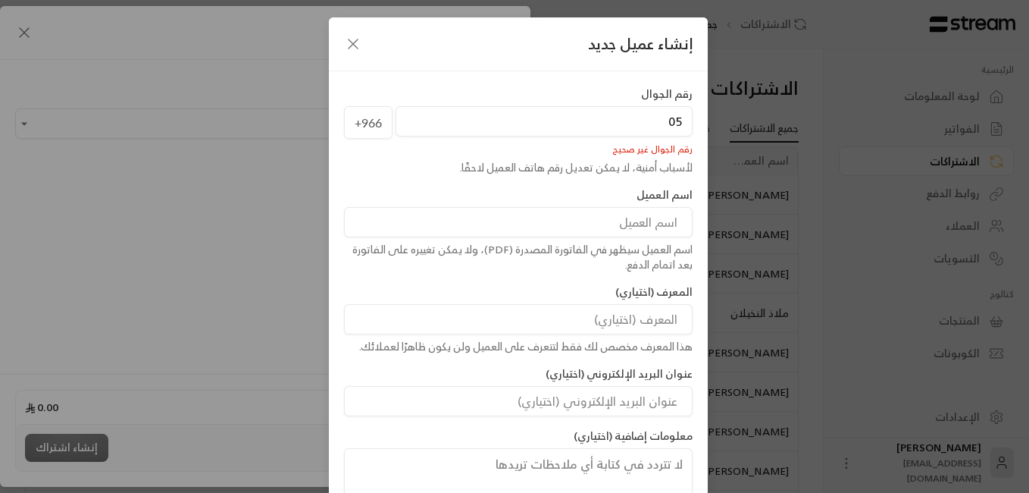
type input "0"
type input "5"
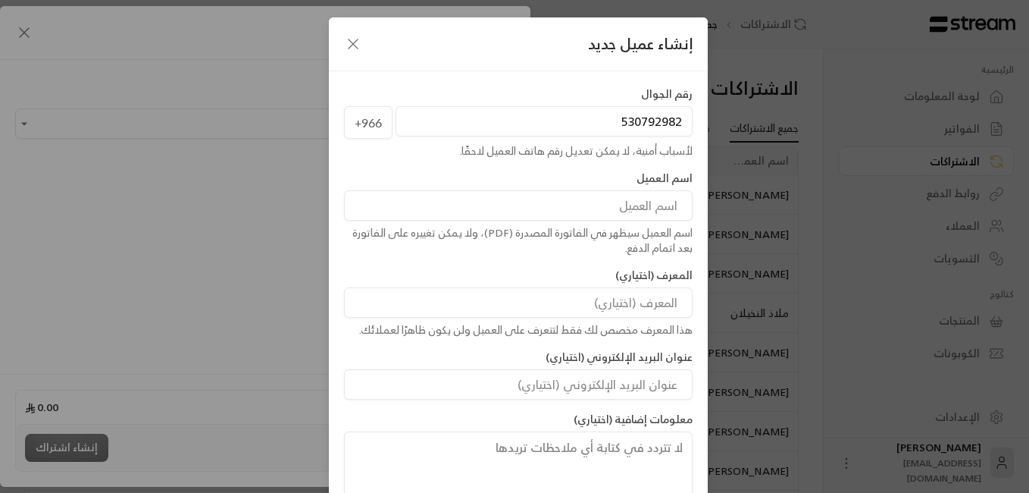
type input "530792982"
drag, startPoint x: 618, startPoint y: 201, endPoint x: 621, endPoint y: 208, distance: 8.2
click at [621, 208] on input at bounding box center [518, 205] width 349 height 30
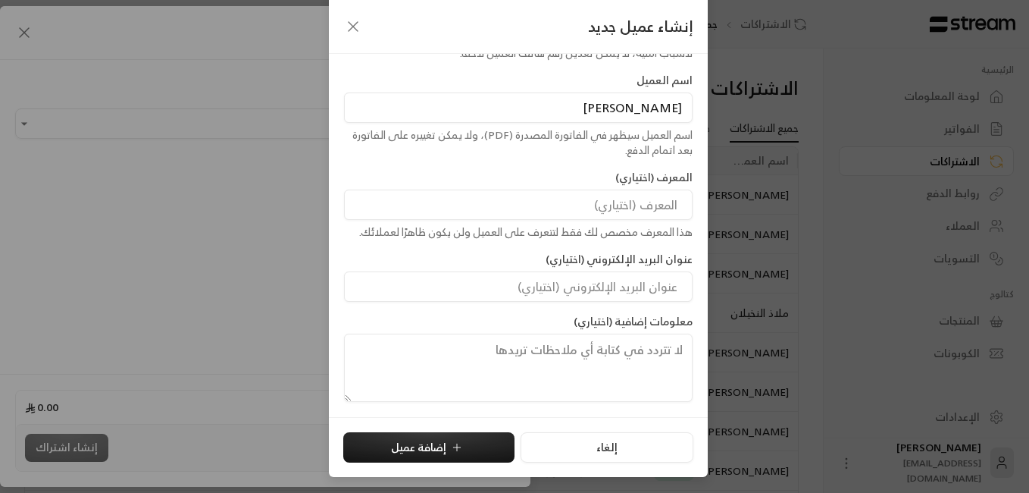
scroll to position [80, 0]
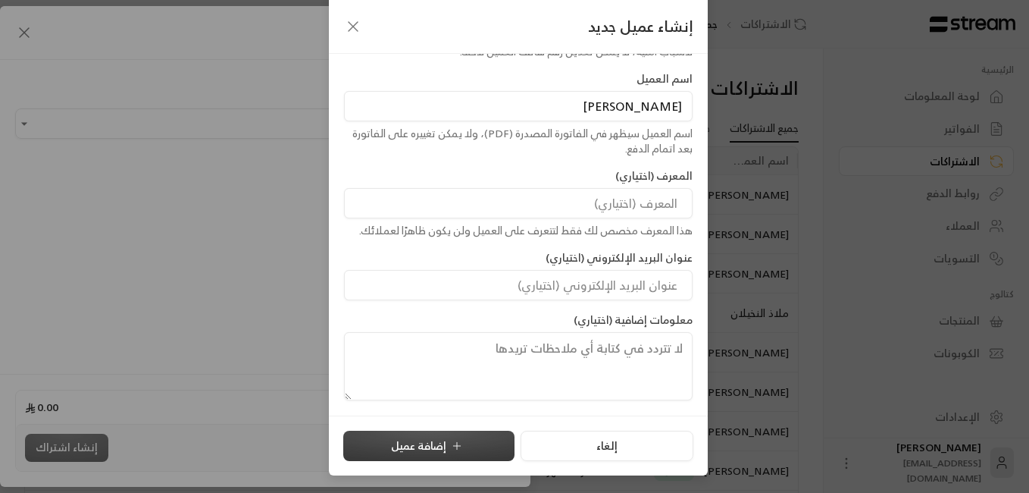
type input "[PERSON_NAME]"
click at [435, 444] on button "إضافة عميل" at bounding box center [428, 445] width 171 height 30
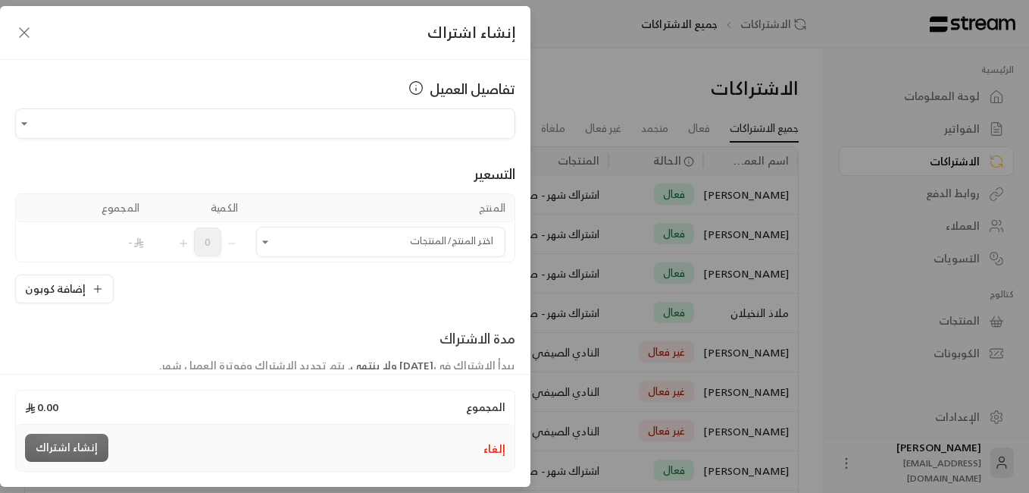
type input "**********"
click at [273, 243] on icon "Open" at bounding box center [265, 241] width 15 height 15
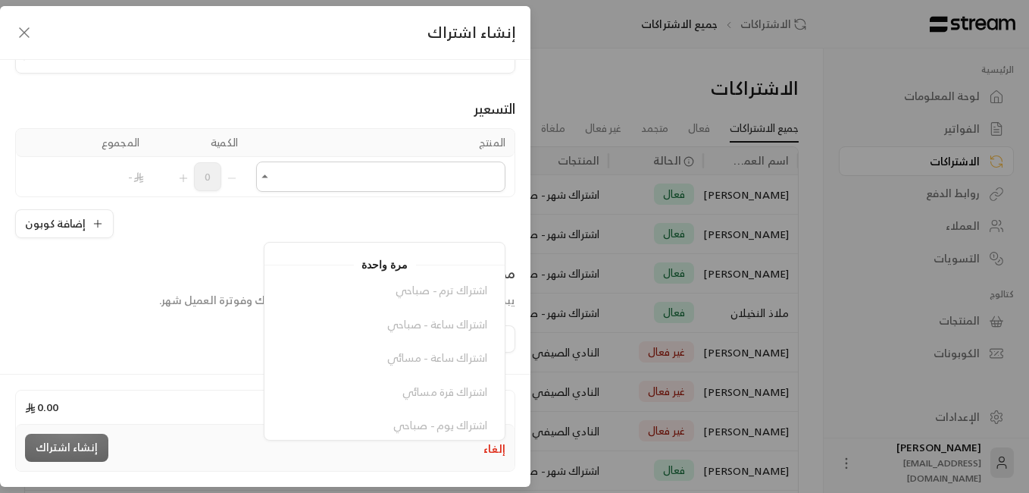
scroll to position [0, 0]
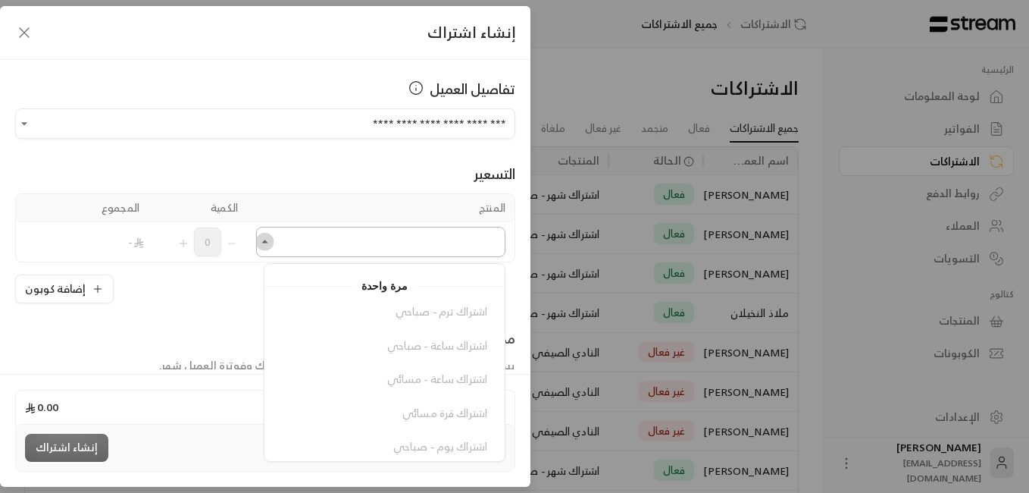
click at [272, 239] on icon "Close" at bounding box center [265, 241] width 15 height 15
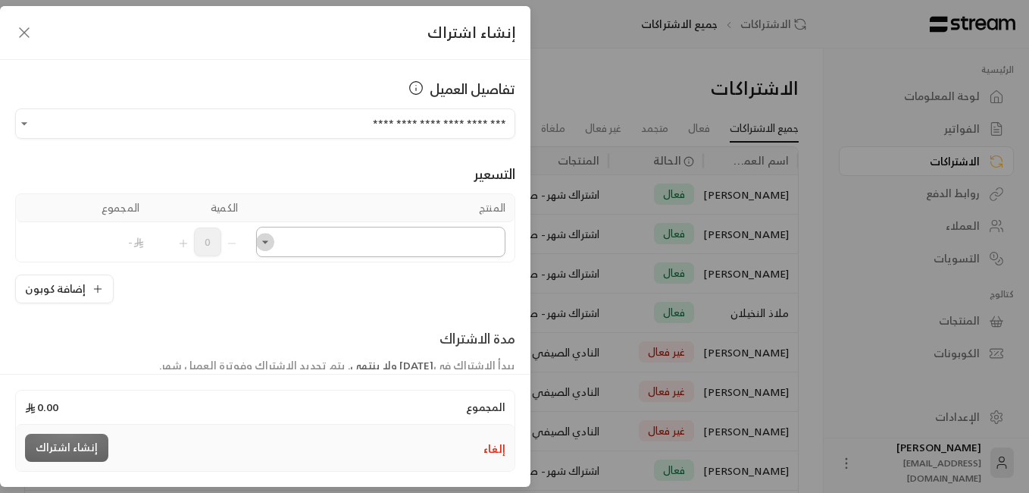
click at [268, 242] on icon "Open" at bounding box center [265, 241] width 6 height 3
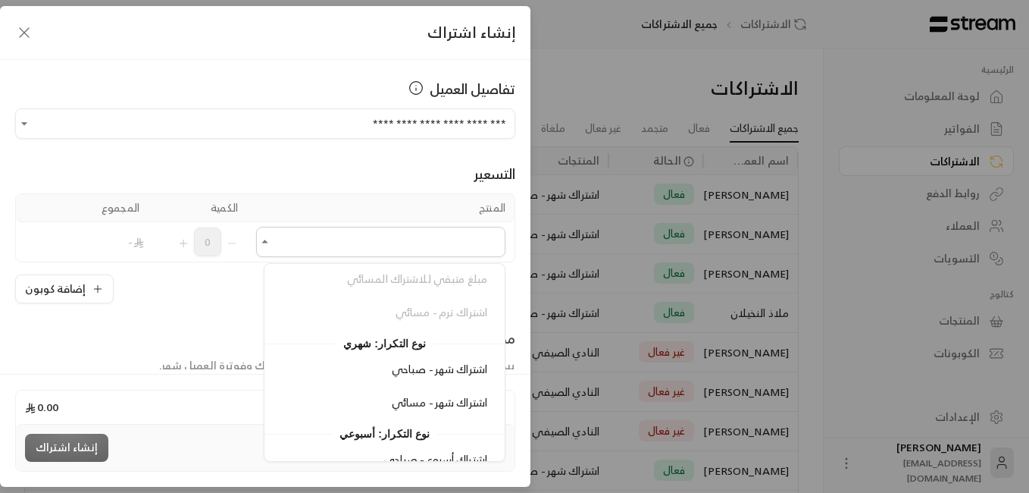
scroll to position [322, 0]
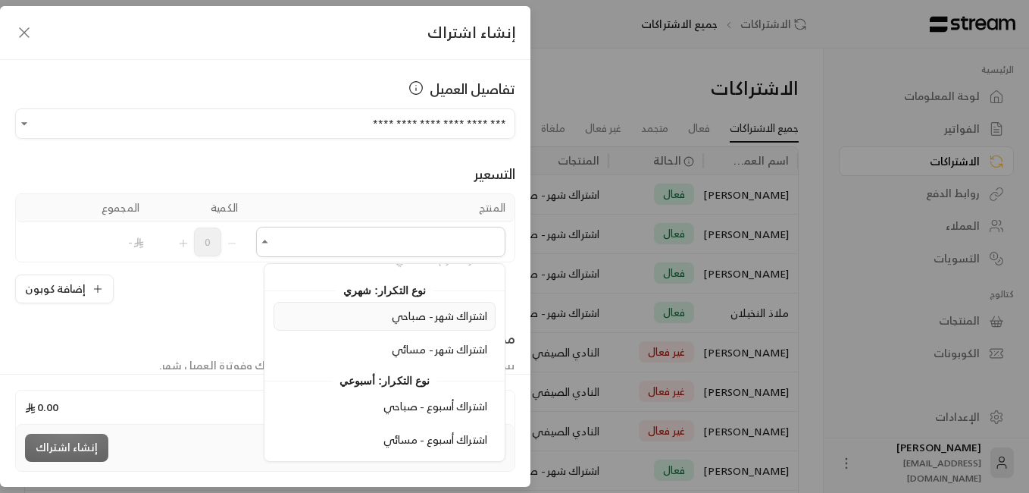
click at [434, 317] on span "اشتراك شهر - صباحي" at bounding box center [439, 315] width 95 height 19
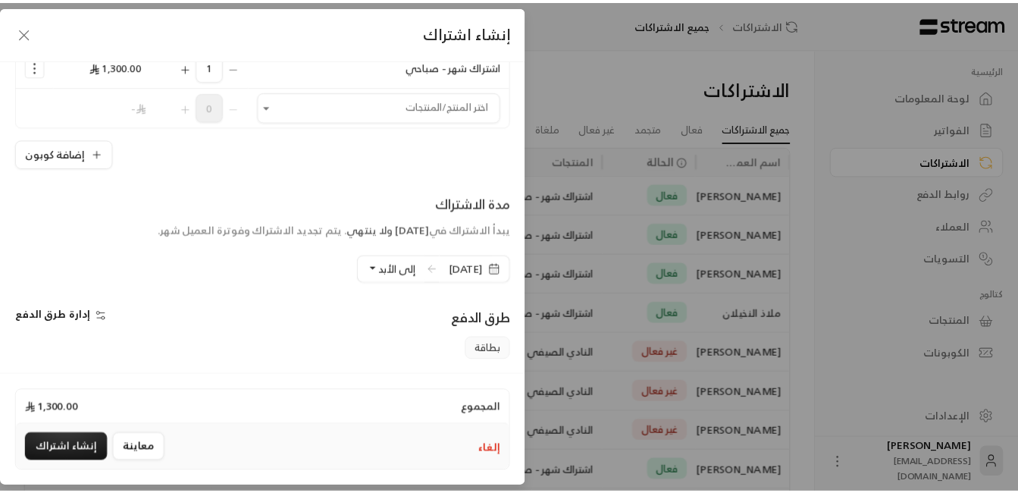
scroll to position [227, 0]
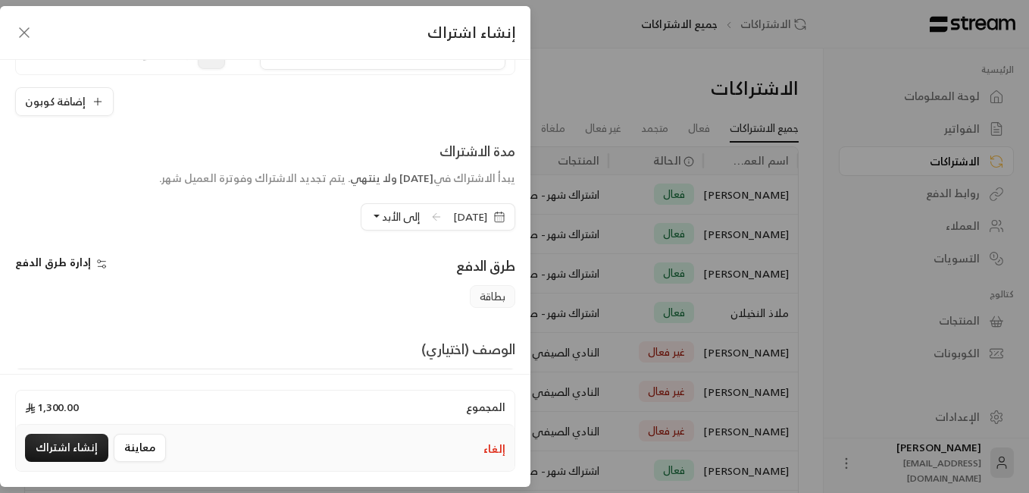
click at [499, 218] on icon "button" at bounding box center [499, 217] width 12 height 12
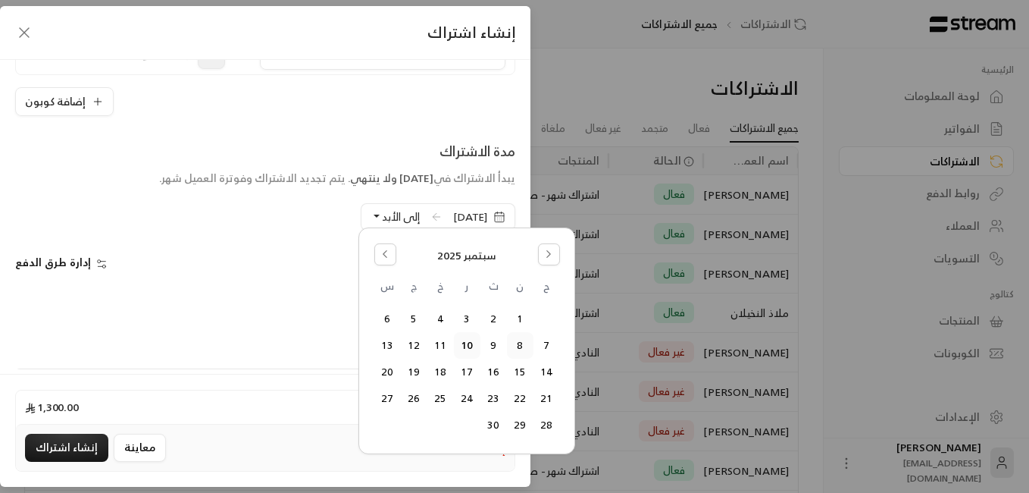
click at [520, 343] on button "8" at bounding box center [520, 345] width 25 height 25
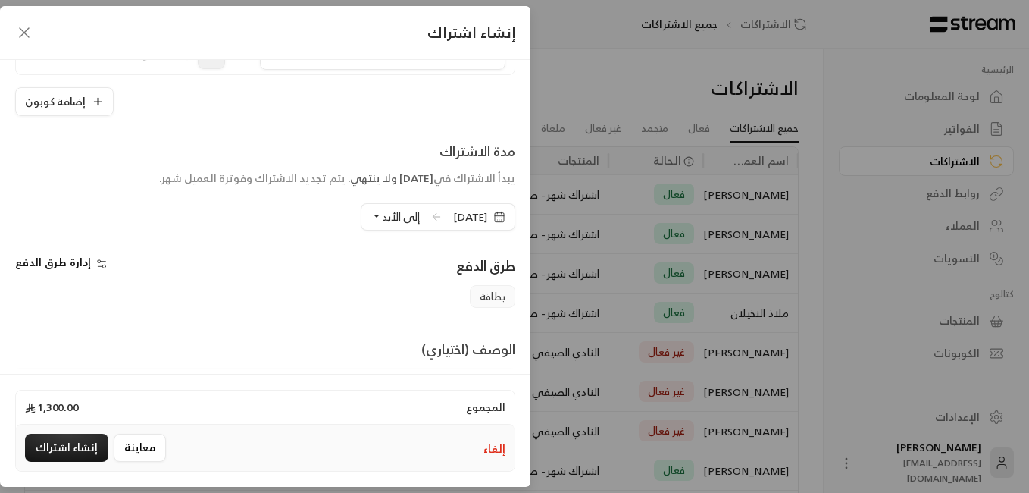
click at [371, 214] on button "إلى الأبد" at bounding box center [395, 217] width 49 height 26
click at [488, 283] on span "دورة واحدة" at bounding box center [508, 286] width 51 height 13
click at [66, 442] on button "إنشاء اشتراك" at bounding box center [66, 448] width 83 height 28
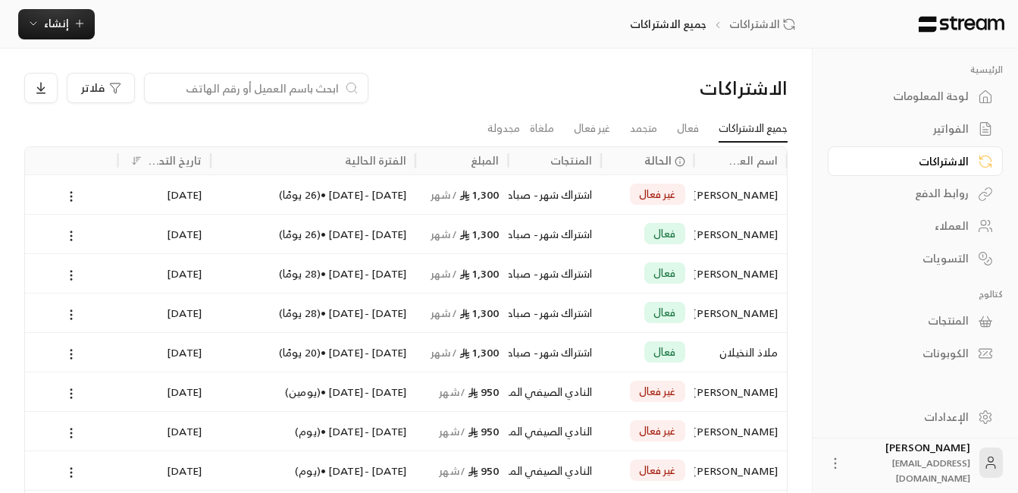
click at [765, 223] on div "العملاء" at bounding box center [908, 225] width 122 height 15
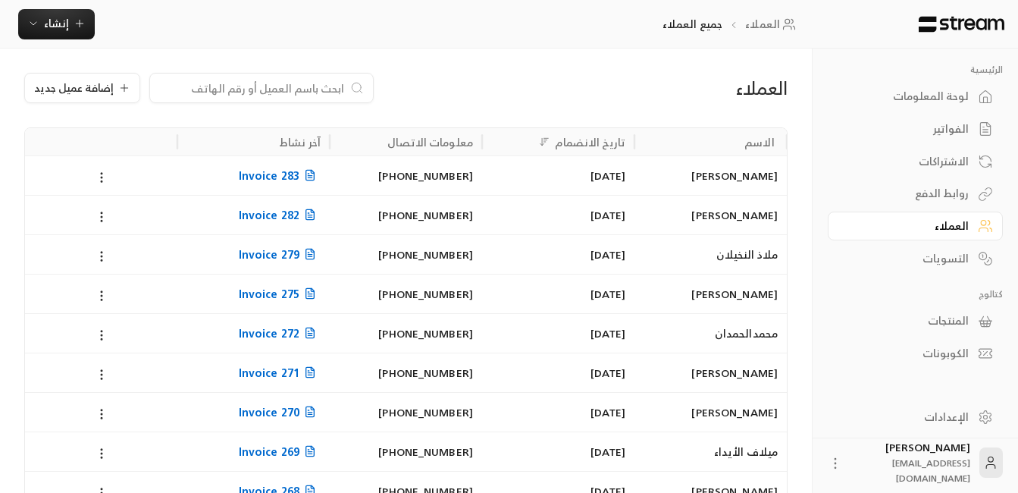
click at [739, 180] on div "[PERSON_NAME]" at bounding box center [710, 175] width 134 height 39
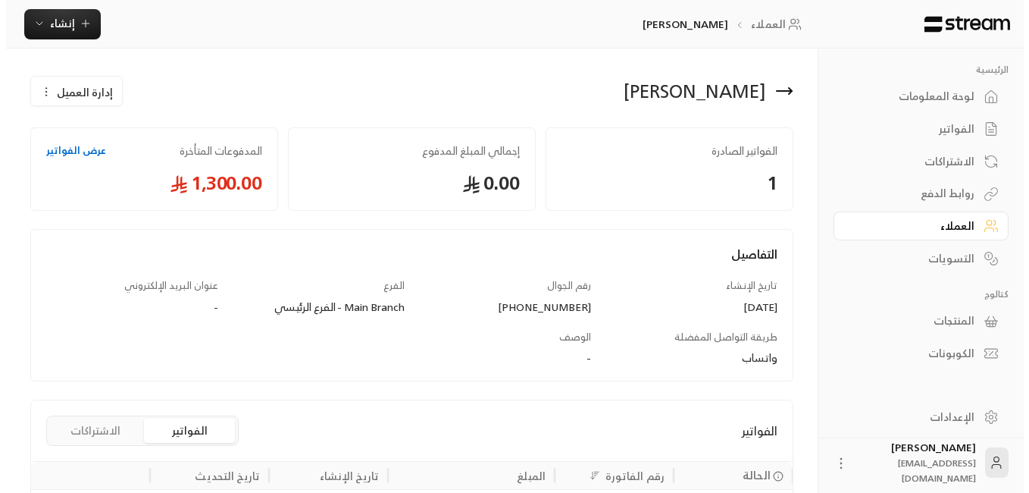
scroll to position [150, 0]
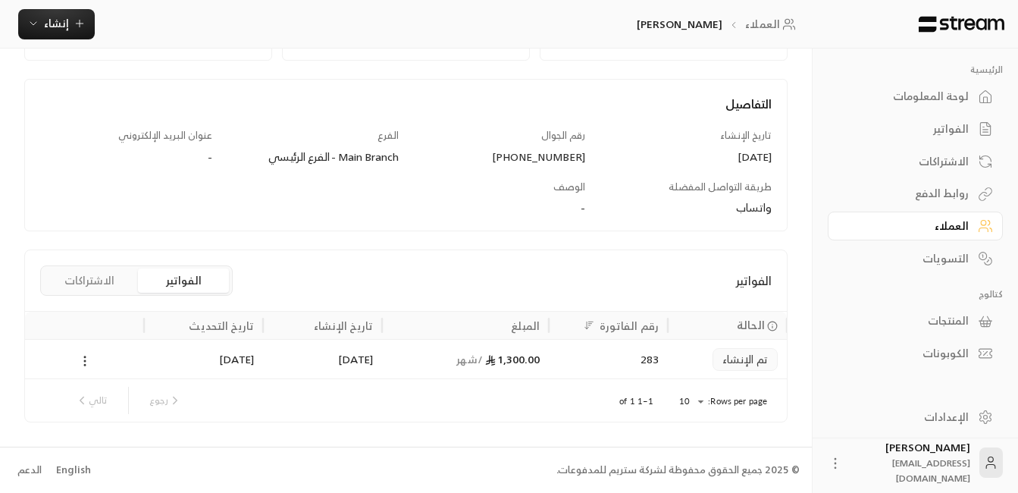
click at [89, 362] on icon at bounding box center [85, 361] width 14 height 14
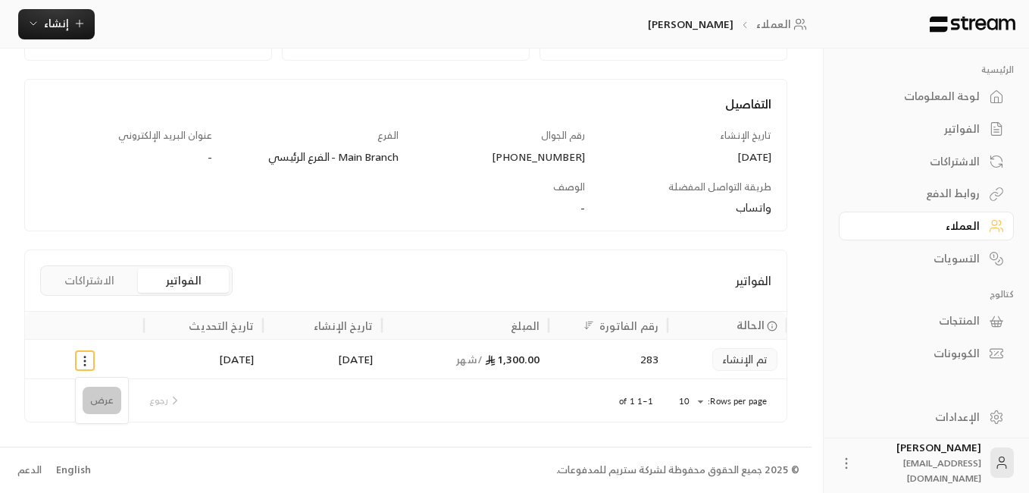
click at [103, 399] on li "عرض" at bounding box center [102, 400] width 39 height 27
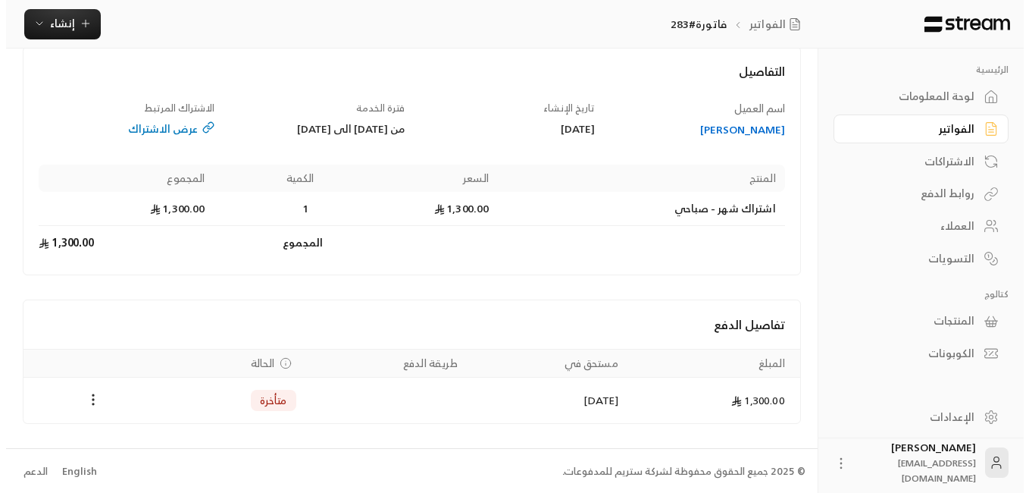
scroll to position [89, 0]
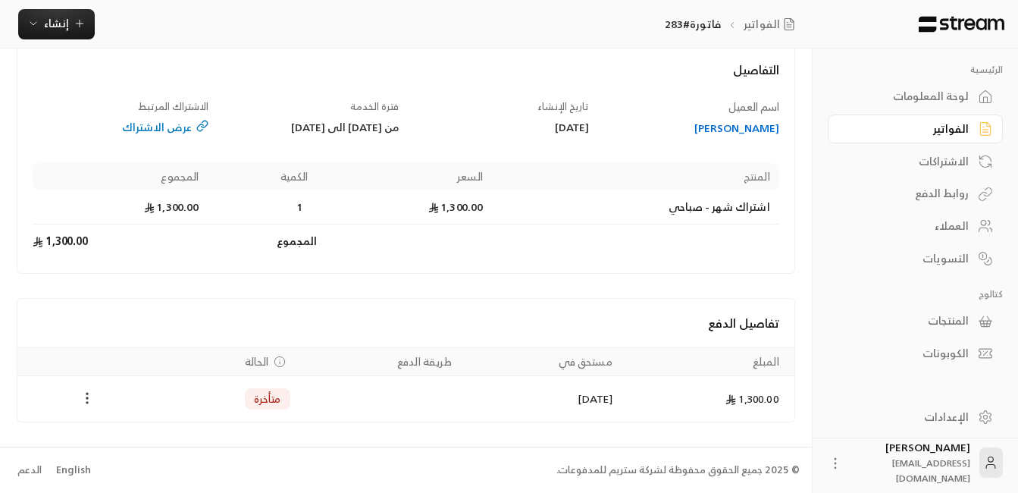
click at [90, 398] on icon "Payments" at bounding box center [87, 397] width 15 height 15
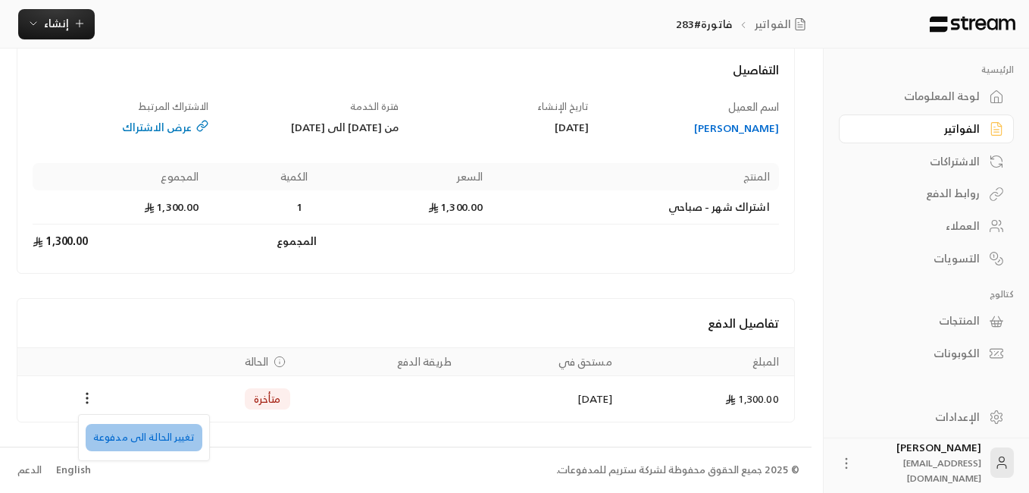
click at [158, 436] on li "تغيير الحالة الى مدفوعة" at bounding box center [144, 437] width 117 height 27
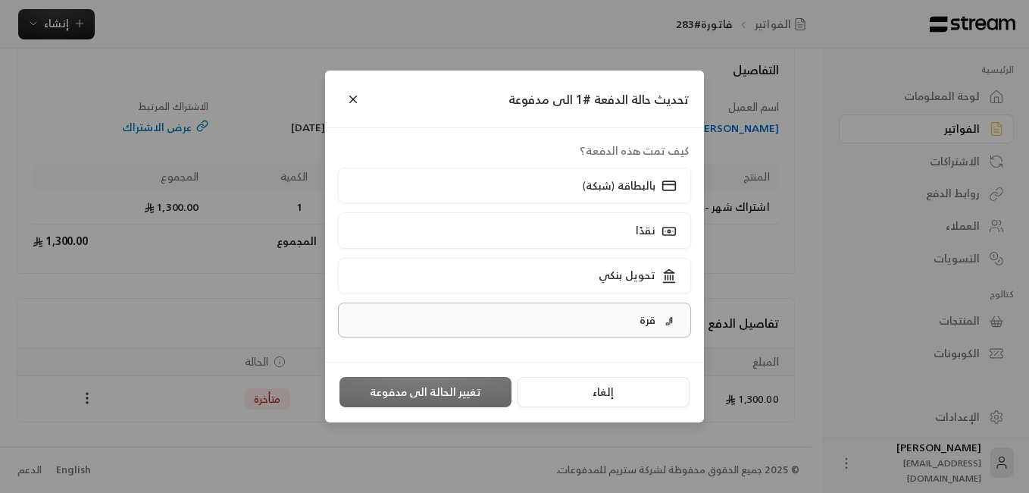
click at [641, 319] on p "قرة" at bounding box center [648, 319] width 16 height 15
click at [437, 387] on button "تغيير الحالة الى مدفوعة" at bounding box center [426, 392] width 172 height 30
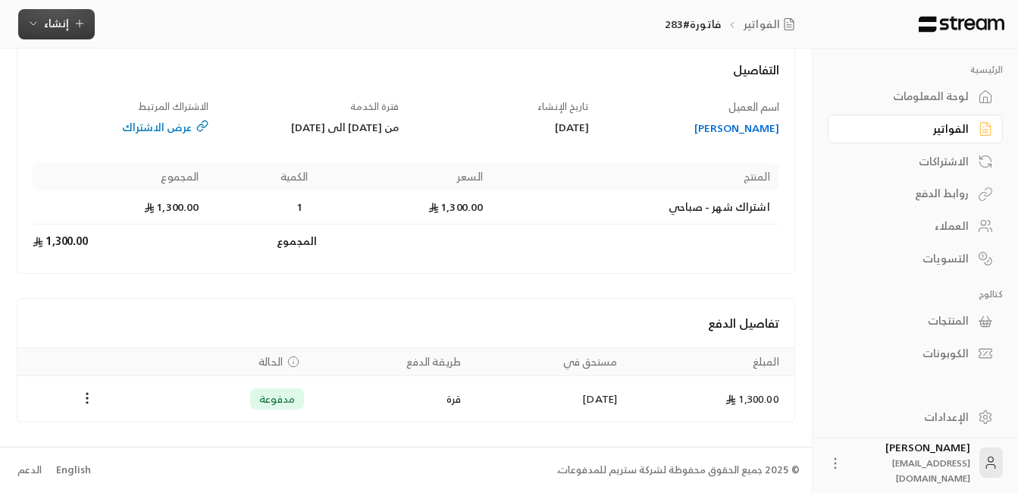
click at [61, 23] on span "إنشاء" at bounding box center [56, 23] width 25 height 19
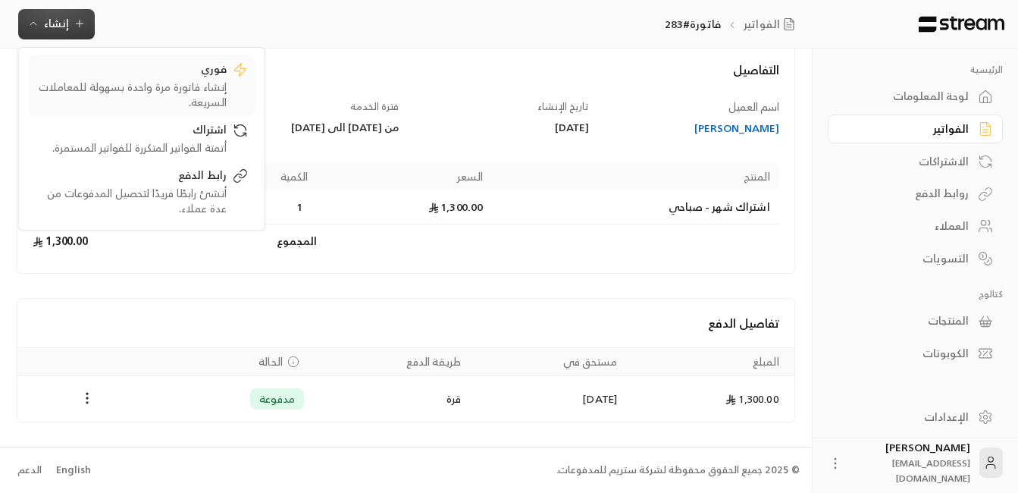
click at [194, 82] on div "إنشاء فاتورة مرة واحدة بسهولة للمعاملات السريعة." at bounding box center [131, 95] width 191 height 30
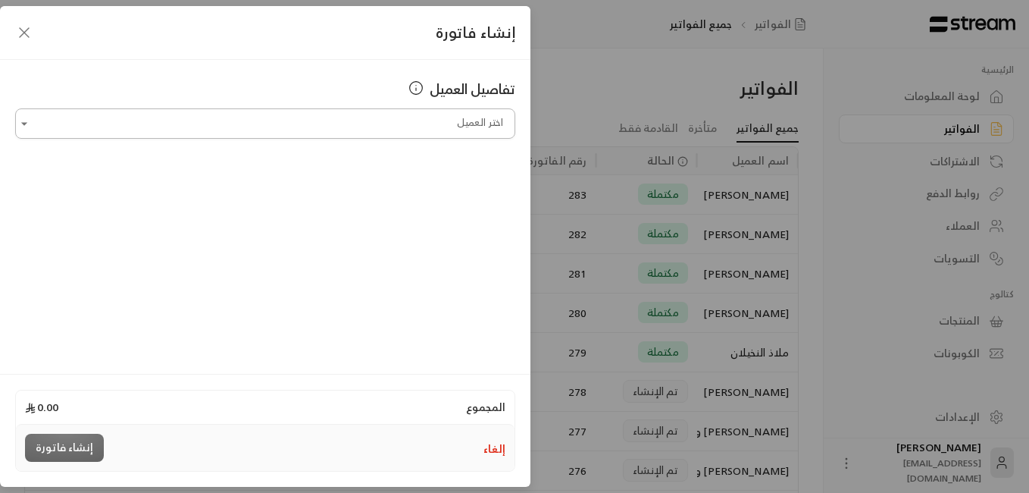
click at [449, 118] on input "اختر العميل" at bounding box center [265, 124] width 500 height 27
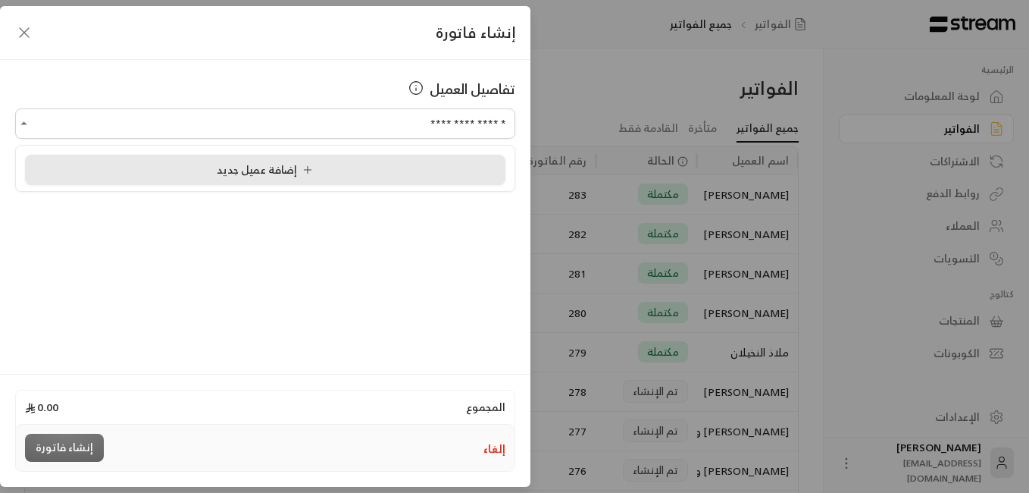
click at [233, 167] on span "إضافة عميل جديد" at bounding box center [268, 169] width 102 height 19
type input "**********"
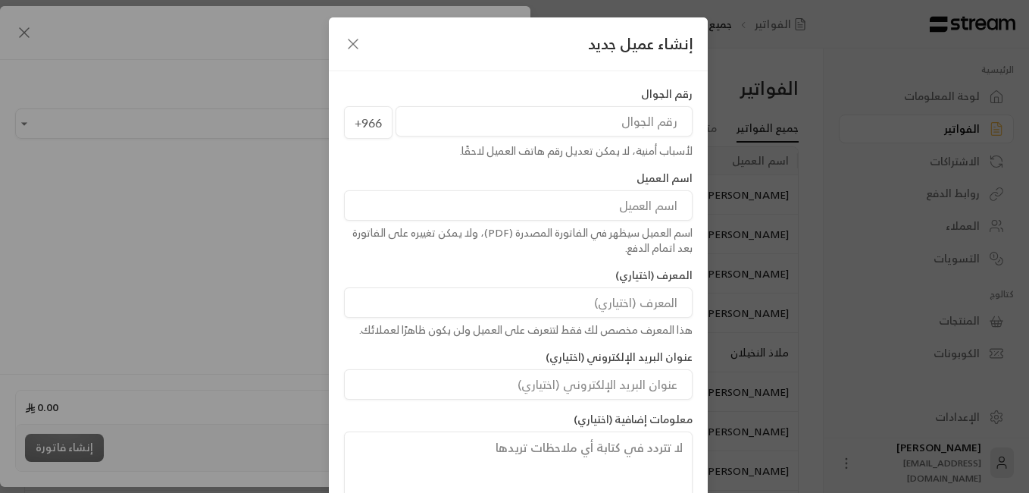
click at [654, 122] on input "tel" at bounding box center [544, 121] width 297 height 30
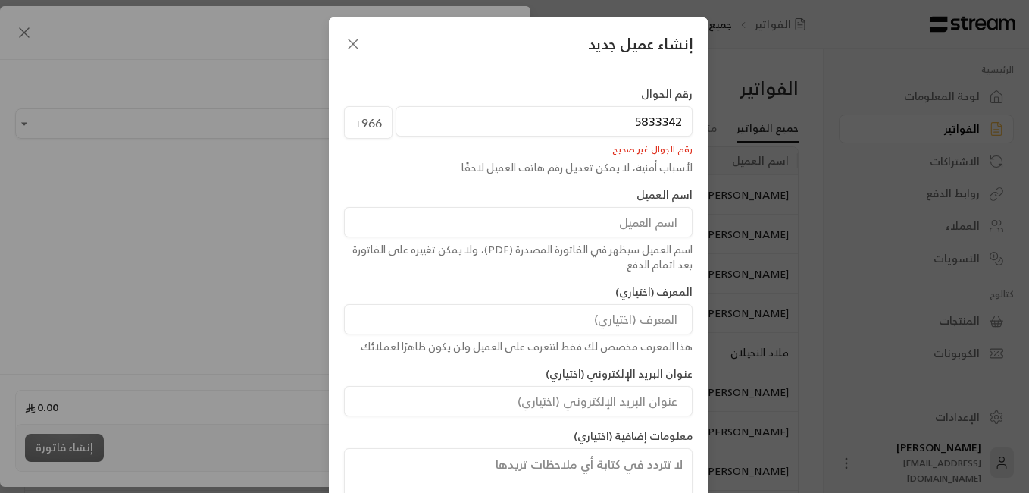
type input "58333422"
drag, startPoint x: 625, startPoint y: 126, endPoint x: 686, endPoint y: 125, distance: 60.6
click at [686, 125] on input "58333422" at bounding box center [544, 121] width 297 height 30
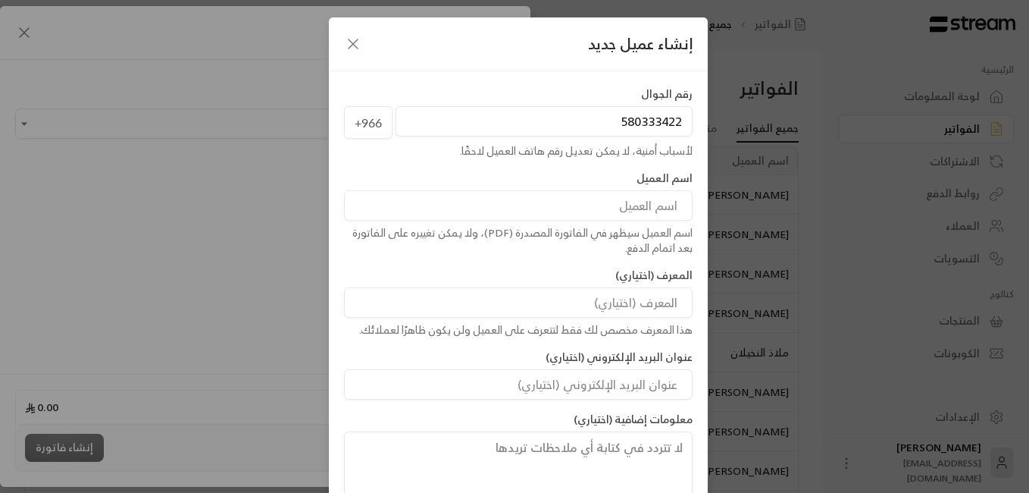
type input "580333422"
click at [611, 211] on input at bounding box center [518, 205] width 349 height 30
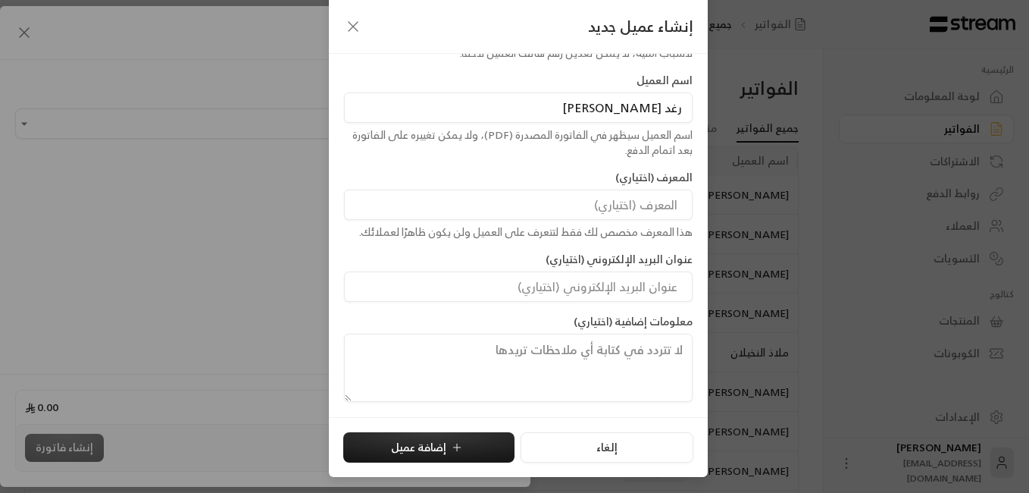
scroll to position [80, 0]
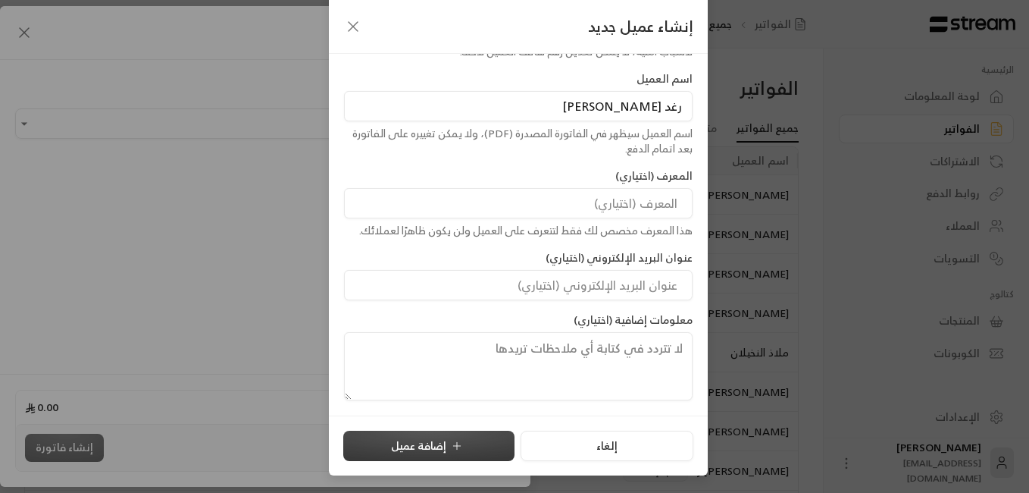
type input "رغد [PERSON_NAME]"
click at [426, 441] on button "إضافة عميل" at bounding box center [428, 445] width 171 height 30
type input "**********"
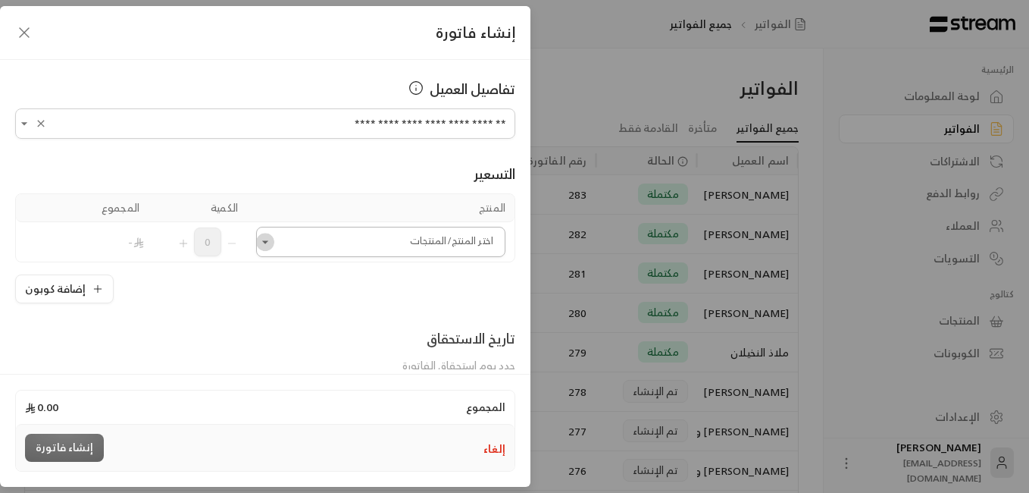
click at [270, 240] on icon "Open" at bounding box center [265, 241] width 15 height 15
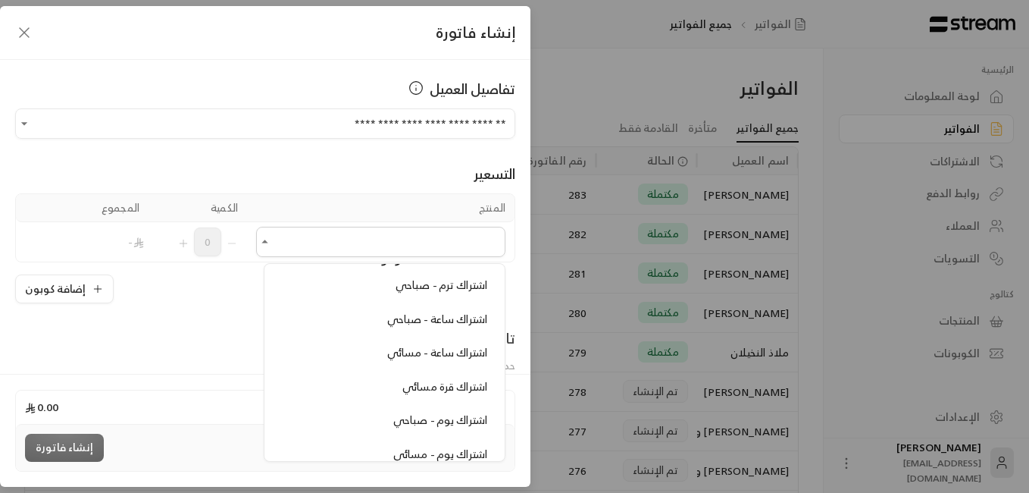
scroll to position [0, 0]
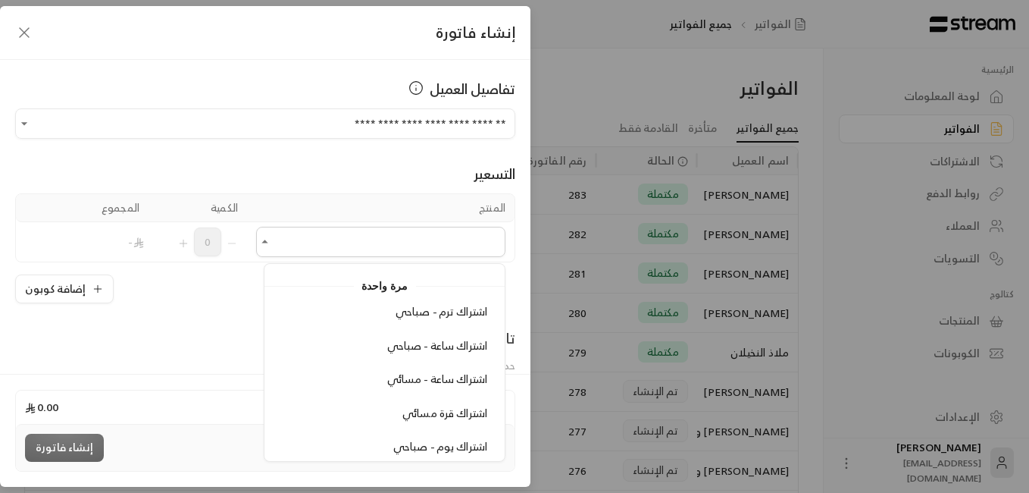
click at [434, 311] on span "اشتراك ترم - صباحي" at bounding box center [442, 311] width 92 height 19
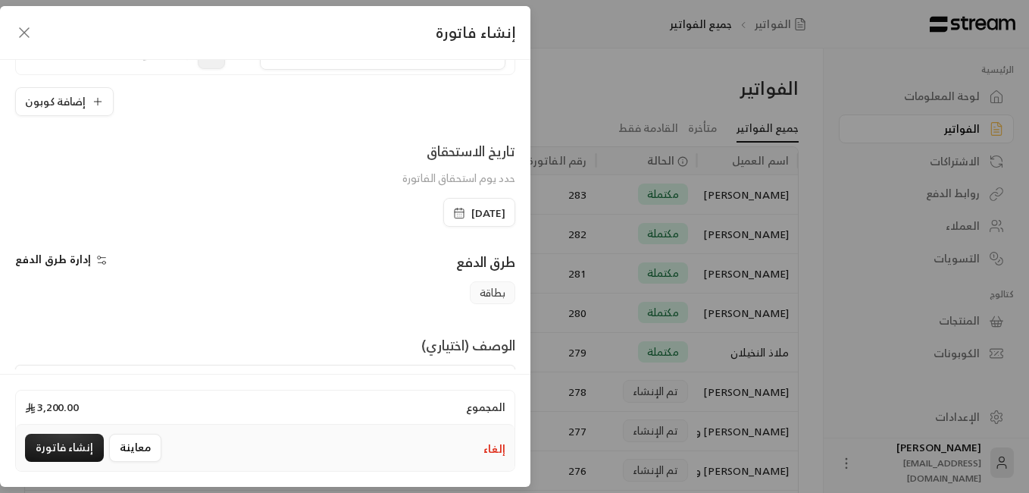
scroll to position [303, 0]
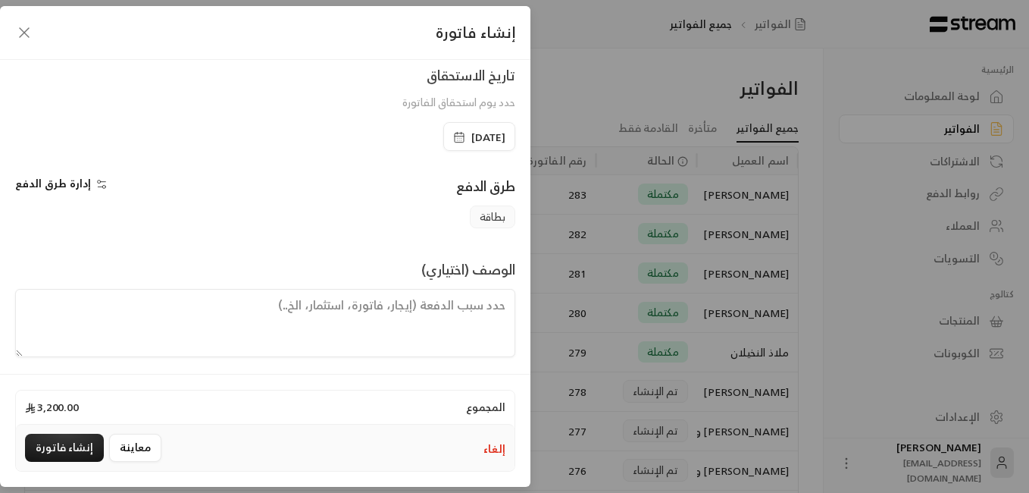
click at [504, 308] on textarea at bounding box center [265, 323] width 500 height 68
type textarea "يبدأ الترم [DATE] ينتهي في [DATE]"
click at [197, 343] on textarea "يبدأ الترم [DATE] ينتهي في [DATE]" at bounding box center [265, 323] width 500 height 68
click at [199, 399] on div "المجموع 3,200.00" at bounding box center [265, 406] width 499 height 33
click at [266, 223] on div "بطاقة" at bounding box center [265, 216] width 515 height 23
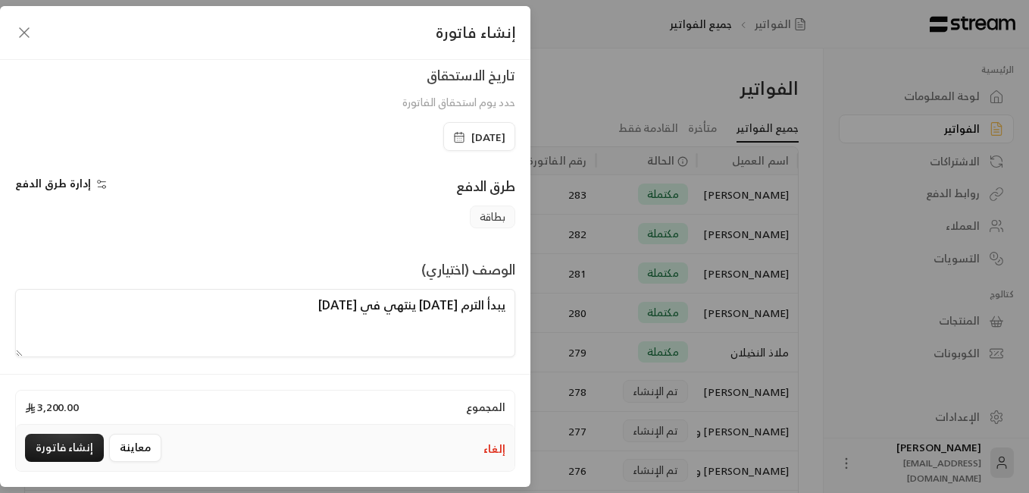
click at [199, 404] on div "المجموع 3,200.00" at bounding box center [265, 406] width 499 height 33
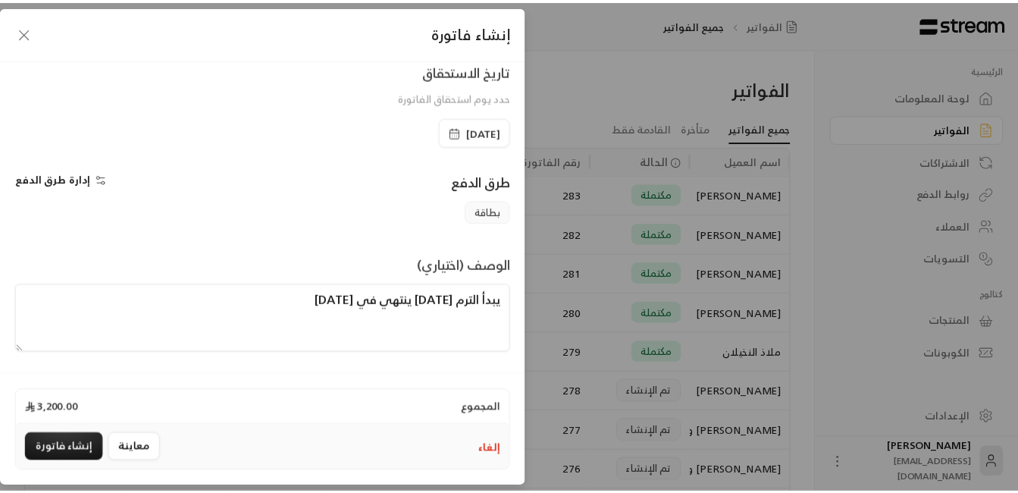
scroll to position [309, 0]
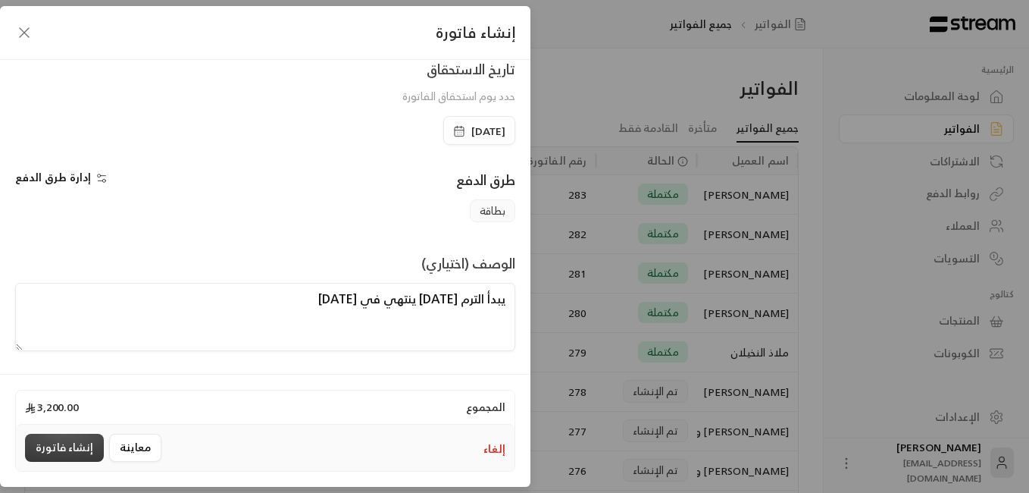
click at [58, 444] on button "إنشاء فاتورة" at bounding box center [64, 448] width 79 height 28
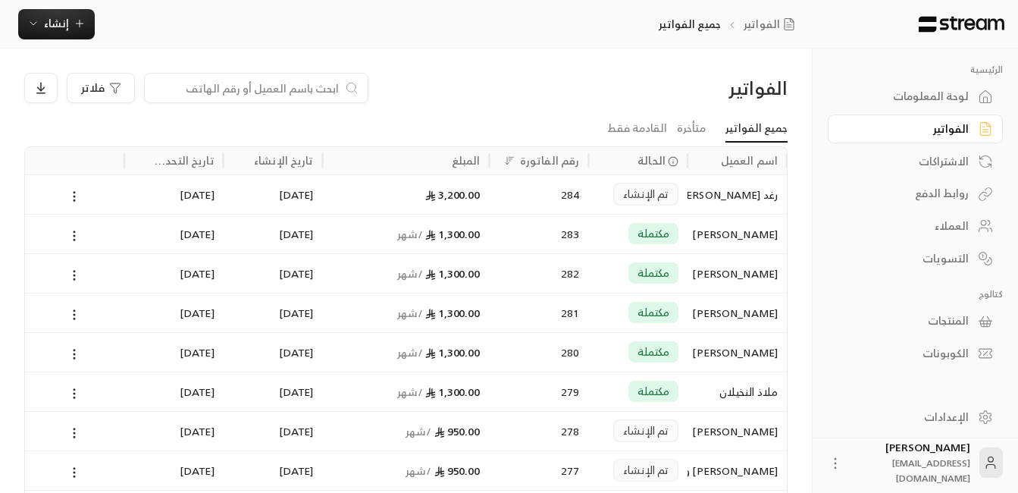
click at [765, 224] on div "العملاء" at bounding box center [908, 225] width 122 height 15
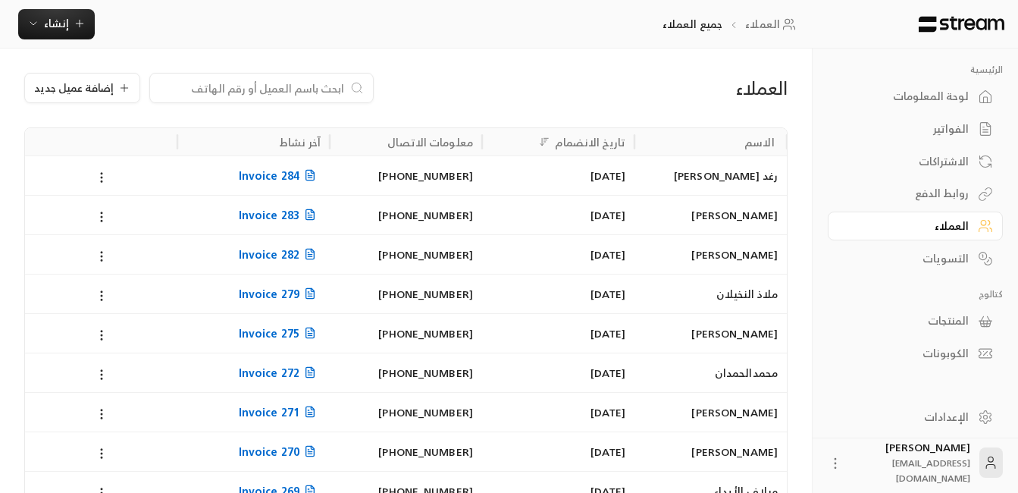
click at [699, 176] on div "رغد [PERSON_NAME]" at bounding box center [710, 175] width 134 height 39
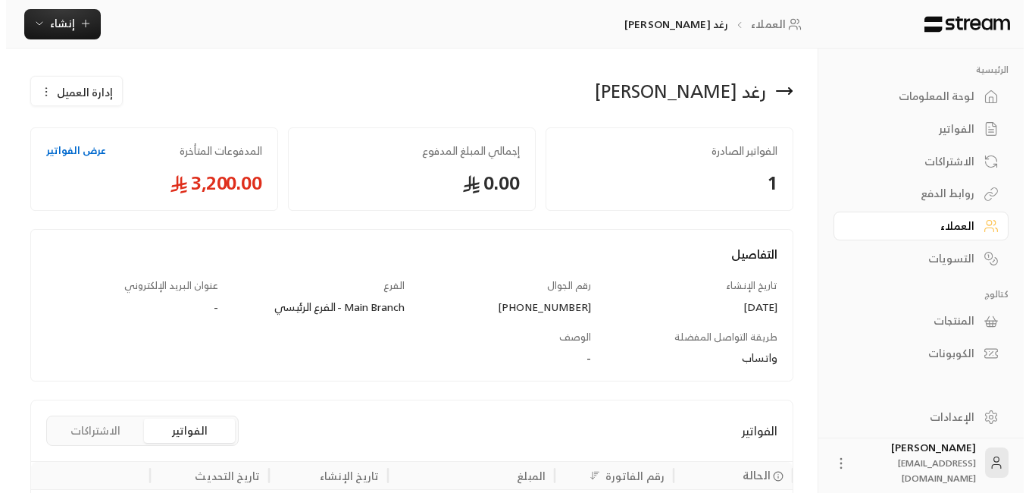
scroll to position [150, 0]
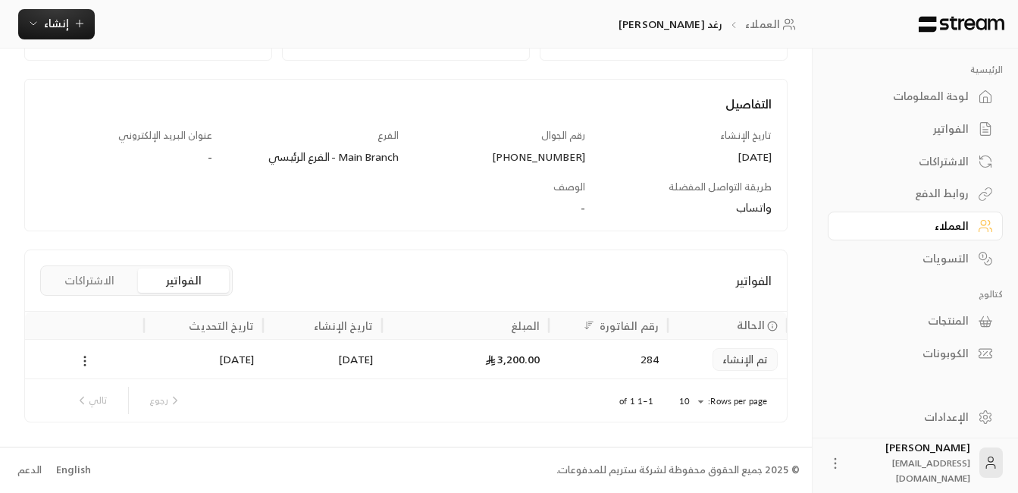
click at [88, 358] on icon at bounding box center [85, 361] width 14 height 14
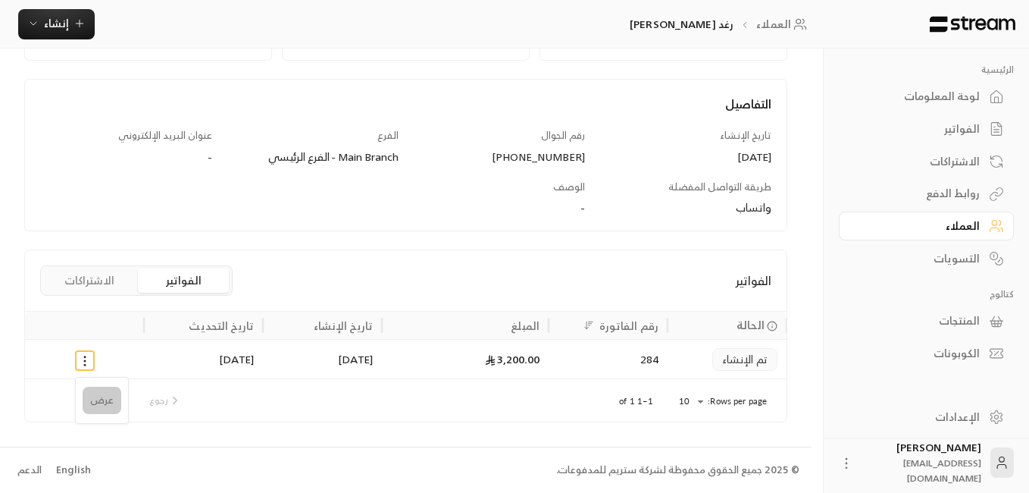
click at [94, 401] on li "عرض" at bounding box center [102, 400] width 39 height 27
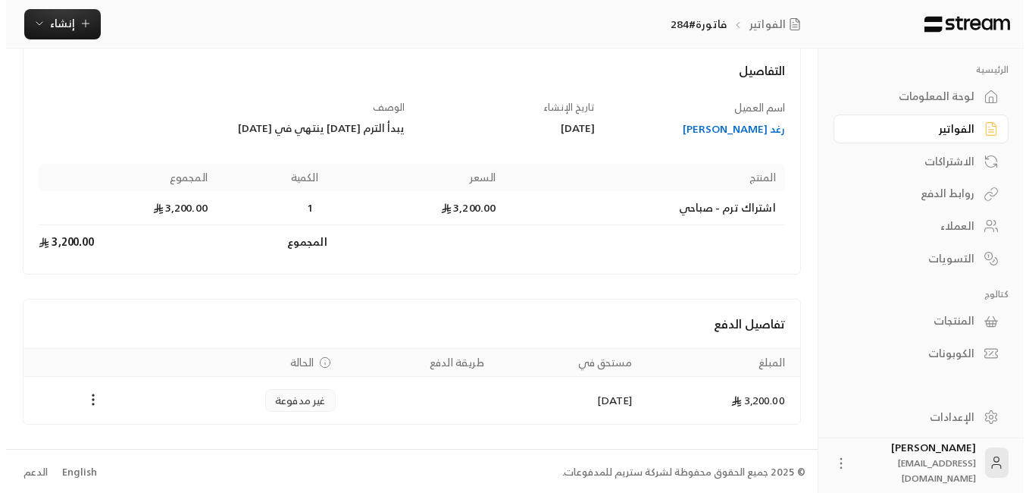
scroll to position [90, 0]
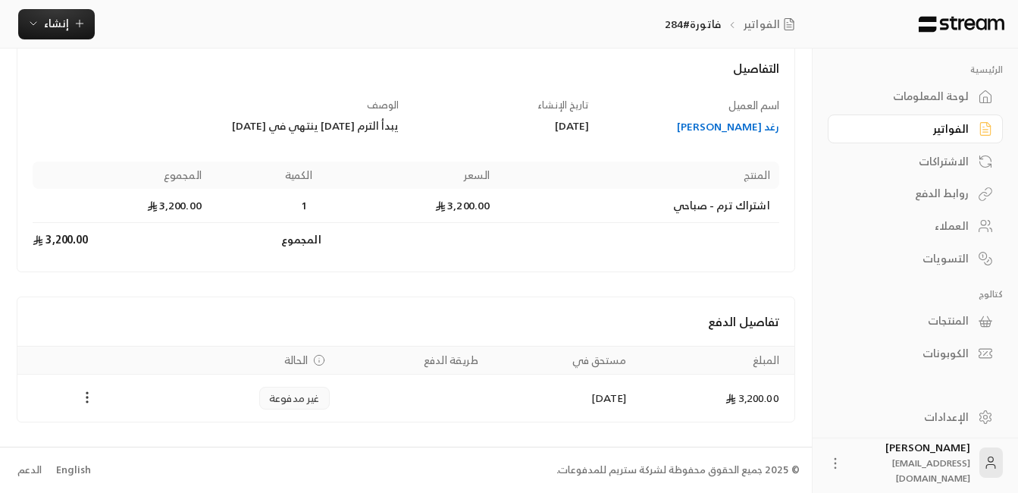
click at [85, 394] on icon "Payments" at bounding box center [87, 397] width 15 height 15
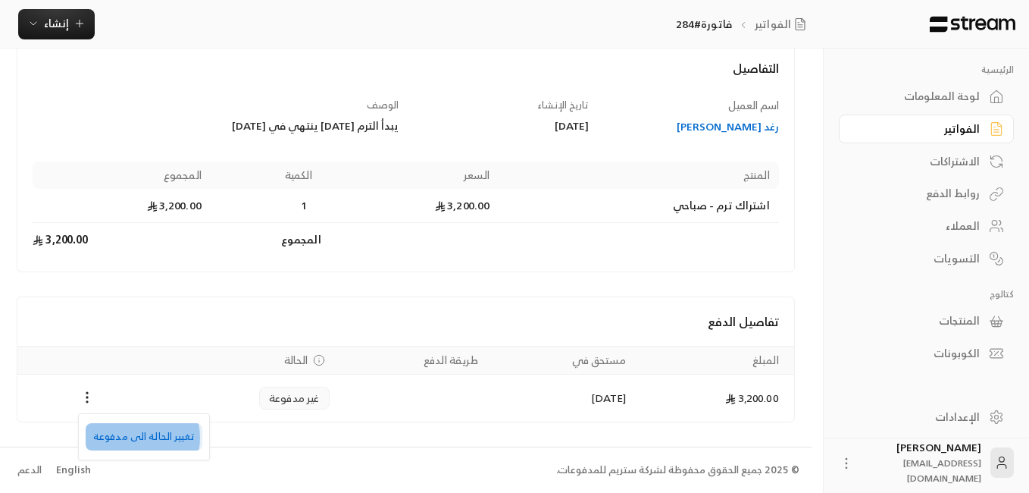
click at [133, 437] on li "تغيير الحالة الى مدفوعة" at bounding box center [144, 436] width 117 height 27
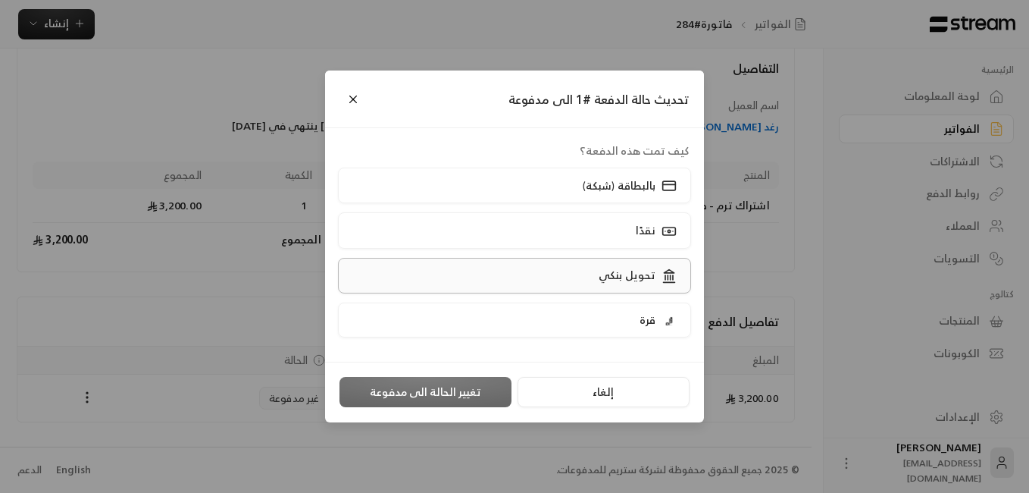
click at [623, 273] on p "تحويل بنكي" at bounding box center [627, 275] width 57 height 15
click at [425, 387] on button "تغيير الحالة الى مدفوعة" at bounding box center [426, 392] width 172 height 30
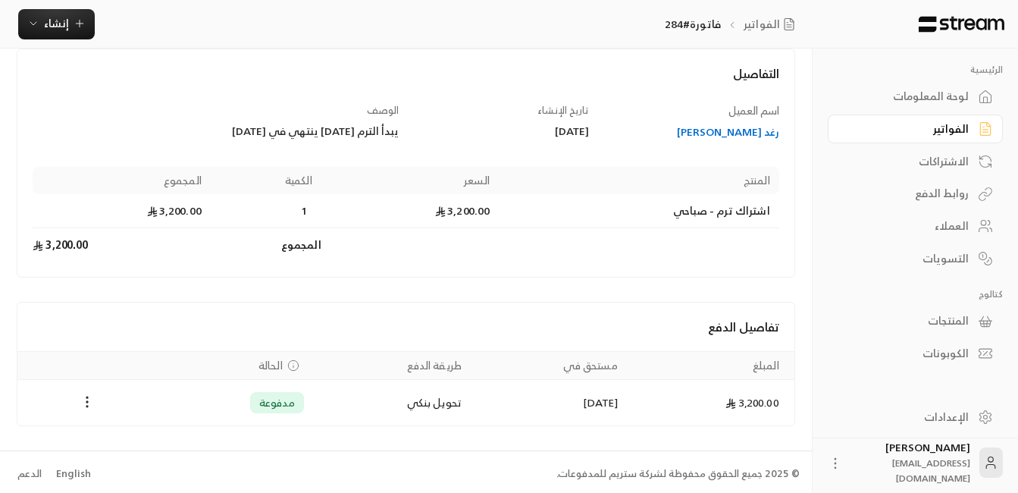
scroll to position [89, 0]
